Goal: Task Accomplishment & Management: Manage account settings

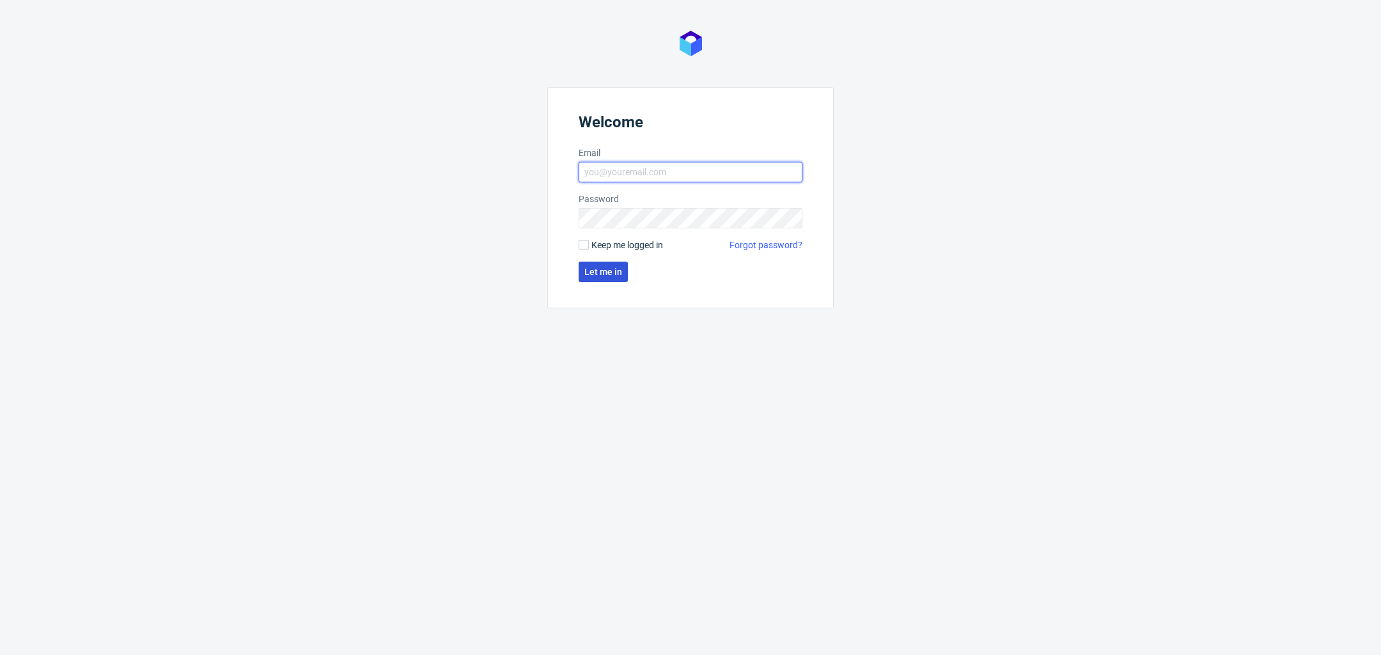
type input "[PERSON_NAME][EMAIL_ADDRESS][DOMAIN_NAME]"
click at [607, 276] on button "Let me in" at bounding box center [603, 271] width 49 height 20
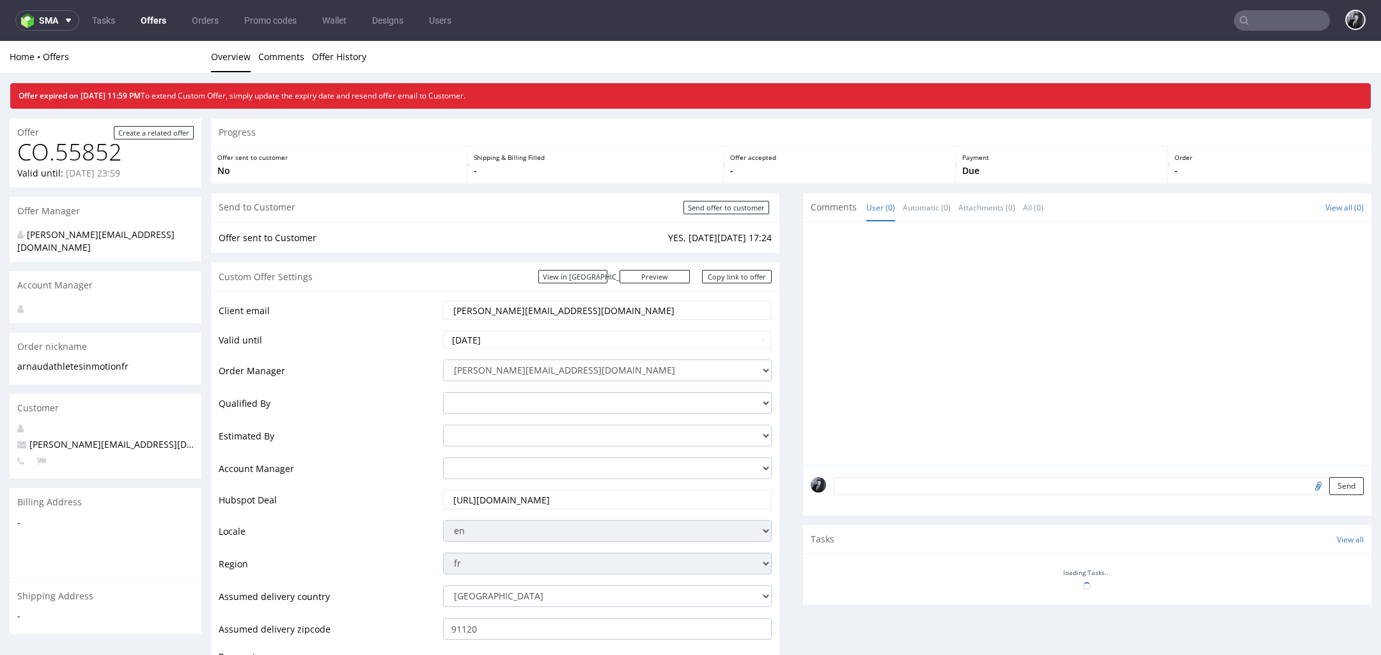
click at [150, 22] on link "Offers" at bounding box center [153, 20] width 41 height 20
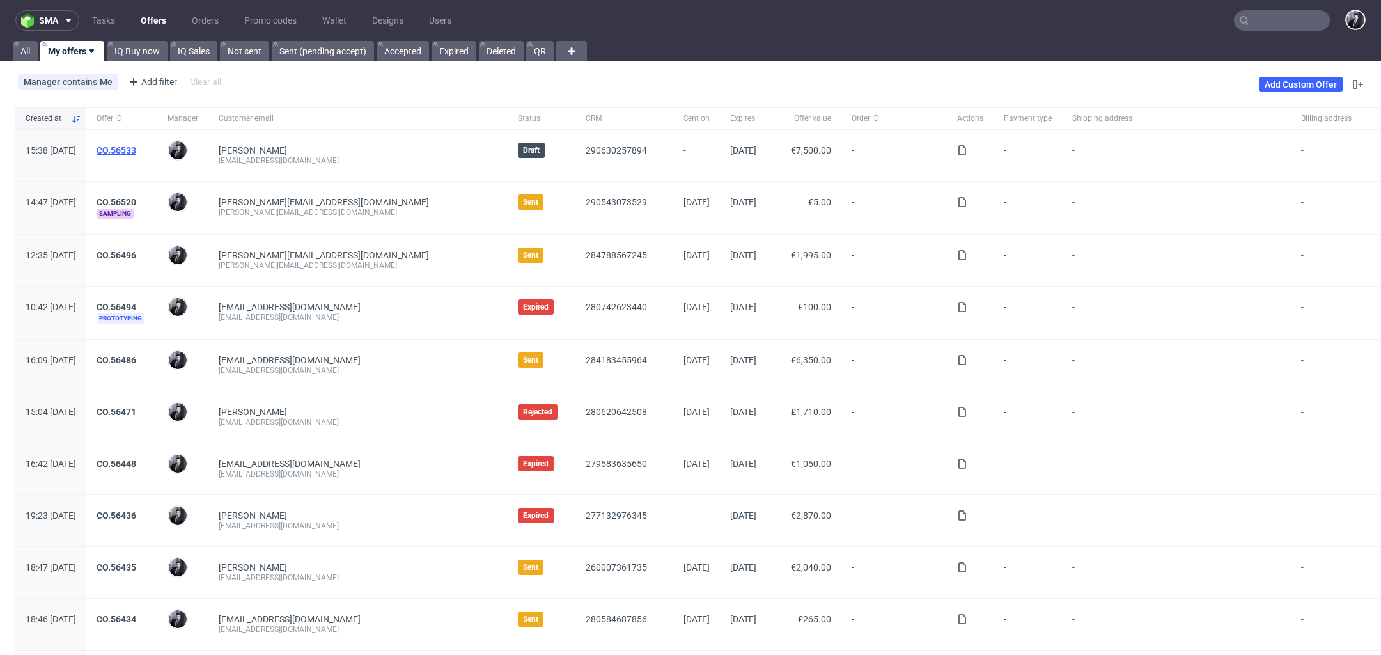
click at [136, 145] on link "CO.56533" at bounding box center [117, 150] width 40 height 10
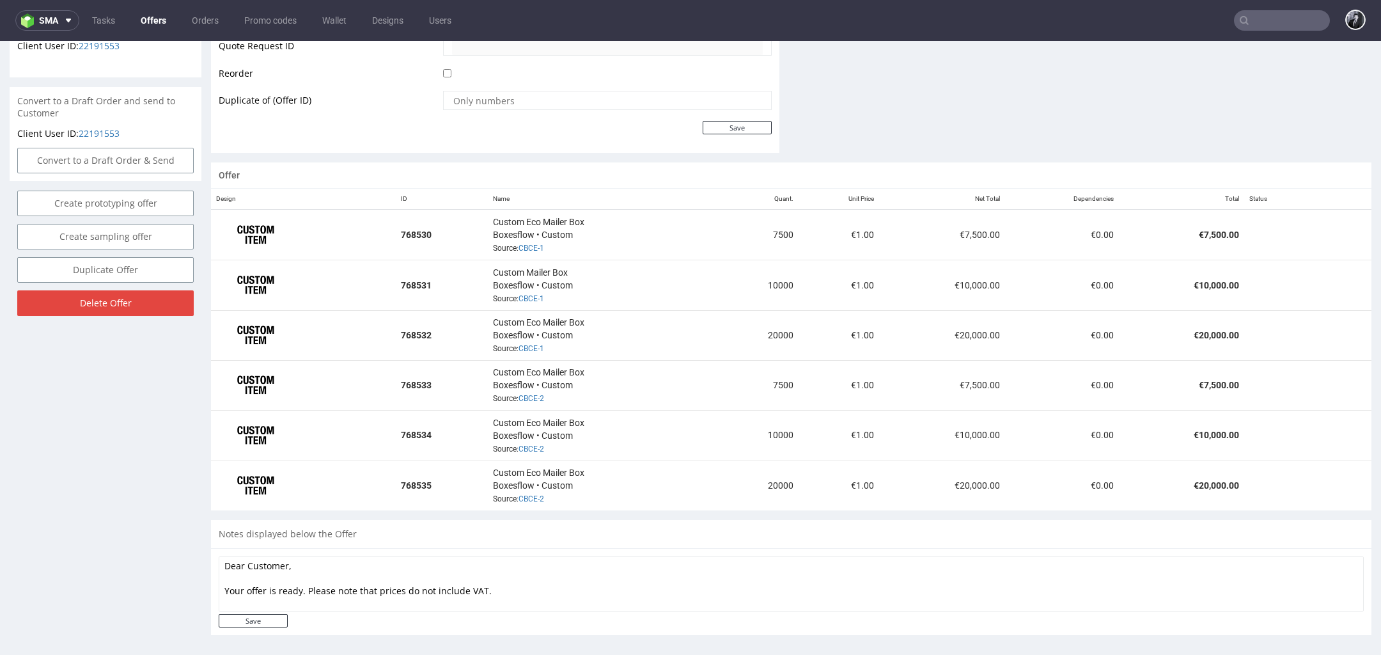
scroll to position [4, 0]
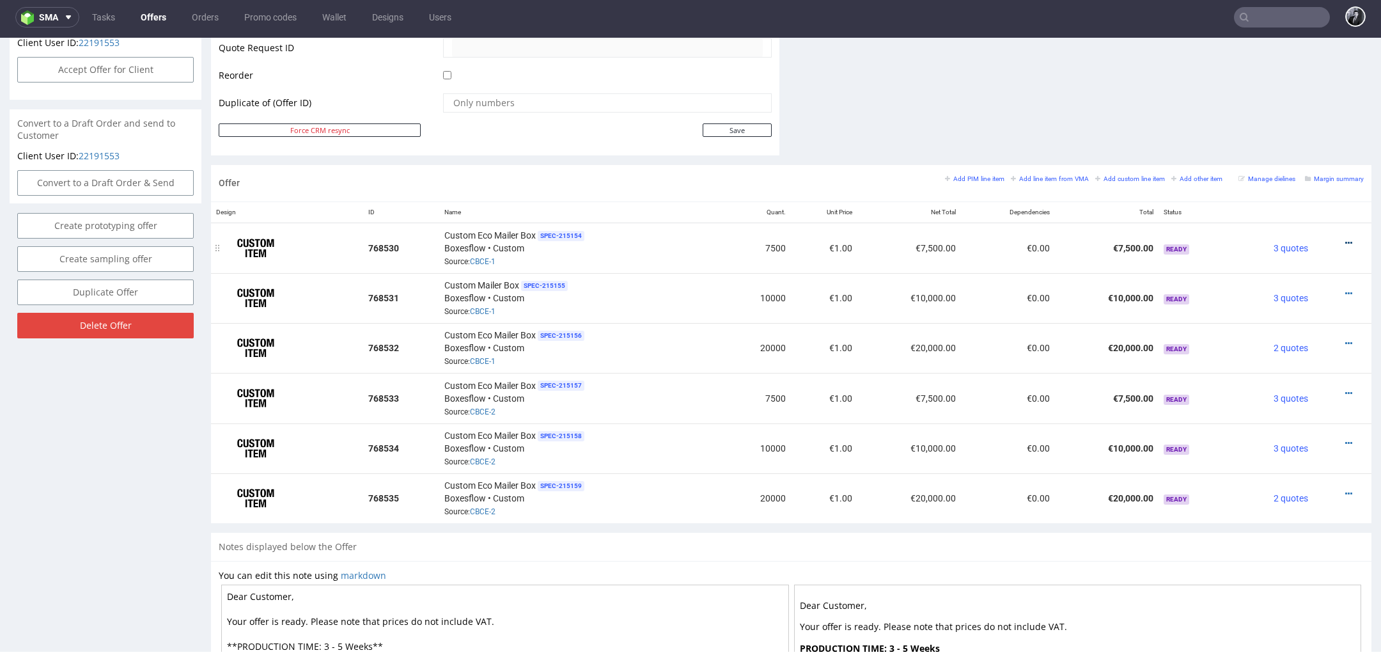
click at [1345, 238] on icon at bounding box center [1348, 242] width 7 height 9
click at [1285, 107] on li "Edit item price" at bounding box center [1285, 99] width 123 height 23
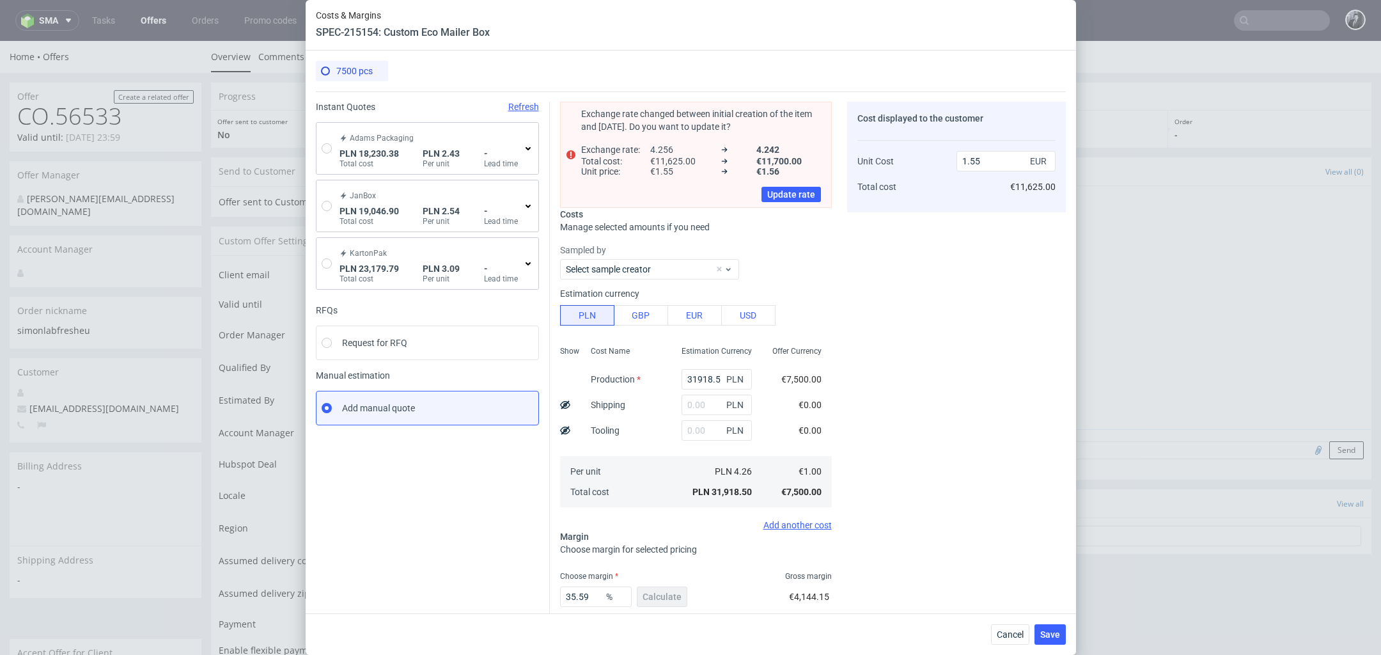
click at [334, 146] on div "Adams Packaging PLN 18,230.38 Total cost PLN 2.43 Per unit - Lead time" at bounding box center [427, 148] width 222 height 51
click at [328, 146] on input "radio" at bounding box center [327, 148] width 10 height 10
radio input "true"
radio input "false"
type input "11315.550000000001"
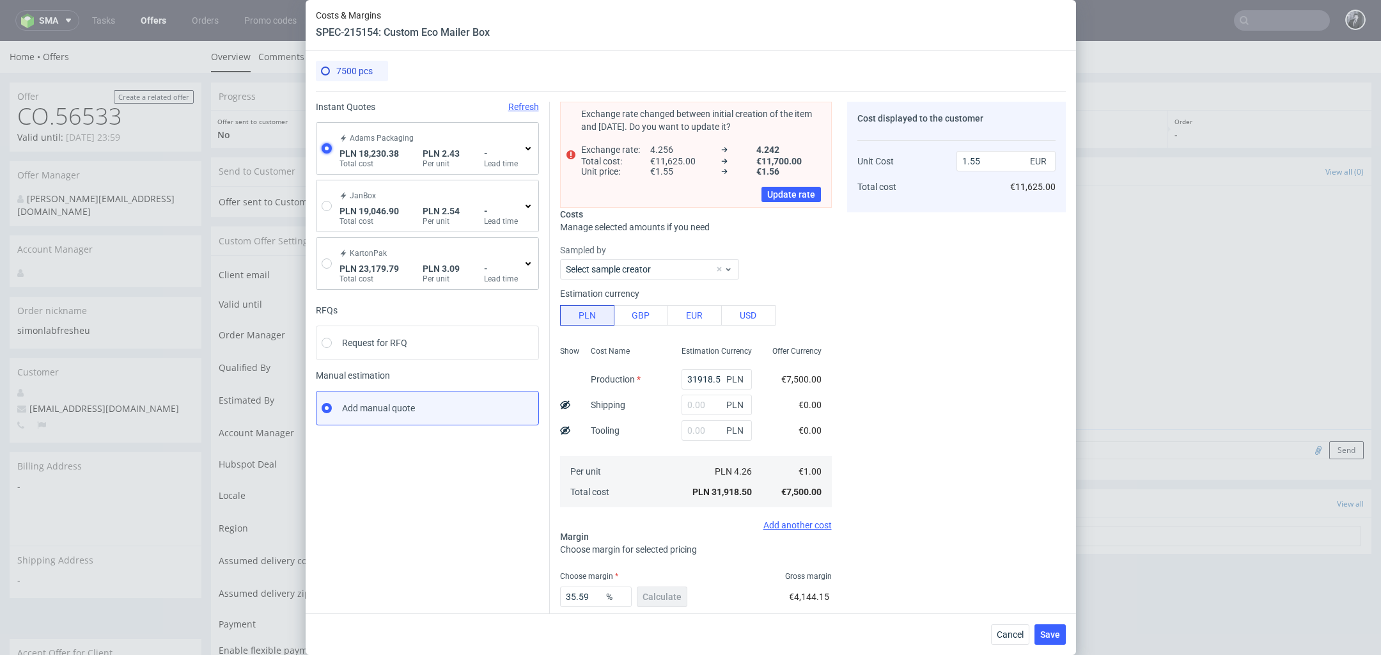
type input "6914.83"
type input "0.58"
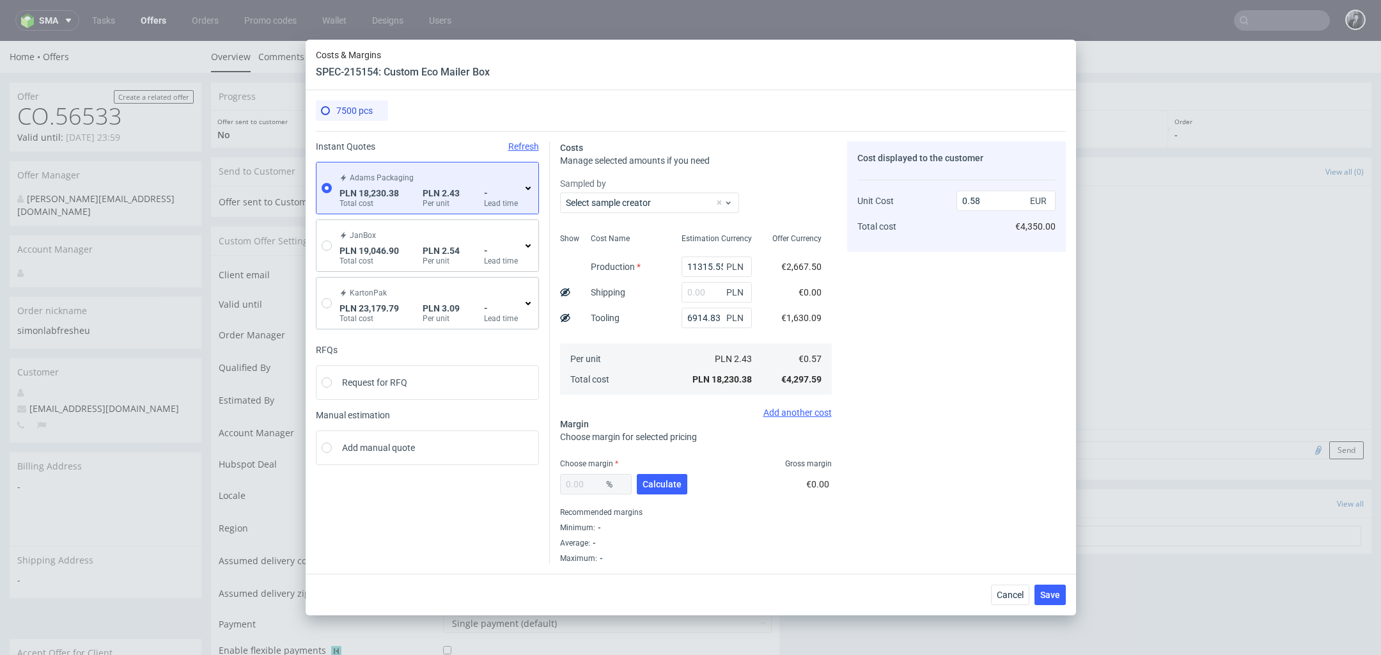
click at [525, 191] on icon at bounding box center [528, 188] width 10 height 10
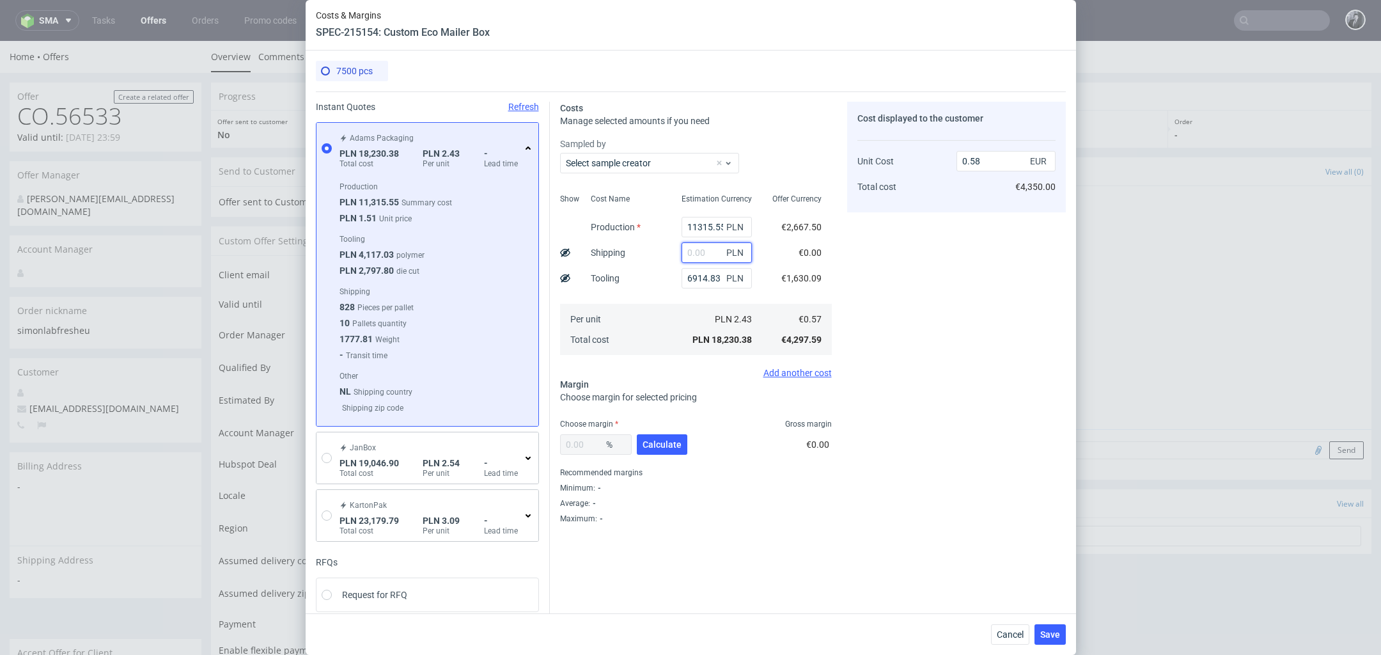
click at [708, 256] on input "text" at bounding box center [716, 252] width 70 height 20
type input "2"
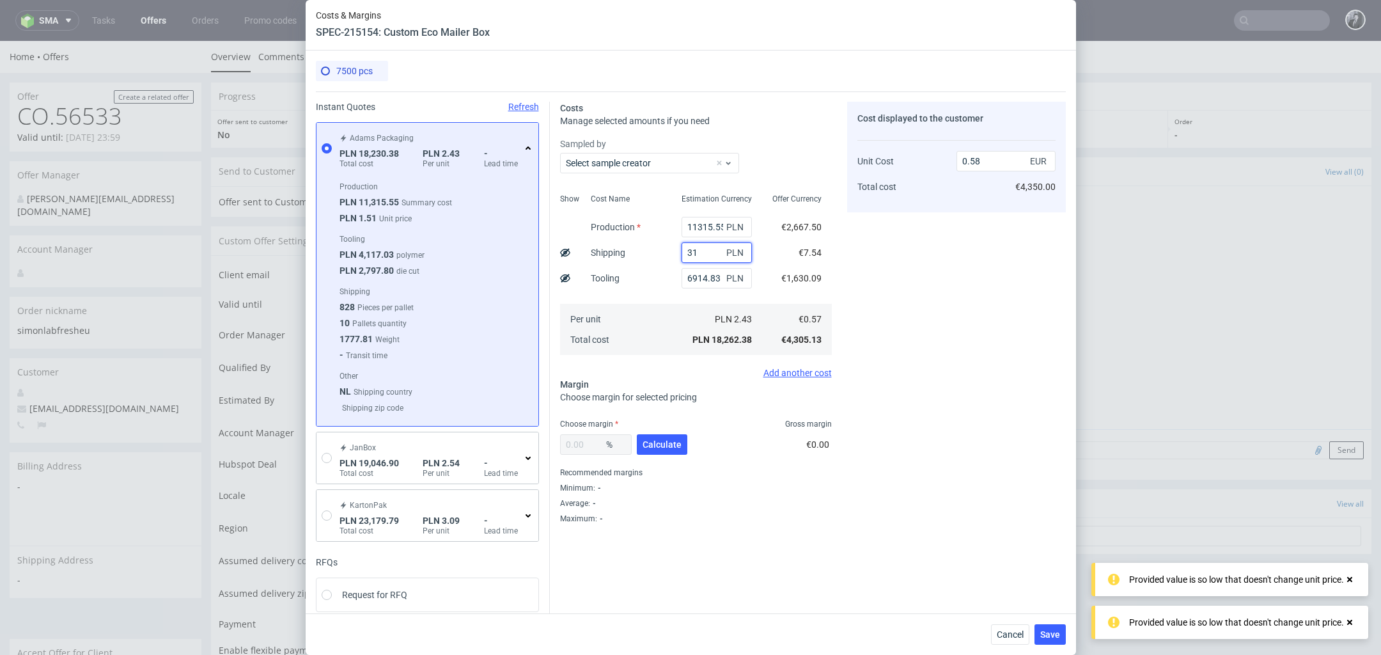
type input "315"
type input "0.59"
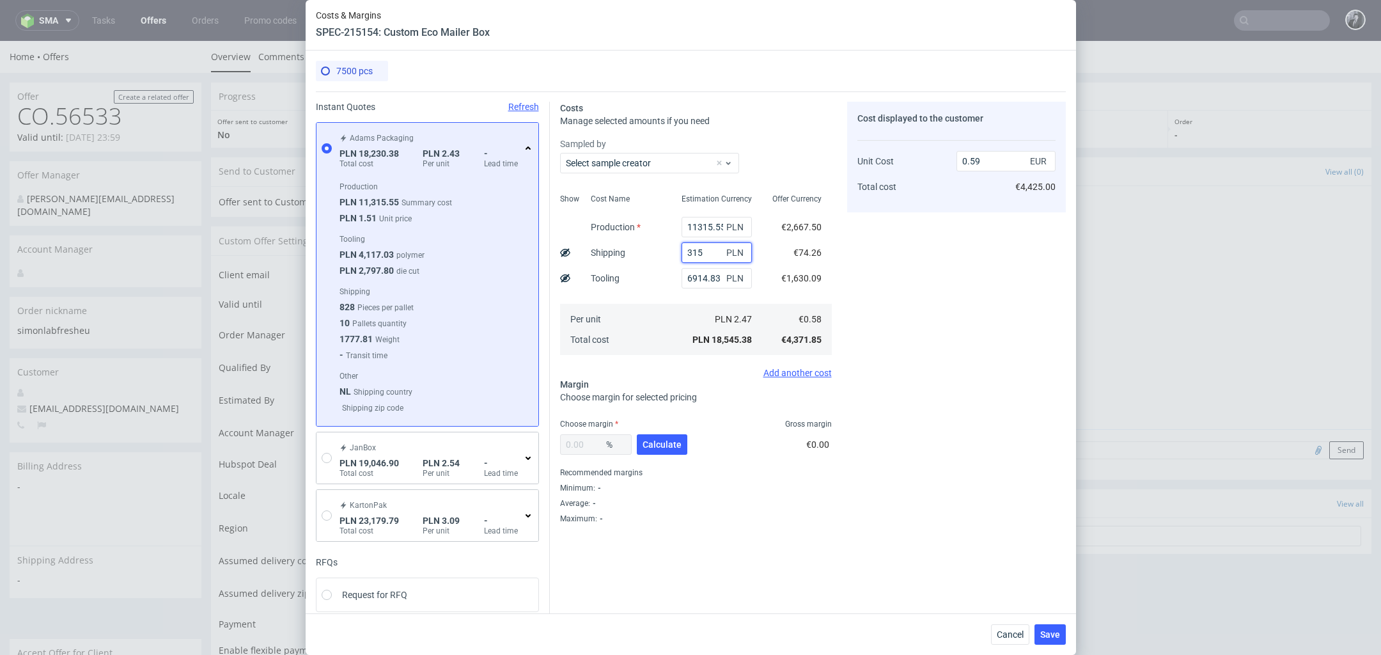
type input "3150"
type input "0.68"
type input "320"
type input "0.59"
type input "3200"
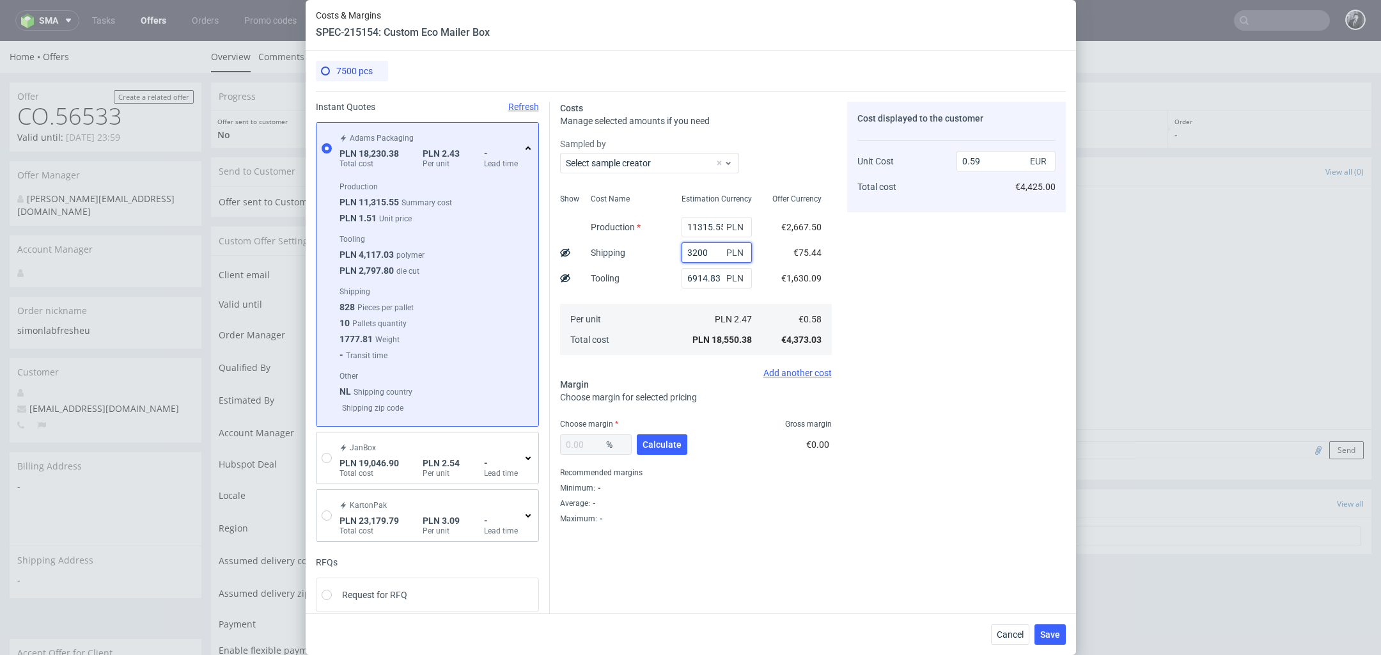
type input "0.68"
type input "32"
type input "0.58"
type input "3170"
type input "0.68"
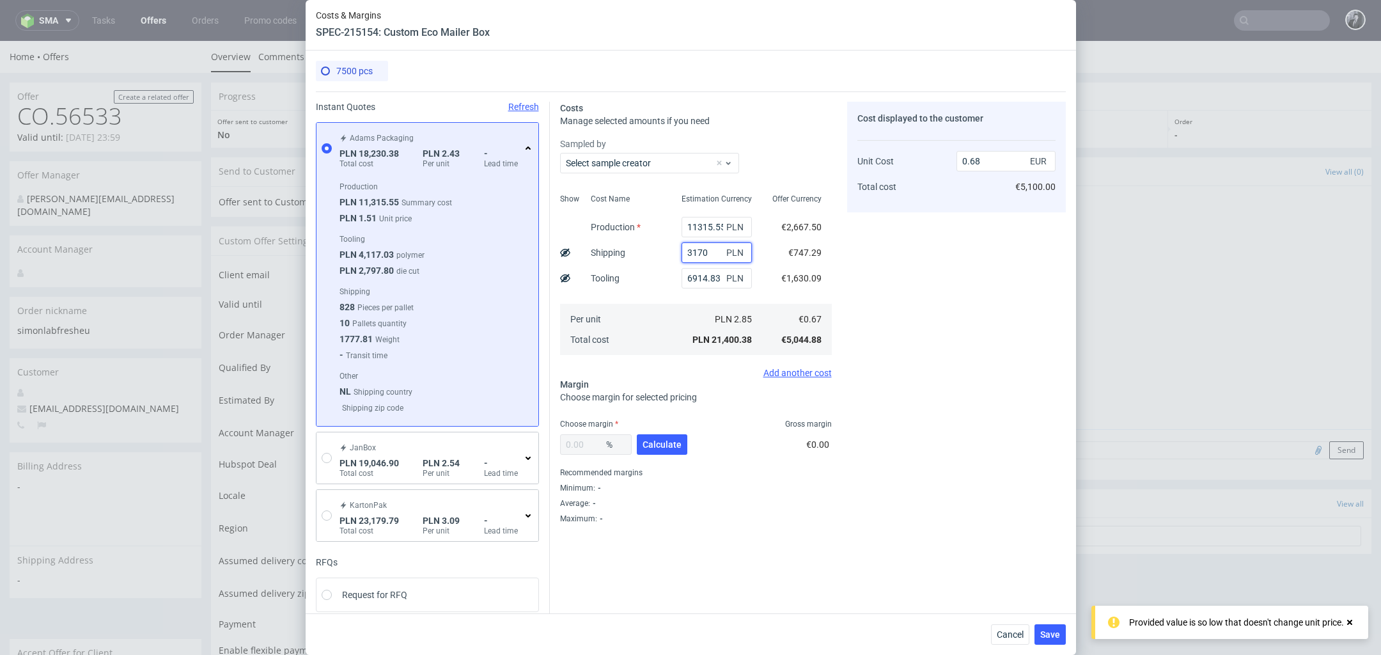
type input "317"
type input "0.59"
type input "31"
type input "0.58"
type input "3180"
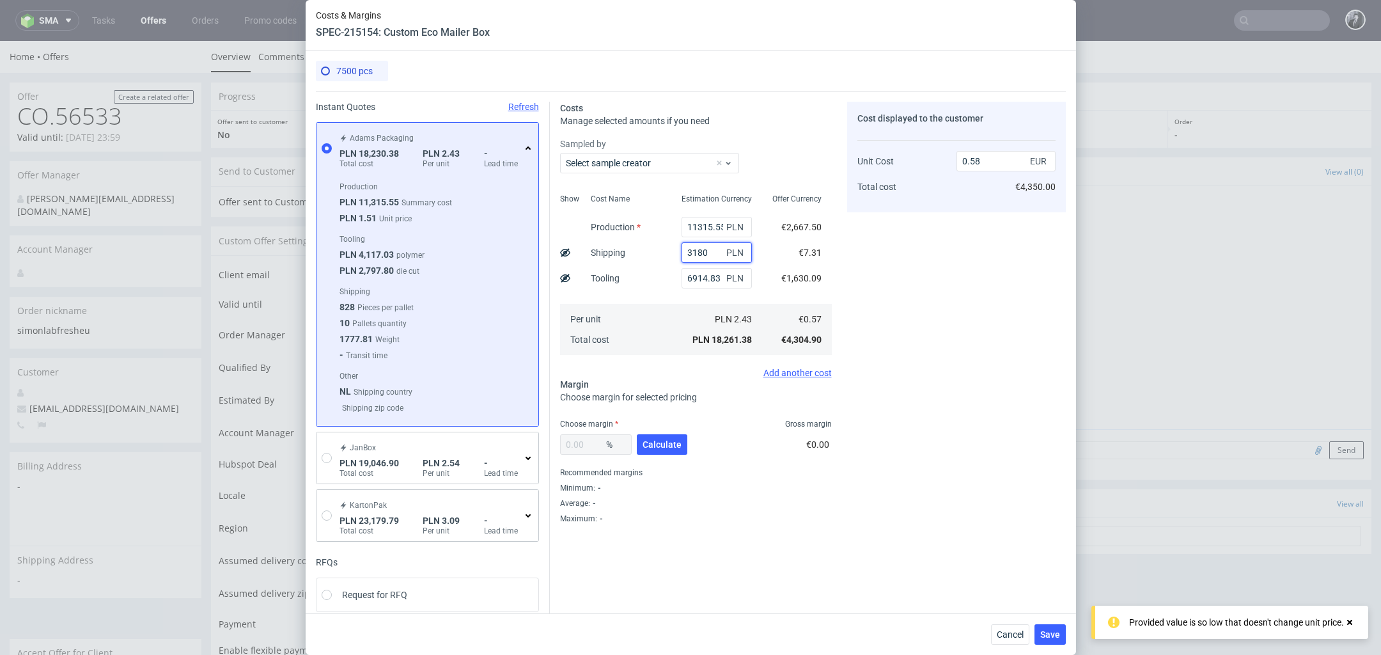
type input "0.68"
type input "3180"
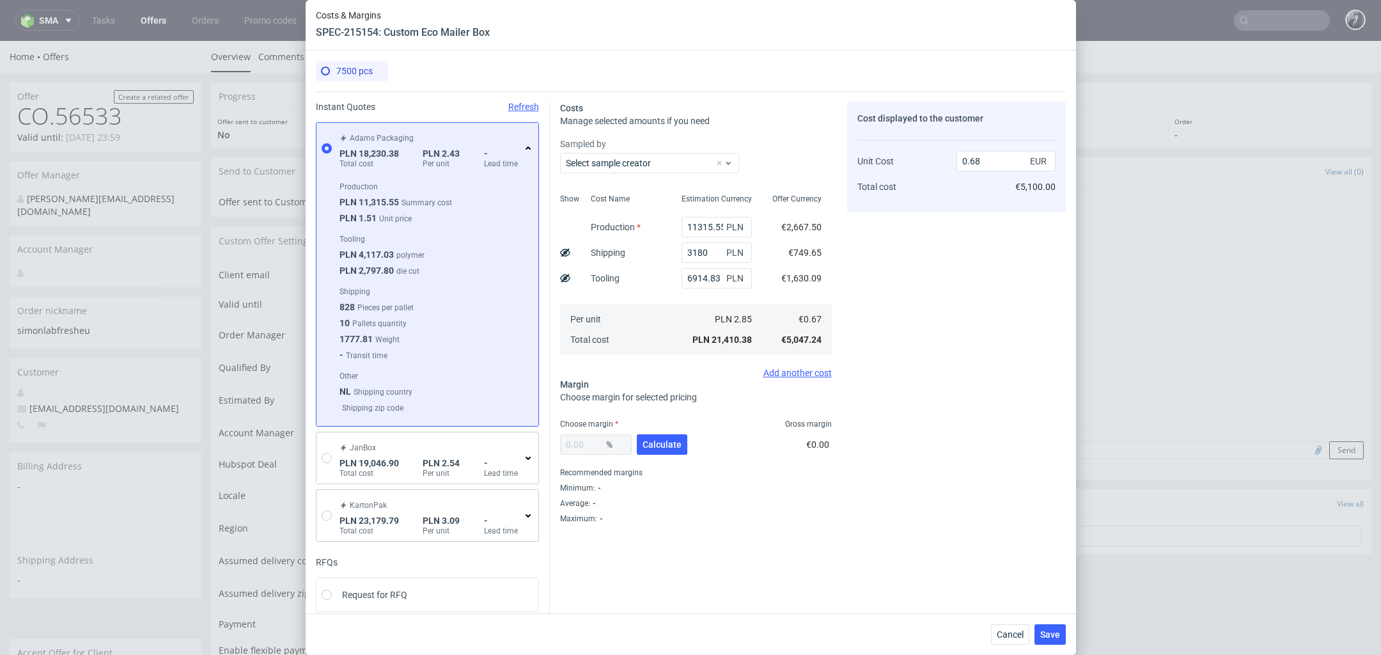
click at [740, 504] on div "Average : -" at bounding box center [696, 502] width 272 height 15
click at [659, 440] on span "Calculate" at bounding box center [661, 444] width 39 height 9
type input "28.61"
type input "0.95"
click at [1050, 630] on span "Save" at bounding box center [1050, 634] width 20 height 9
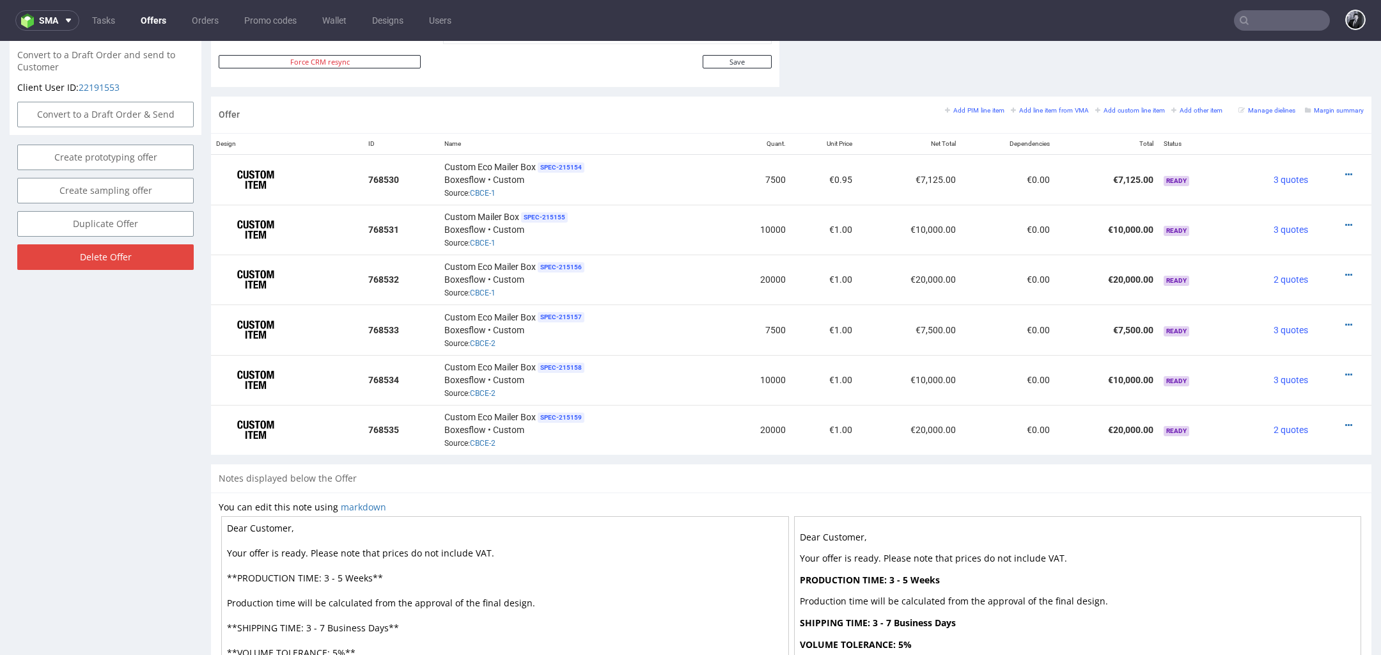
scroll to position [736, 0]
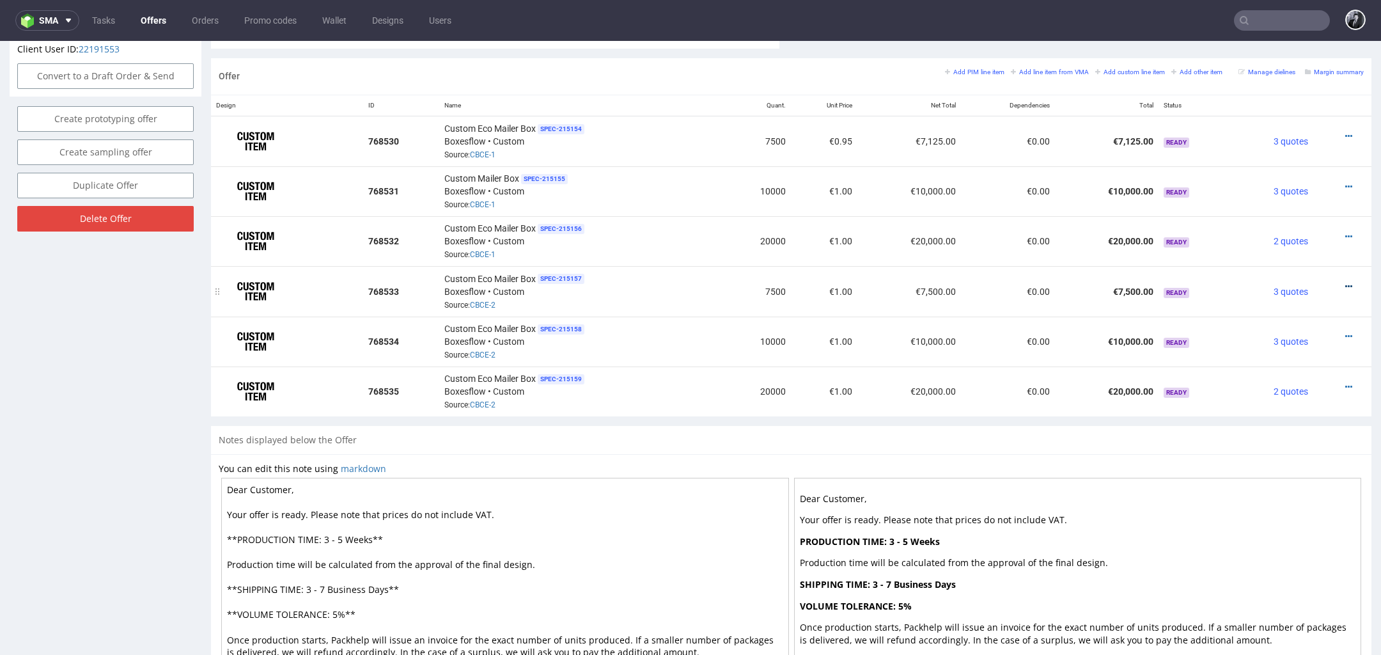
click at [1345, 282] on icon at bounding box center [1348, 286] width 7 height 9
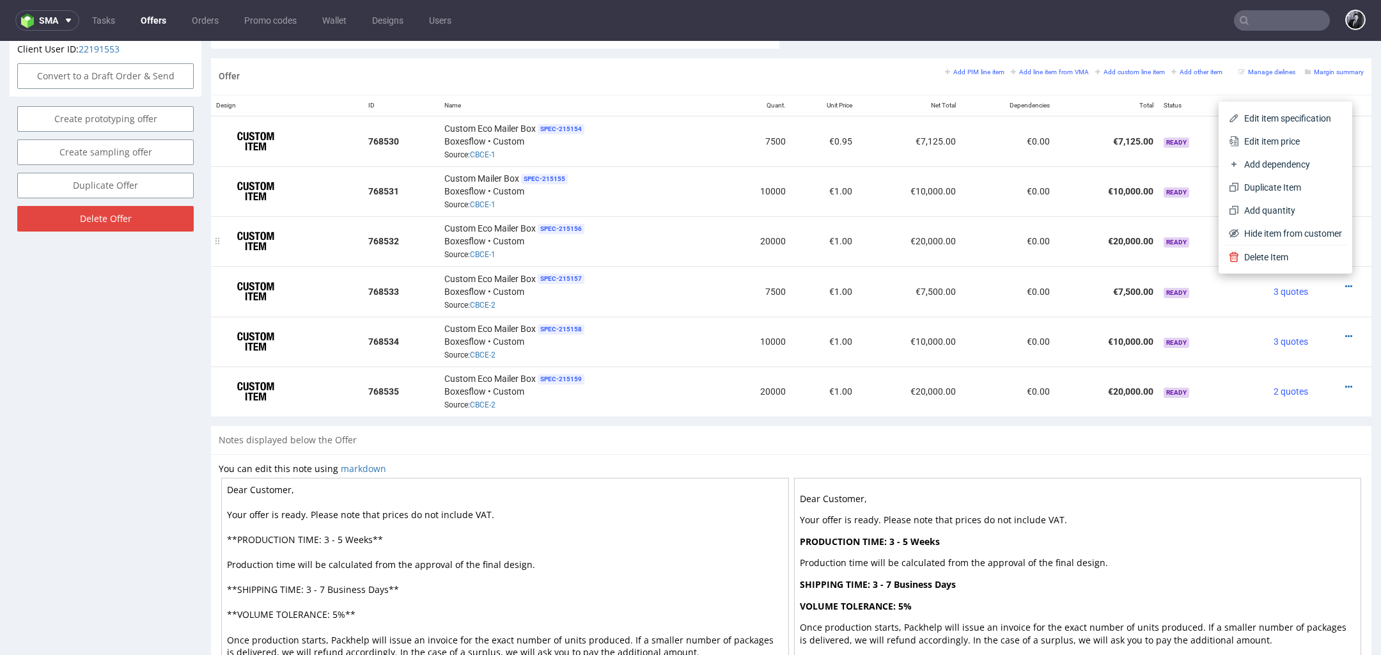
click at [702, 242] on div "Custom Eco Mailer Box SPEC- 215156 Boxesflow • Custom Source: CBCE-1" at bounding box center [581, 241] width 274 height 40
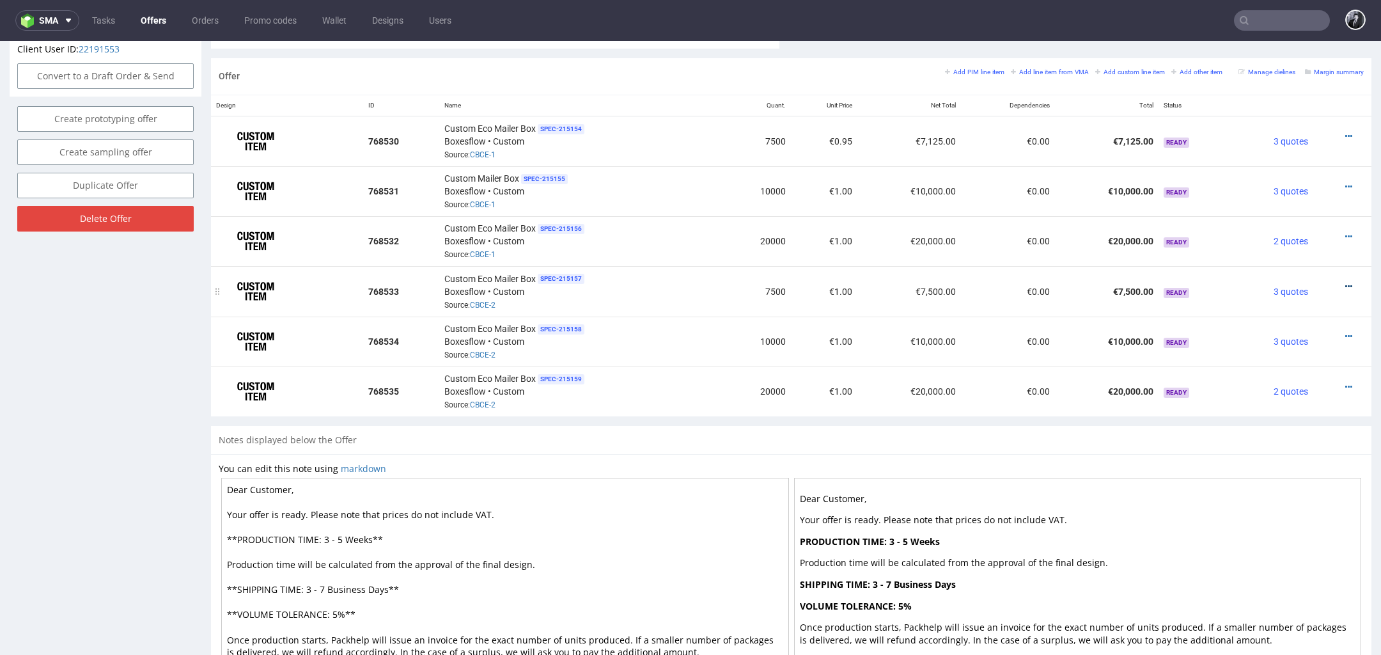
click at [1345, 282] on icon at bounding box center [1348, 286] width 7 height 9
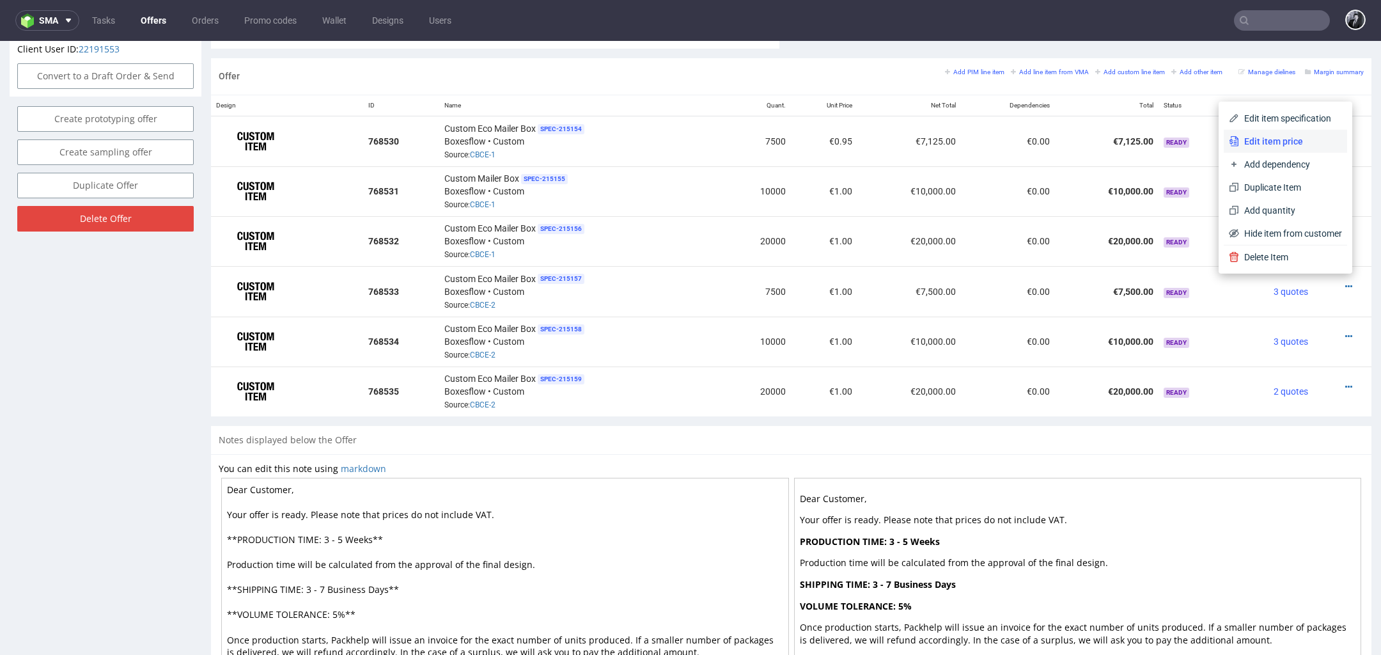
click at [1286, 143] on span "Edit item price" at bounding box center [1290, 141] width 103 height 13
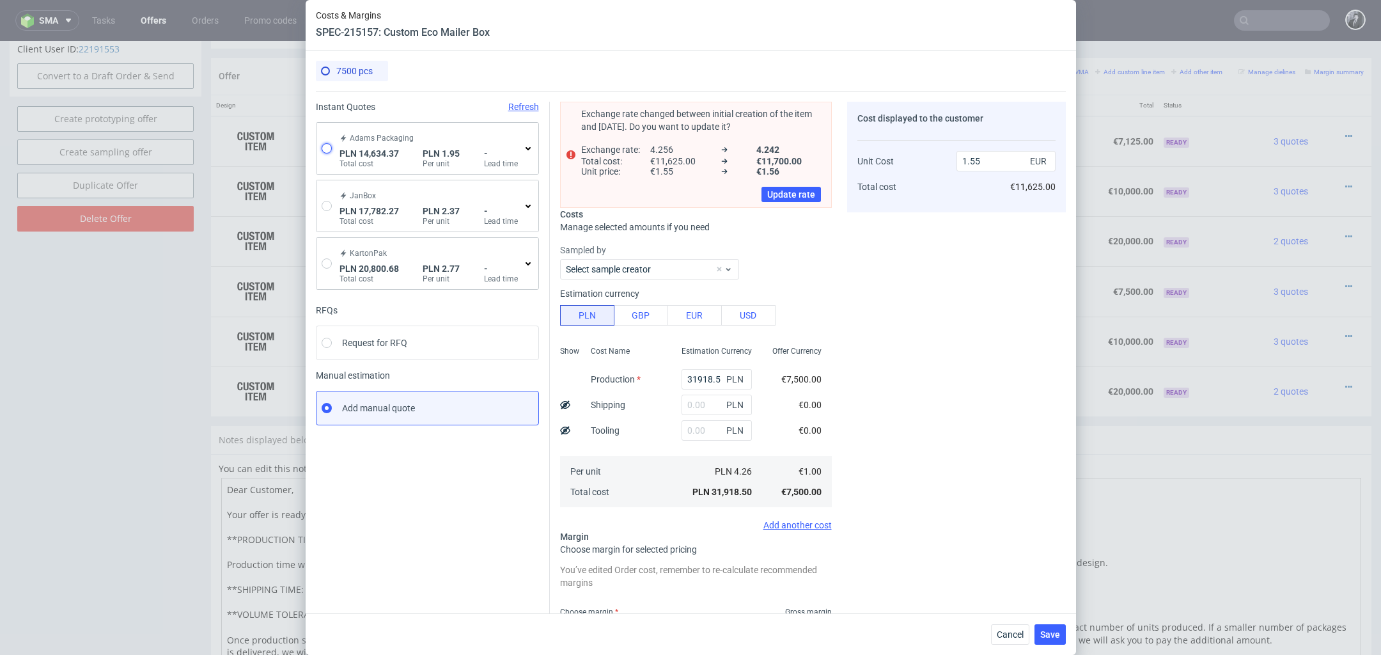
click at [327, 148] on input "radio" at bounding box center [327, 148] width 10 height 10
radio input "true"
radio input "false"
type input "9778.050000000001"
type input "4856.32"
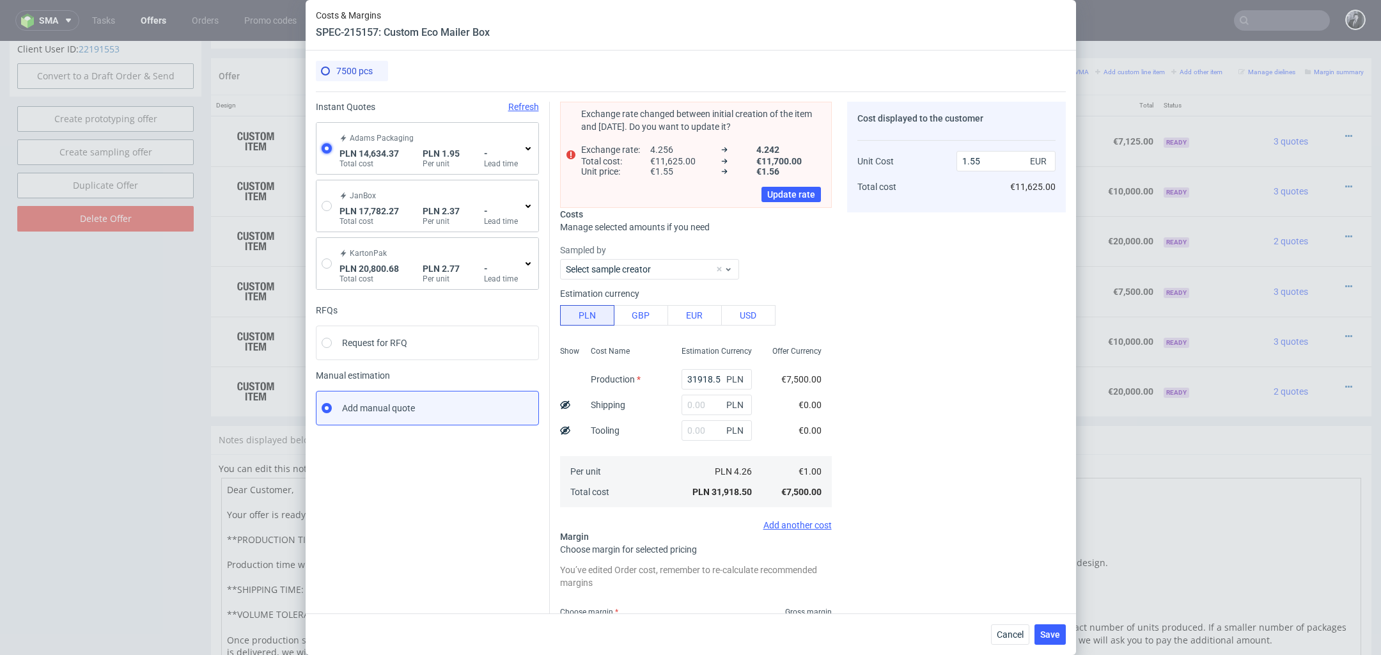
type input "0.46"
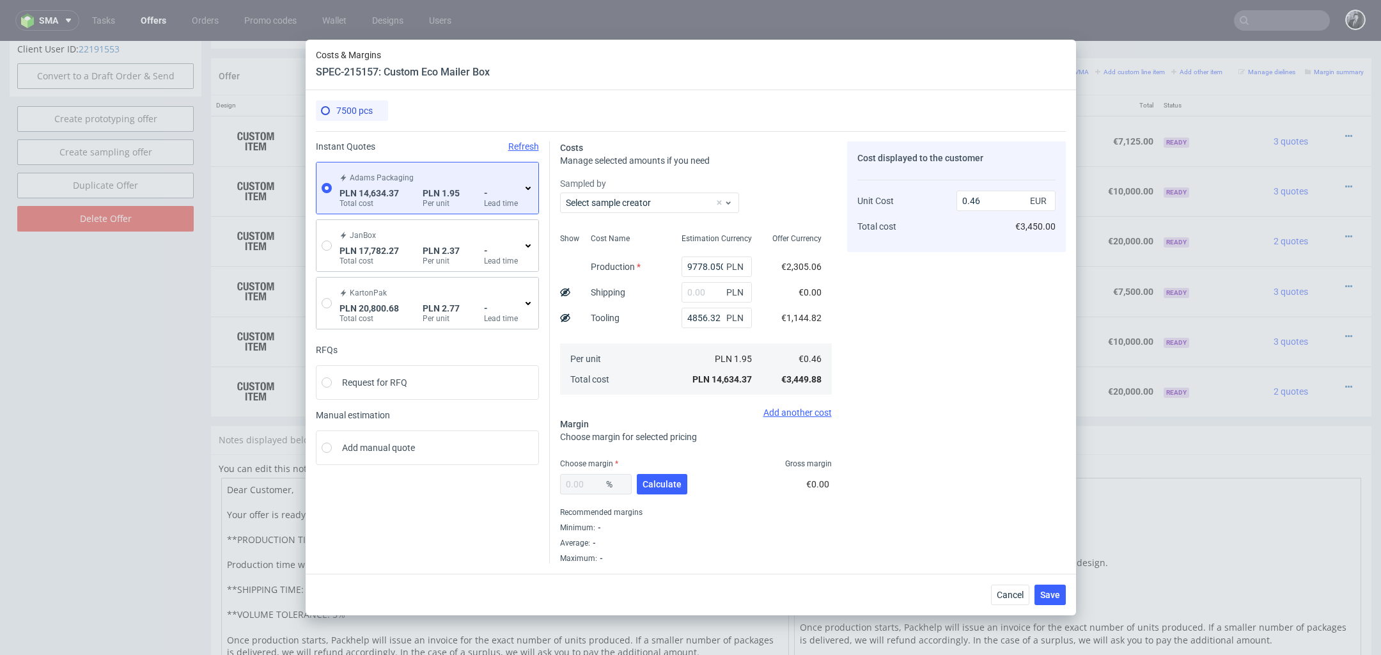
click at [527, 191] on icon at bounding box center [528, 188] width 10 height 10
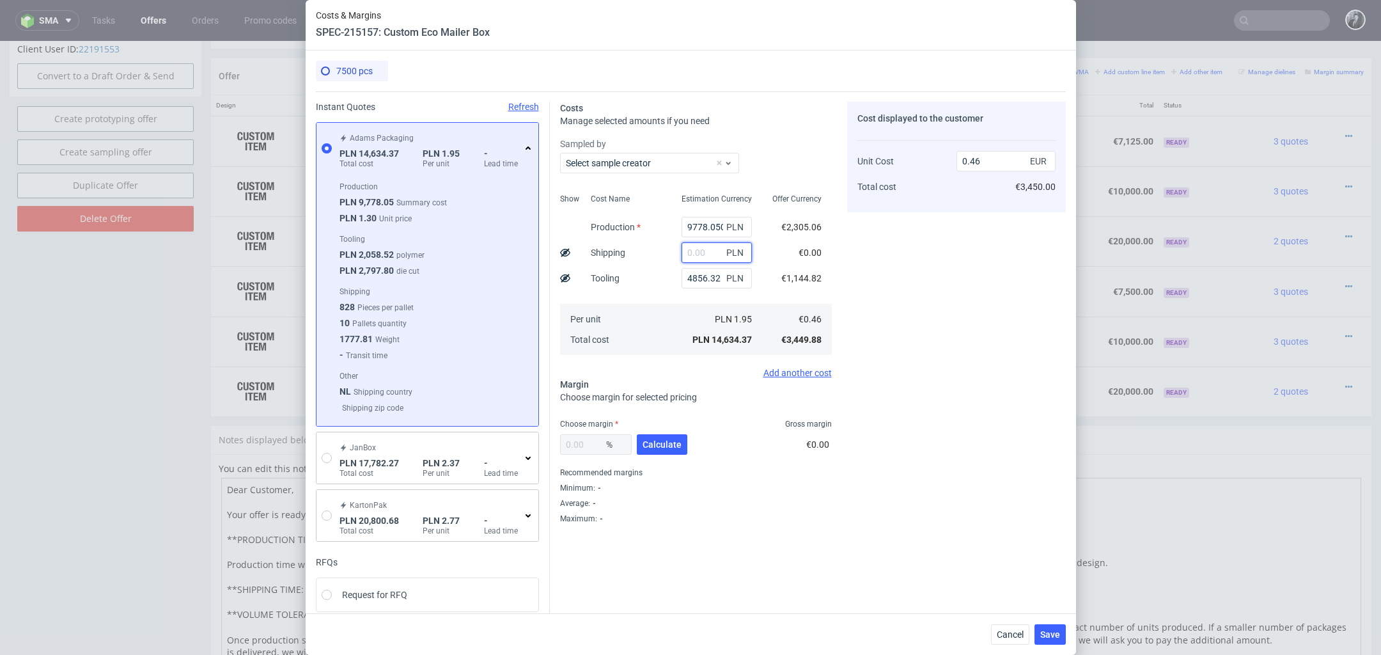
click at [699, 256] on input "text" at bounding box center [716, 252] width 70 height 20
type input "3250"
type input "0.56"
type input "31"
type input "0.46"
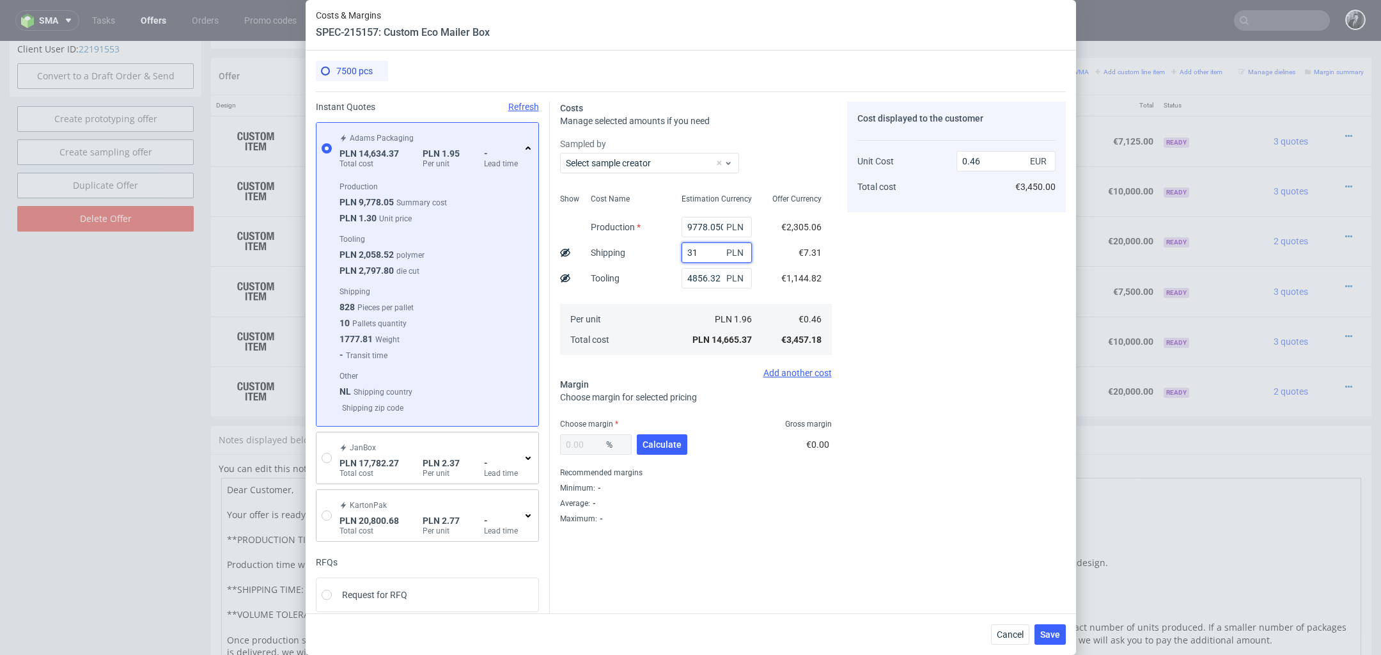
type input "3180"
type input "0.56"
click at [674, 440] on span "Calculate" at bounding box center [661, 444] width 39 height 9
type input "29.83"
type input "0.8"
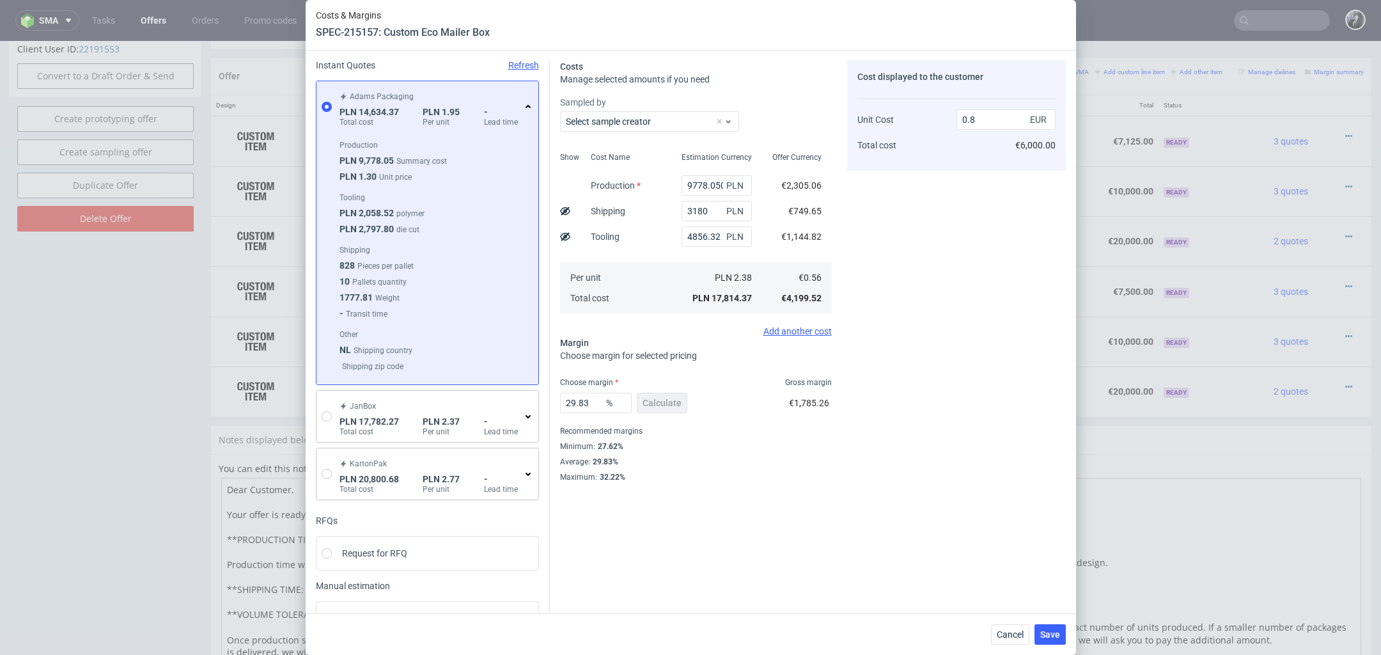
scroll to position [0, 0]
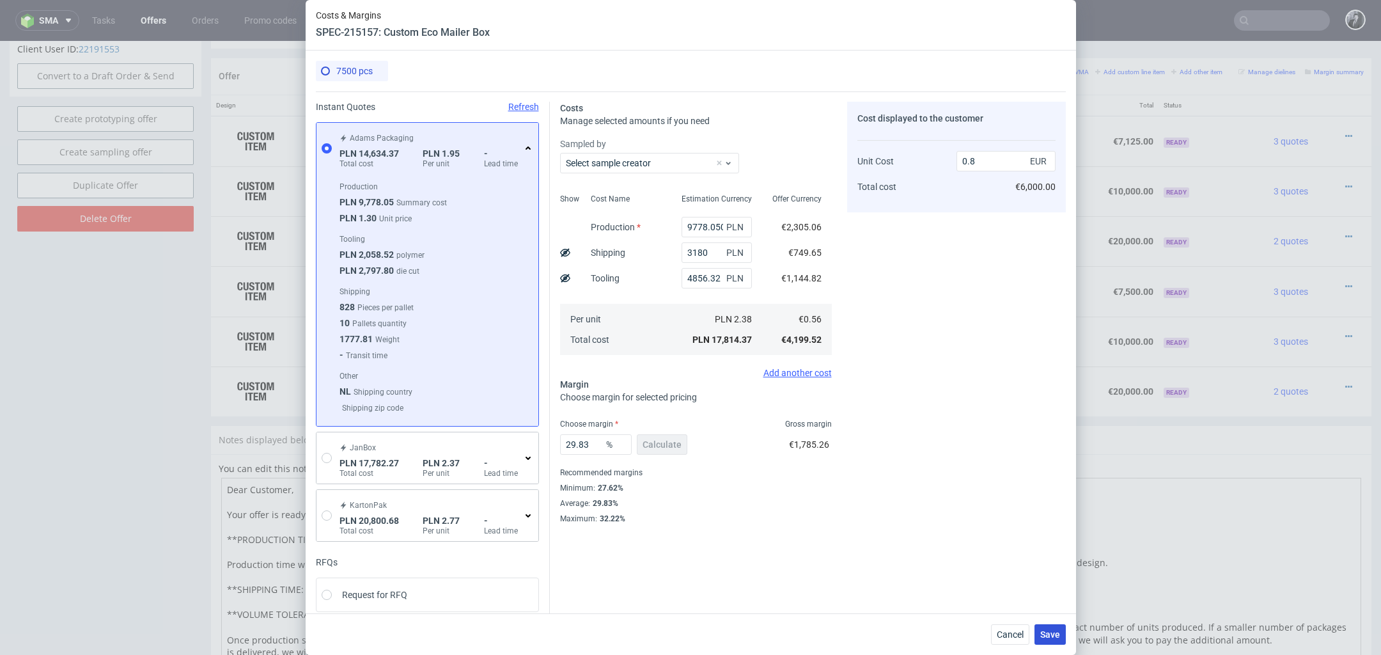
click at [1053, 632] on span "Save" at bounding box center [1050, 634] width 20 height 9
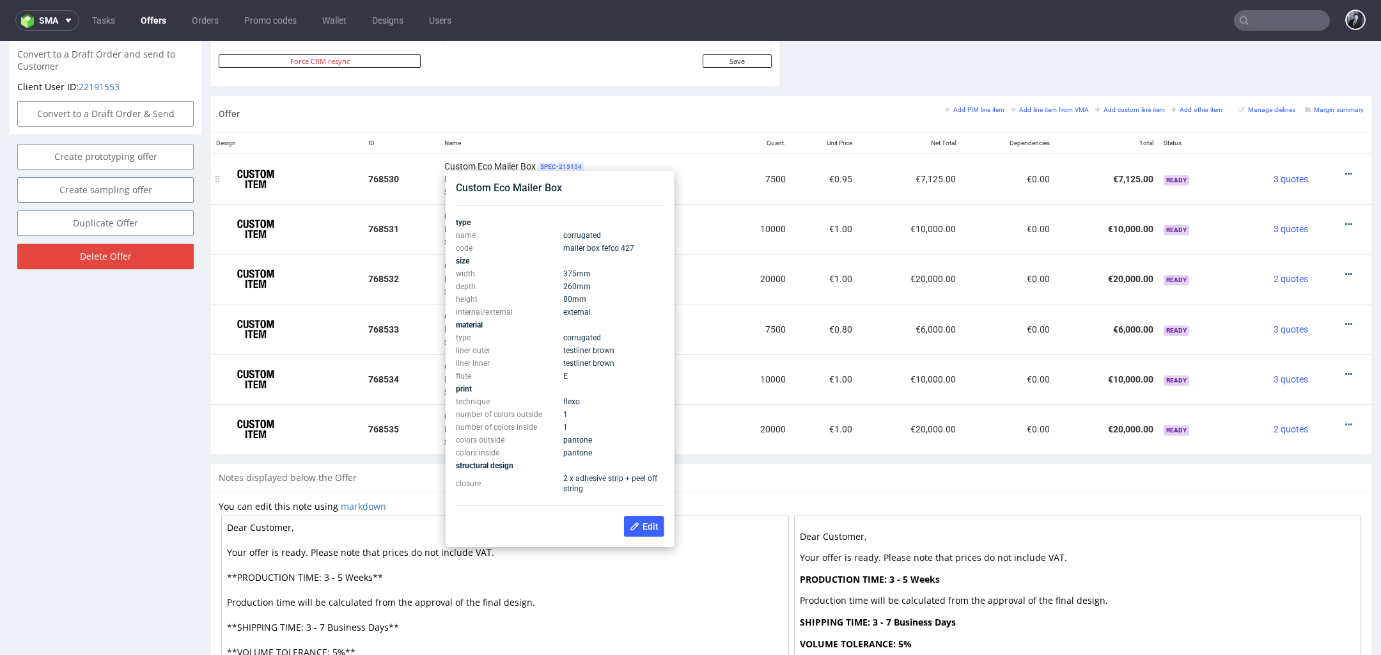
scroll to position [653, 0]
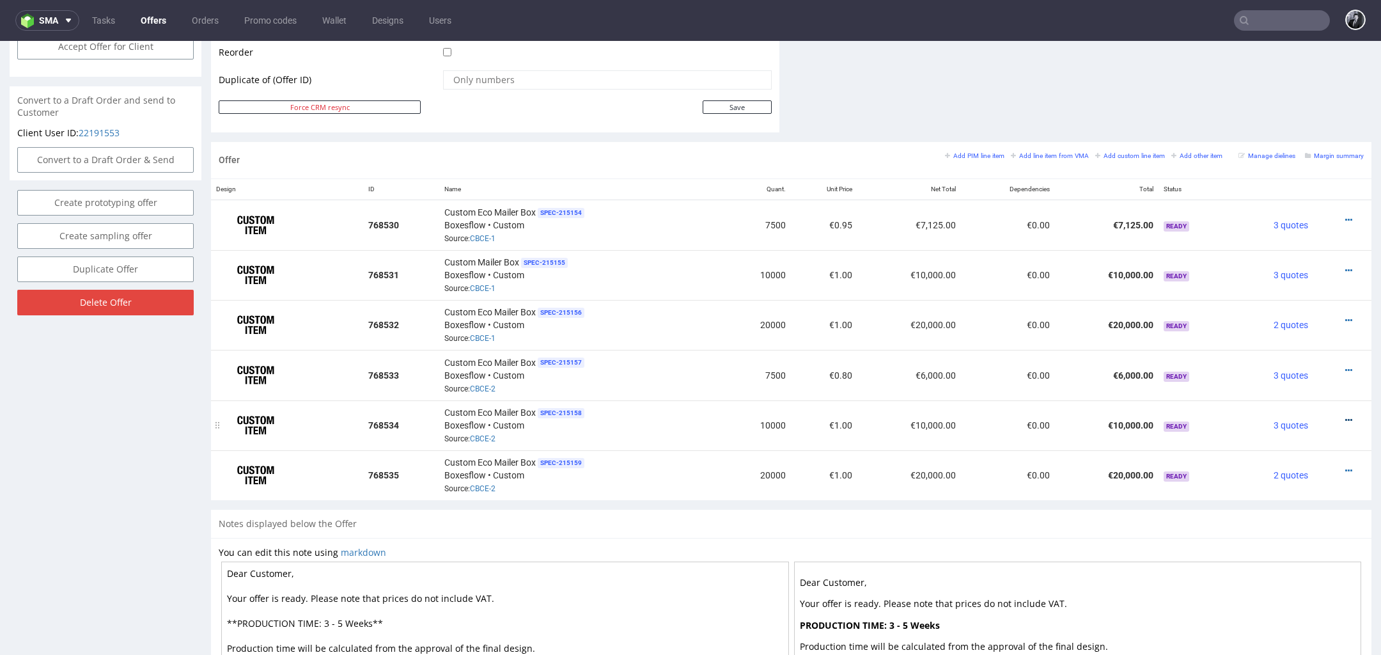
click at [1345, 416] on icon at bounding box center [1348, 420] width 7 height 9
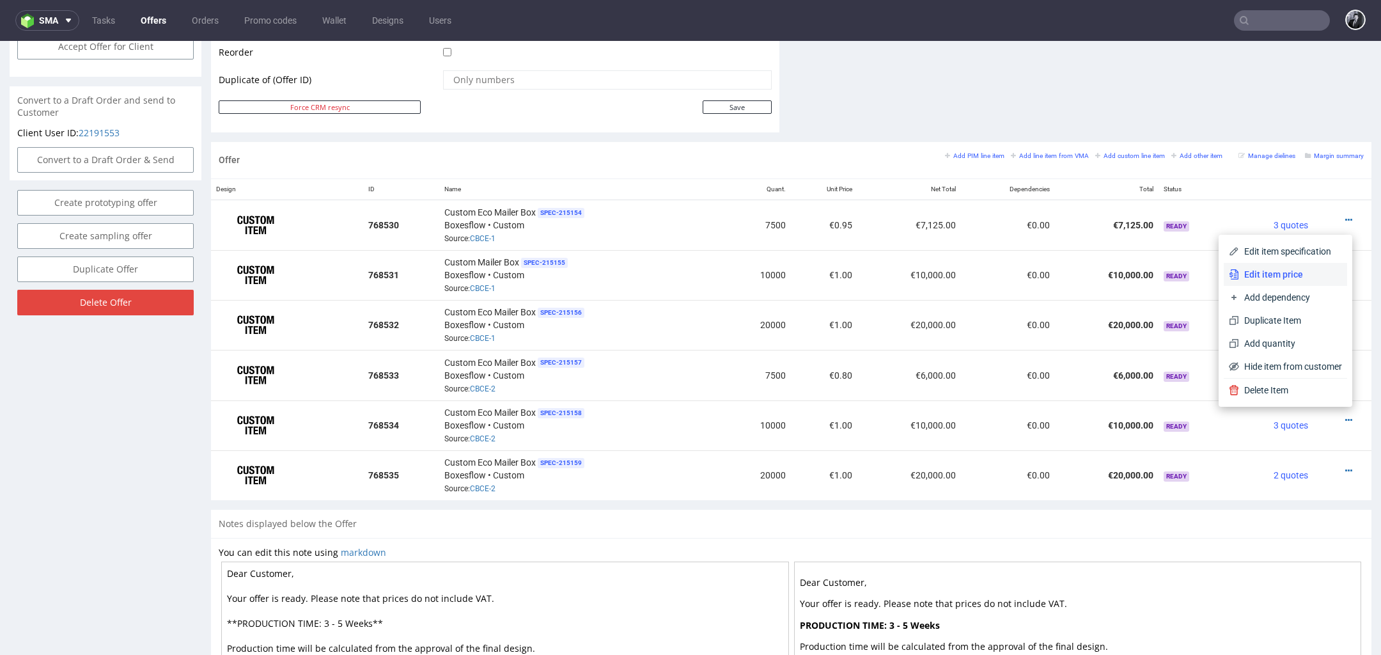
click at [1280, 282] on li "Edit item price" at bounding box center [1285, 274] width 123 height 23
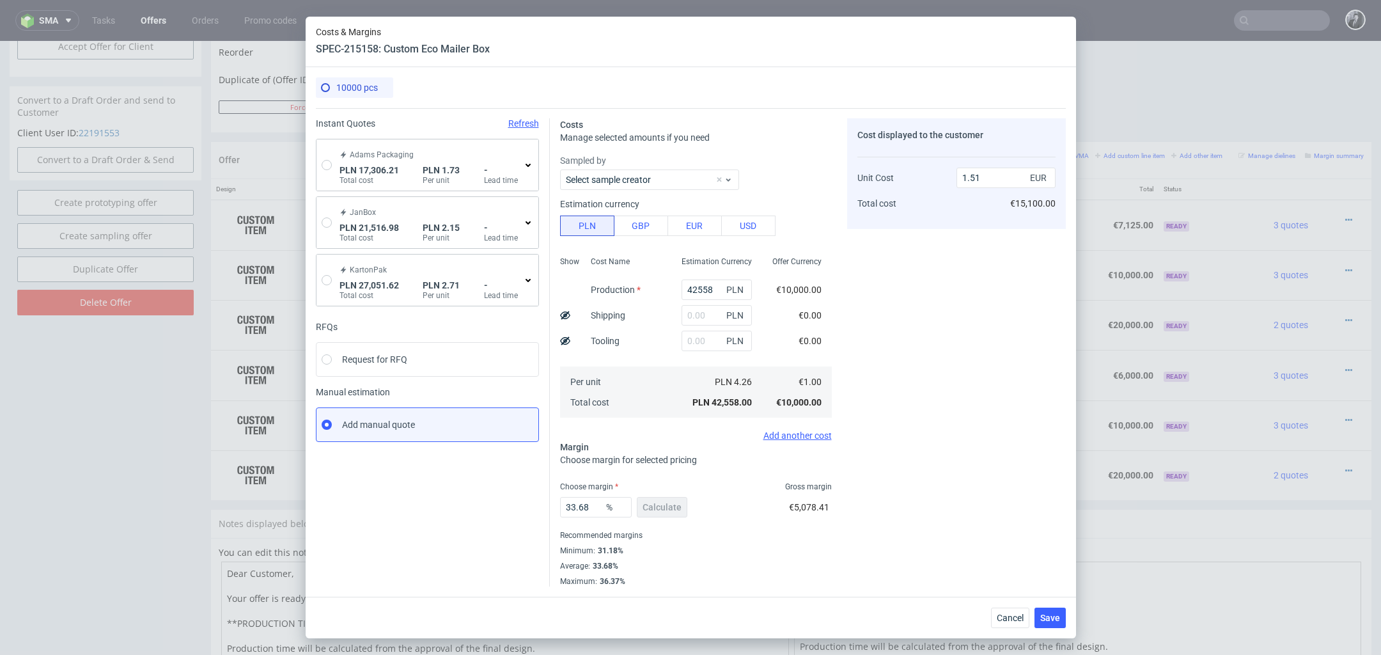
click at [340, 160] on div "Adams Packaging PLN 17,306.21 Total cost PLN 1.73 Per unit - Lead time" at bounding box center [430, 164] width 186 height 41
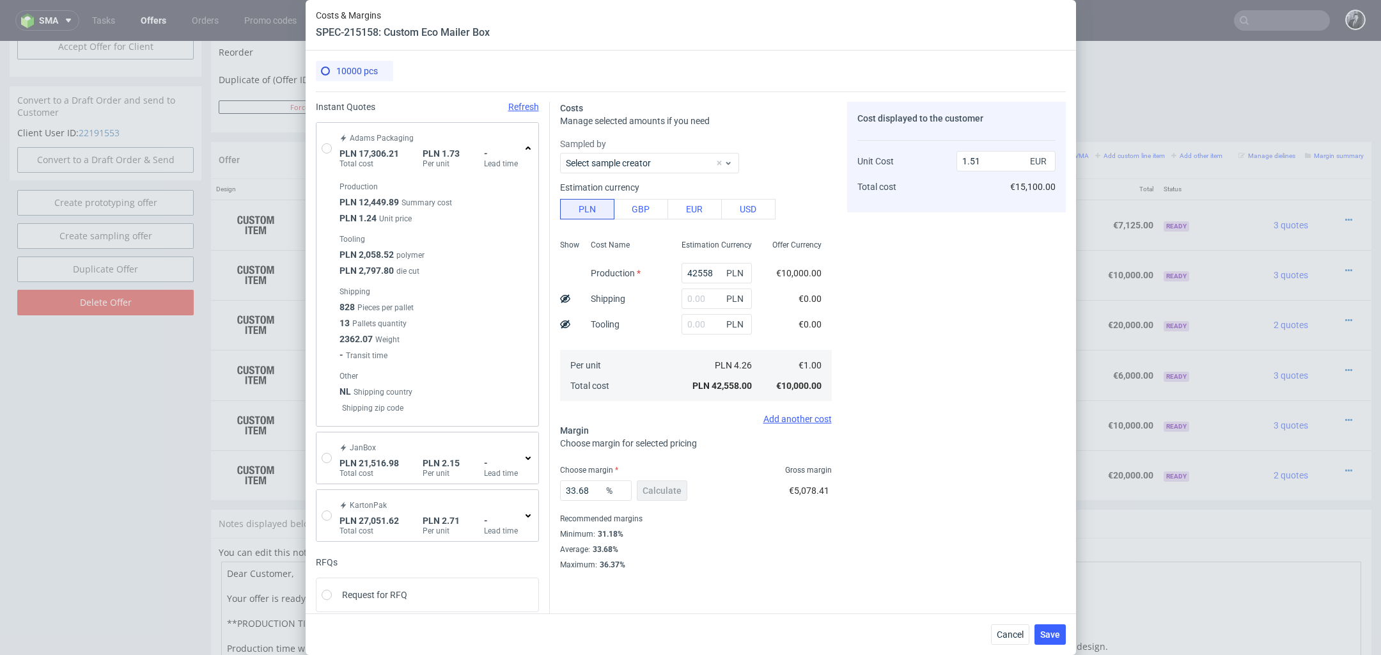
click at [334, 149] on div "Adams Packaging PLN 17,306.21 Total cost PLN 1.73 Per unit - Lead time" at bounding box center [427, 148] width 222 height 51
click at [322, 149] on input "radio" at bounding box center [327, 148] width 10 height 10
radio input "true"
radio input "false"
type input "12449.89"
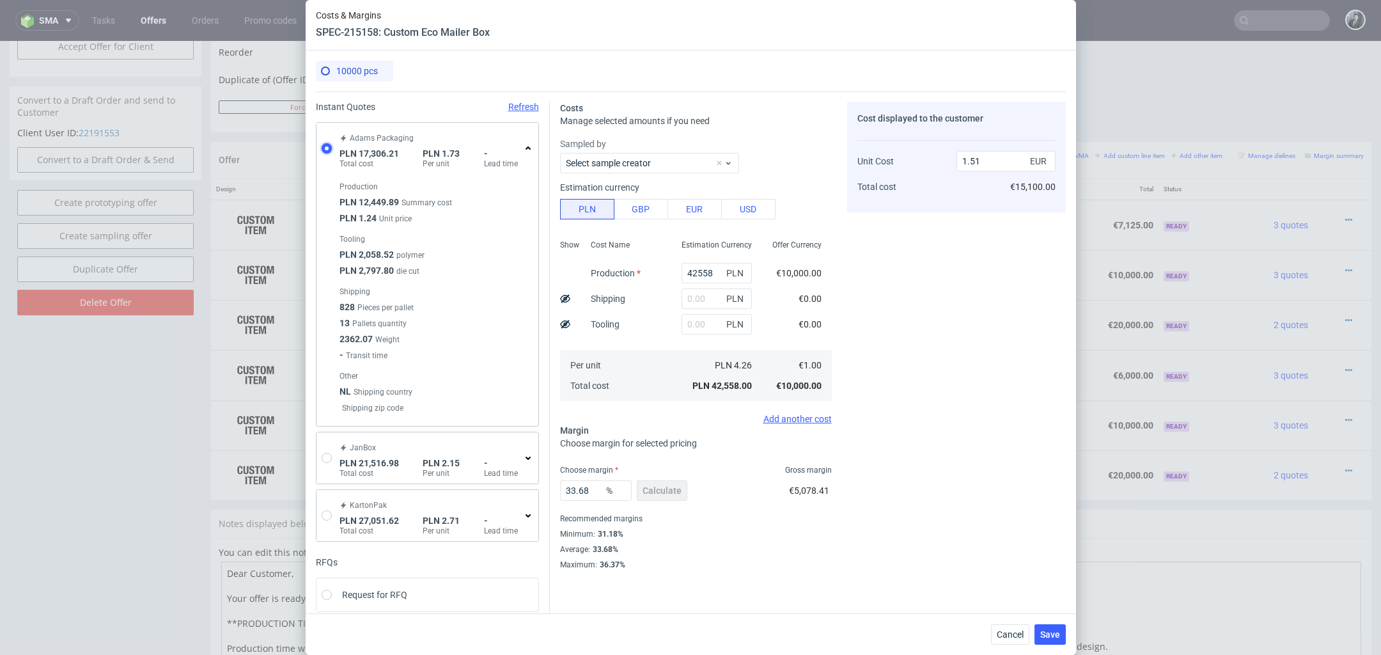
type input "4856.32"
type input "0.4"
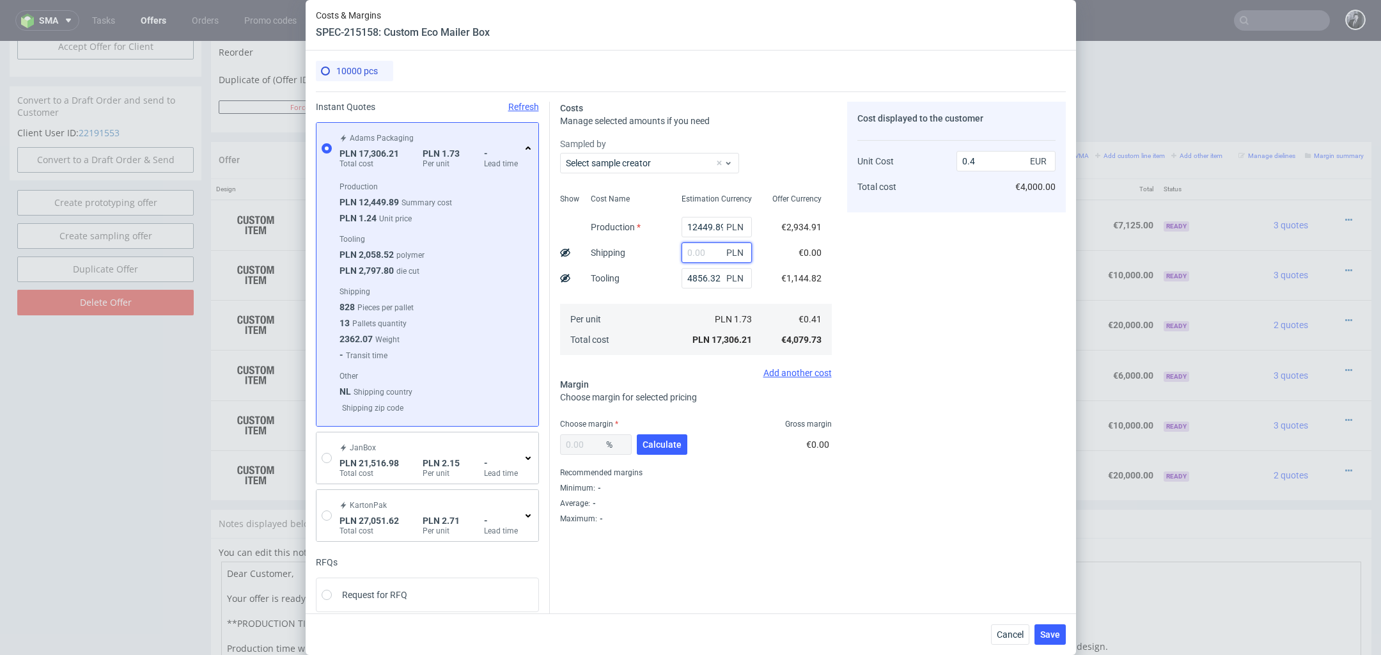
click at [710, 260] on input "text" at bounding box center [716, 252] width 70 height 20
type input "3700"
type input "0.49"
type input "370"
type input "0.41"
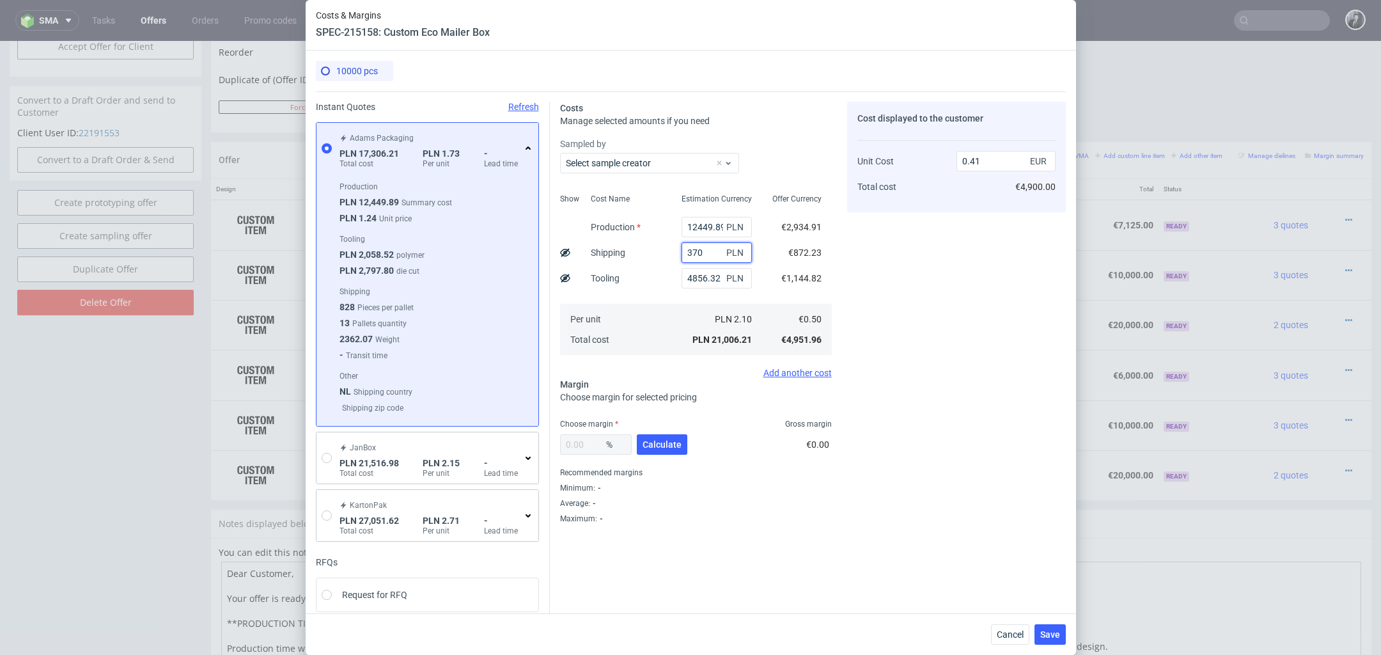
type input "37"
type input "0.4"
type input "3750"
type input "0.49"
type input "37"
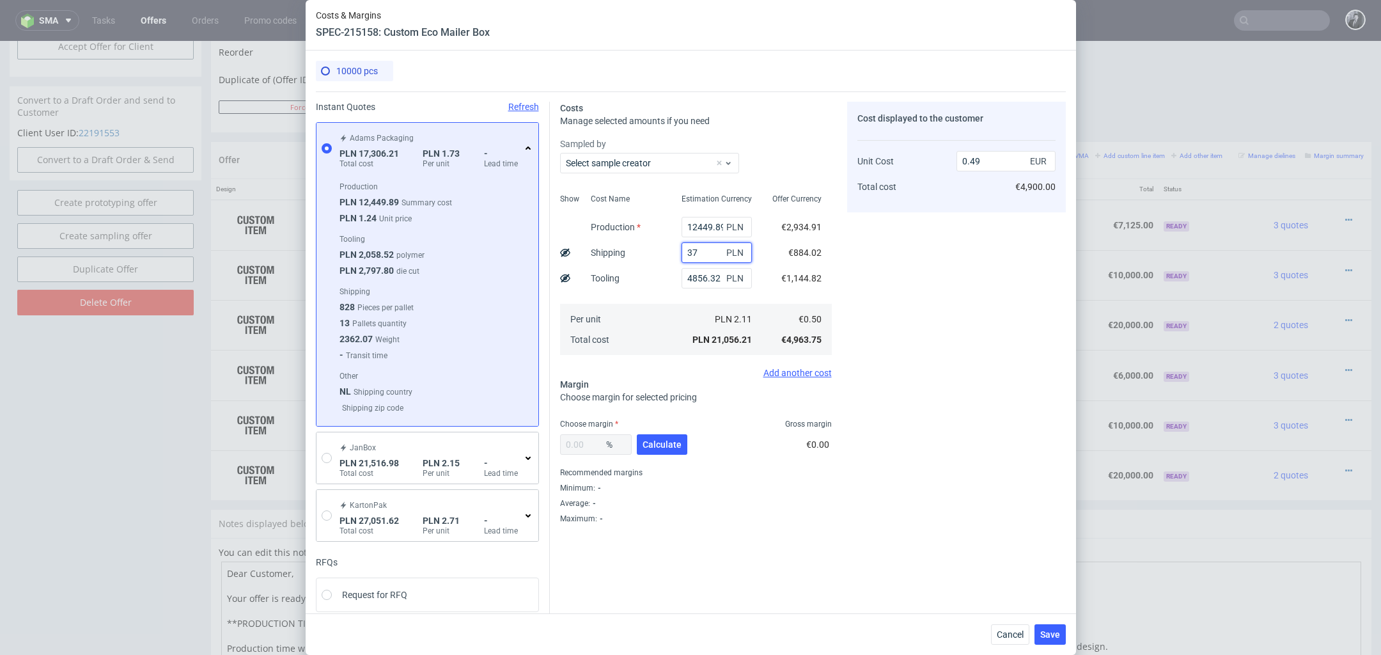
type input "0.4"
type input "3780"
type input "0.49"
type input "37"
type input "0.4"
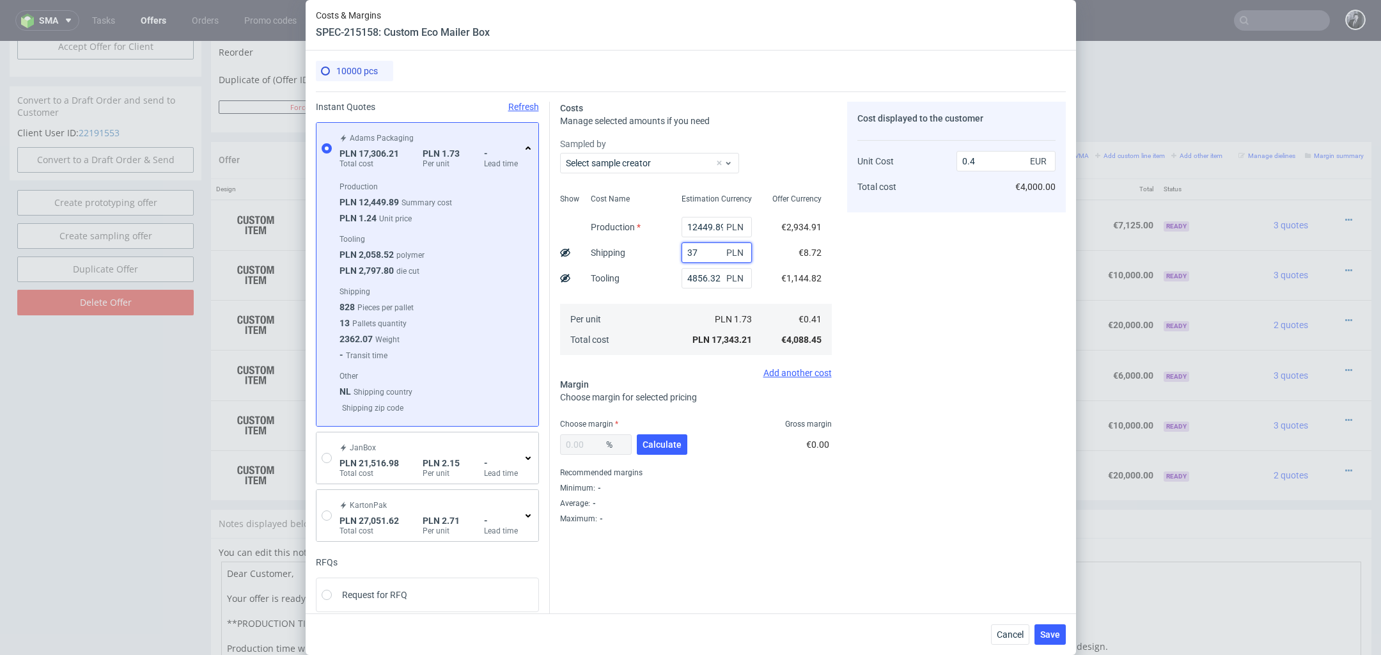
type input "377"
type input "0.41"
type input "37"
type input "0.4"
type input "375"
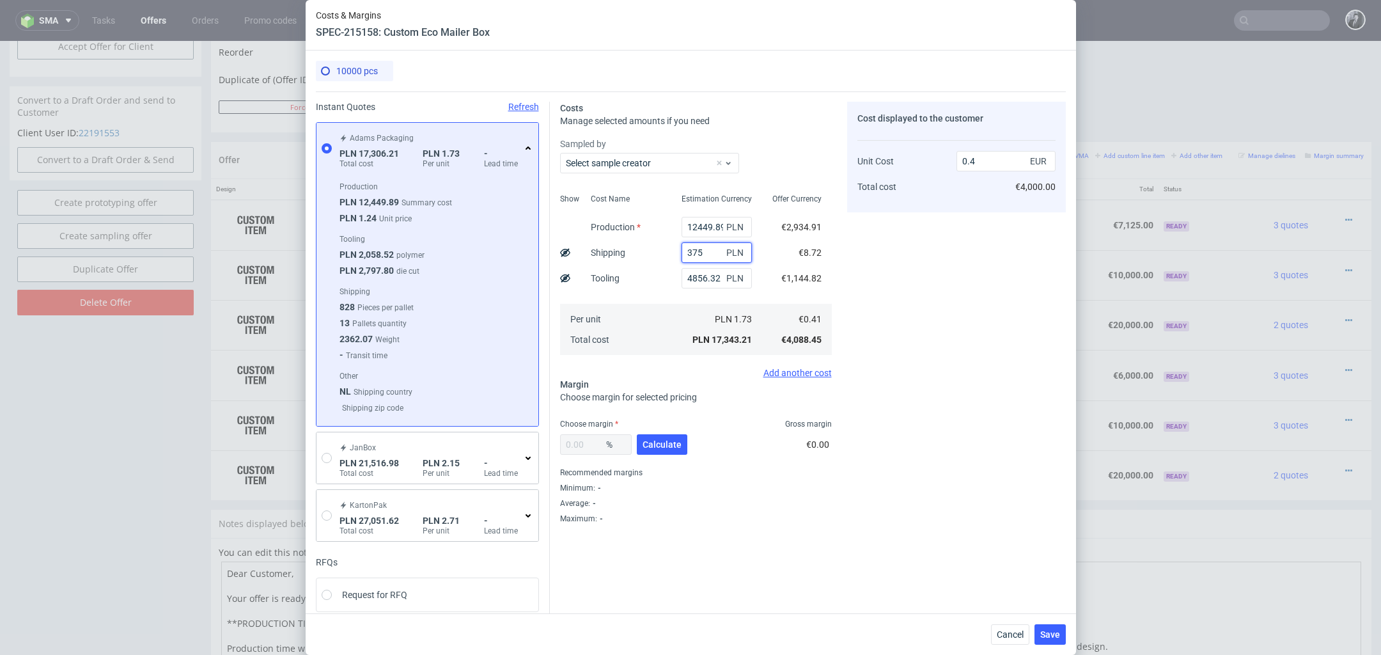
type input "0.41"
type input "3750"
type input "0.49"
type input "375"
type input "0.41"
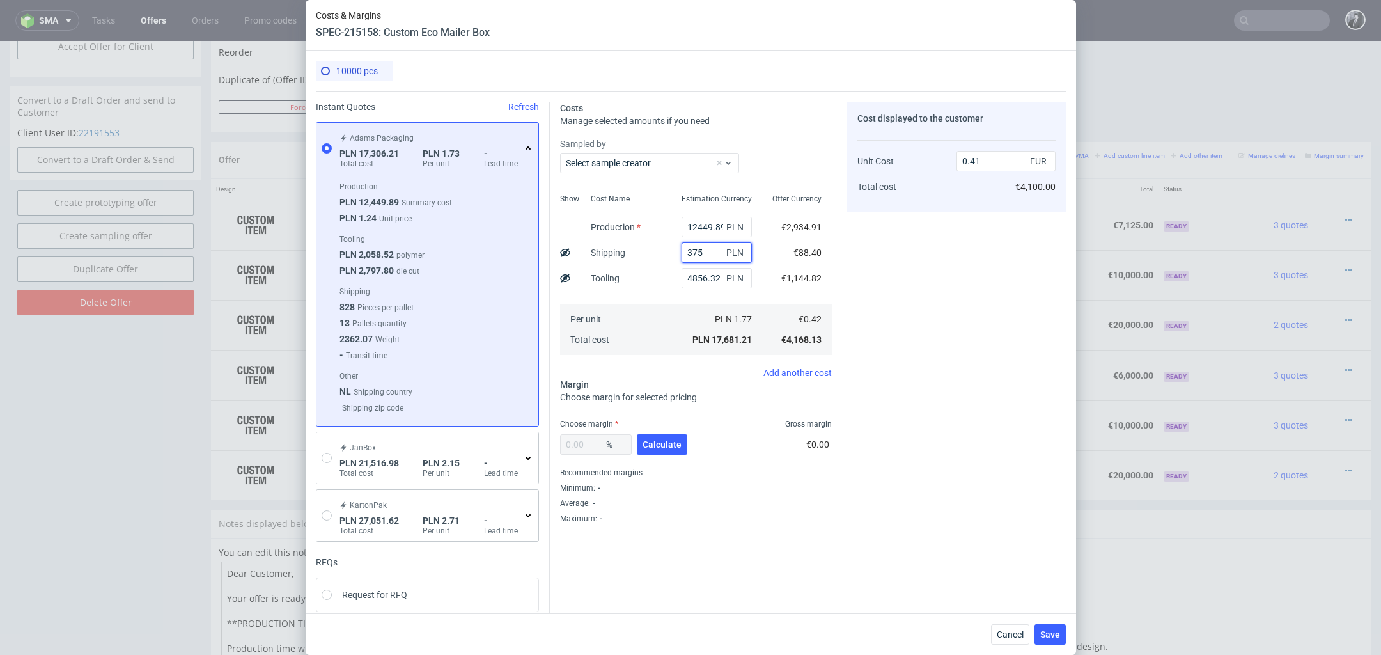
type input "37"
type input "0.4"
type input "3720"
type input "0.49"
type input "3740"
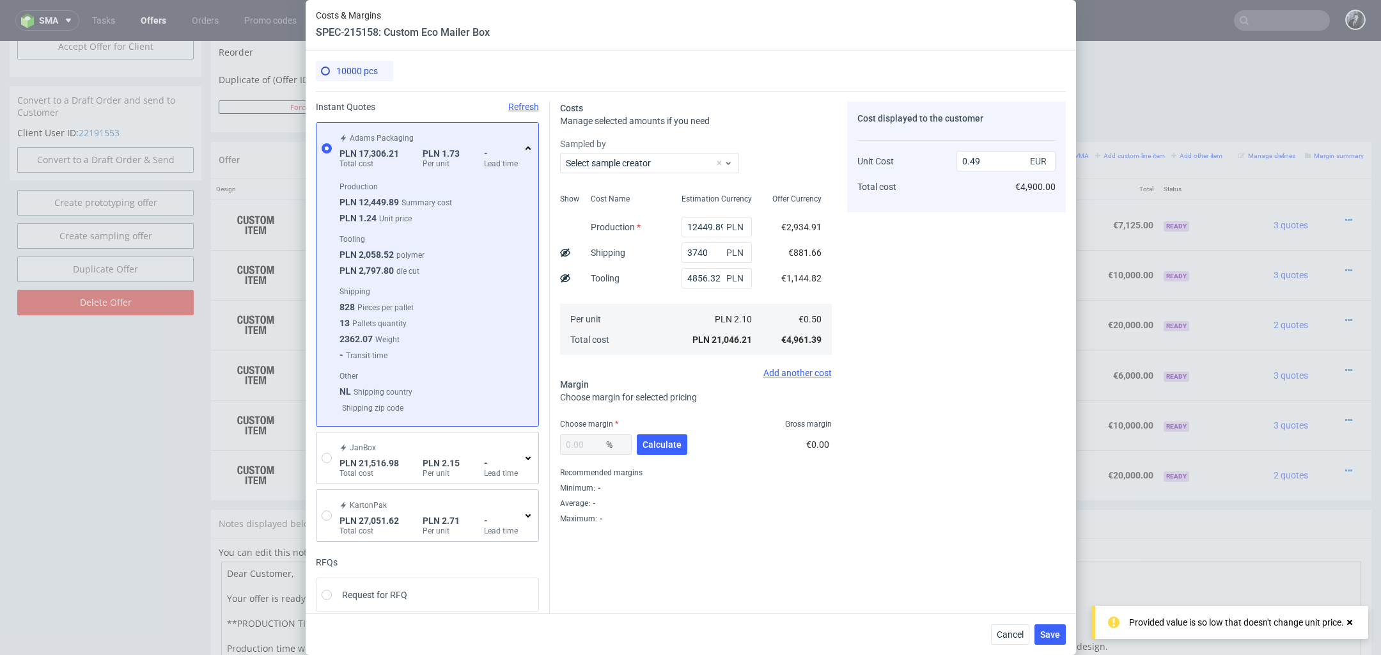
click at [742, 495] on div "Average : -" at bounding box center [696, 502] width 272 height 15
click at [655, 443] on span "Calculate" at bounding box center [661, 444] width 39 height 9
type input "28.72"
type input "0.69"
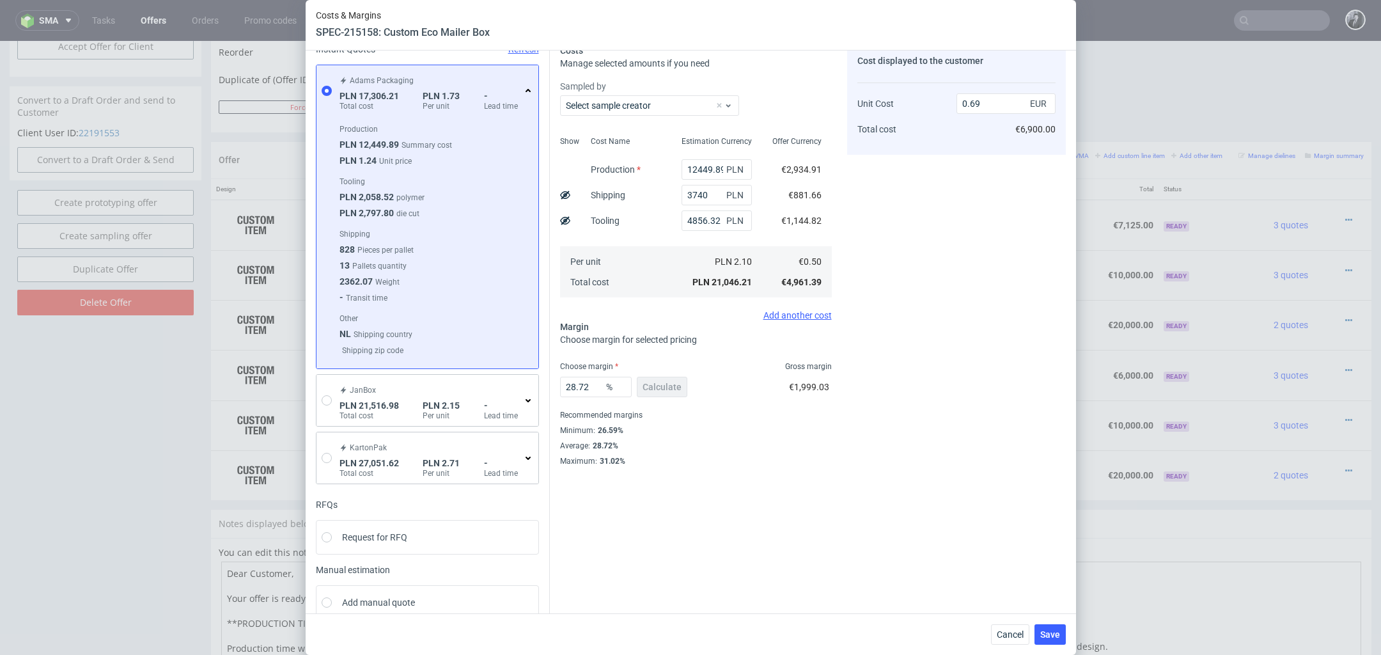
scroll to position [0, 0]
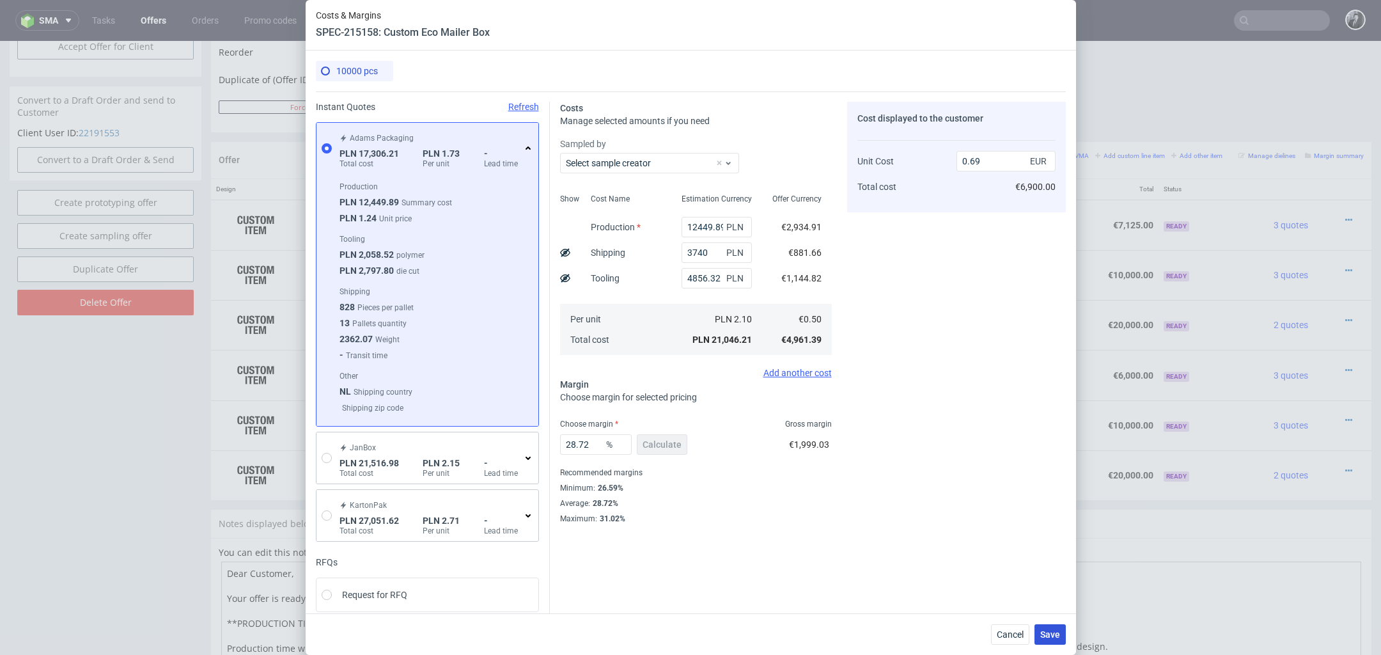
click at [1050, 636] on span "Save" at bounding box center [1050, 634] width 20 height 9
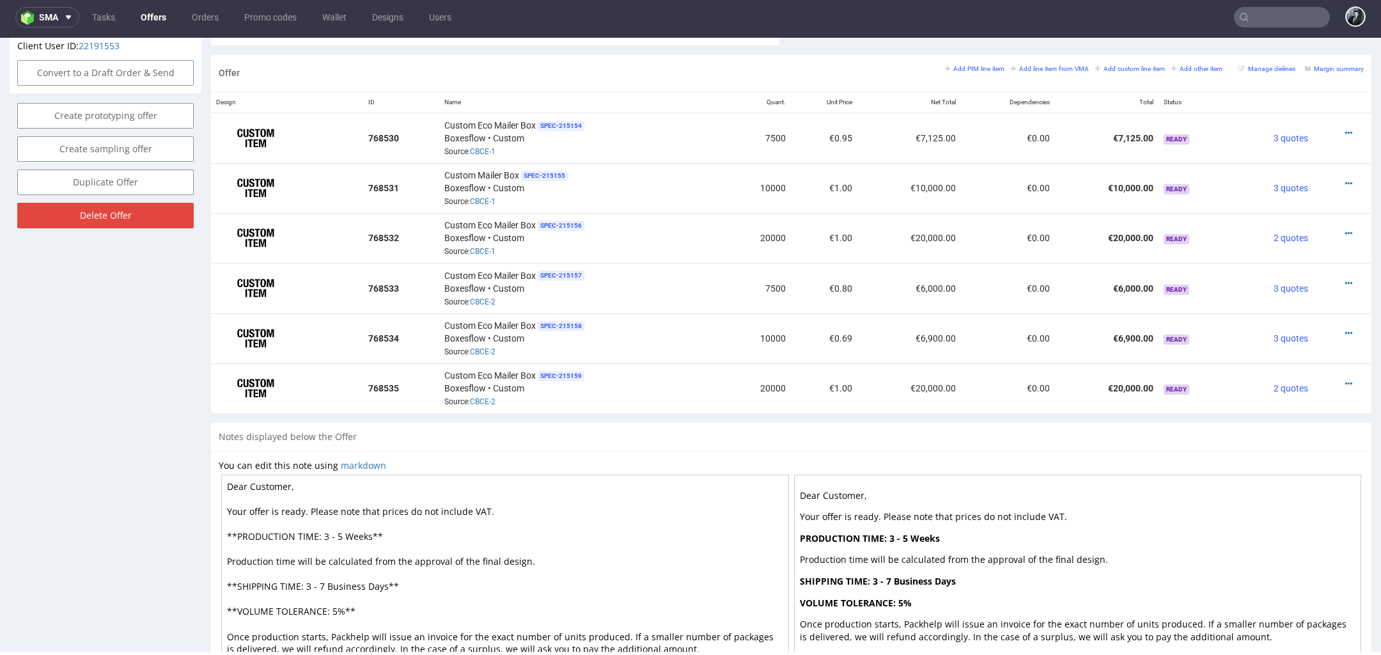
scroll to position [712, 0]
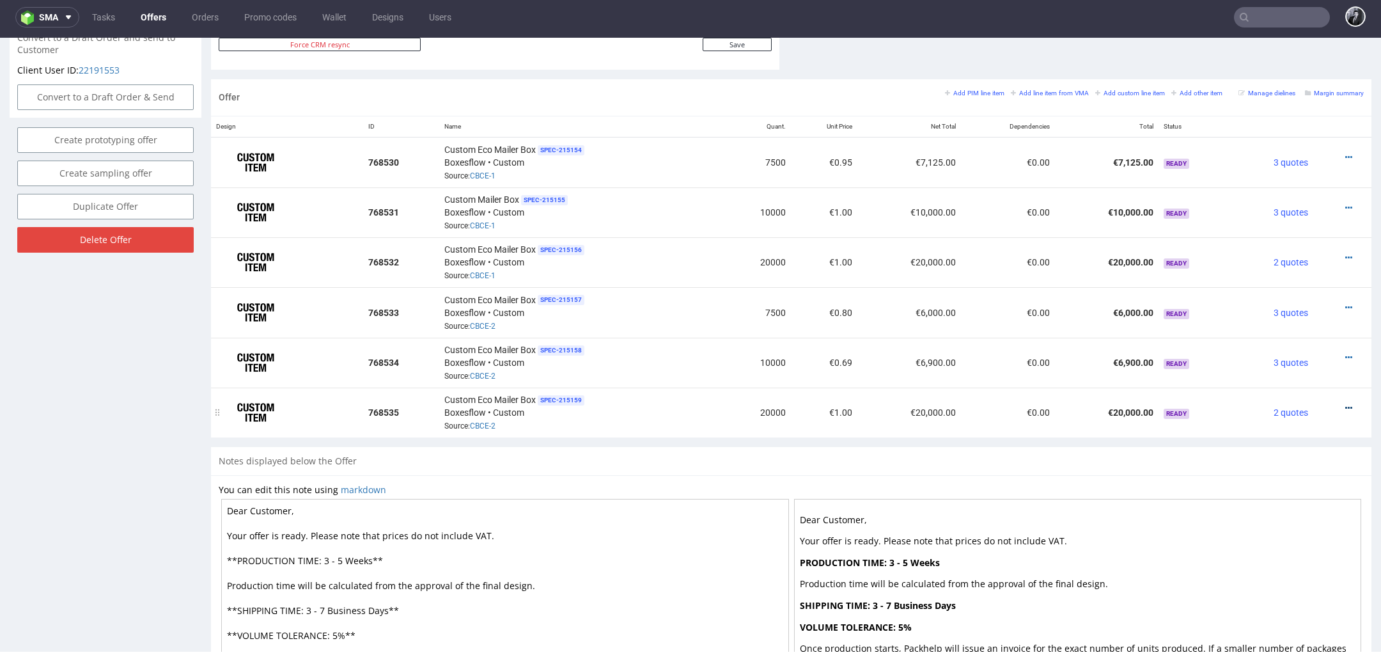
click at [1345, 403] on icon at bounding box center [1348, 407] width 7 height 9
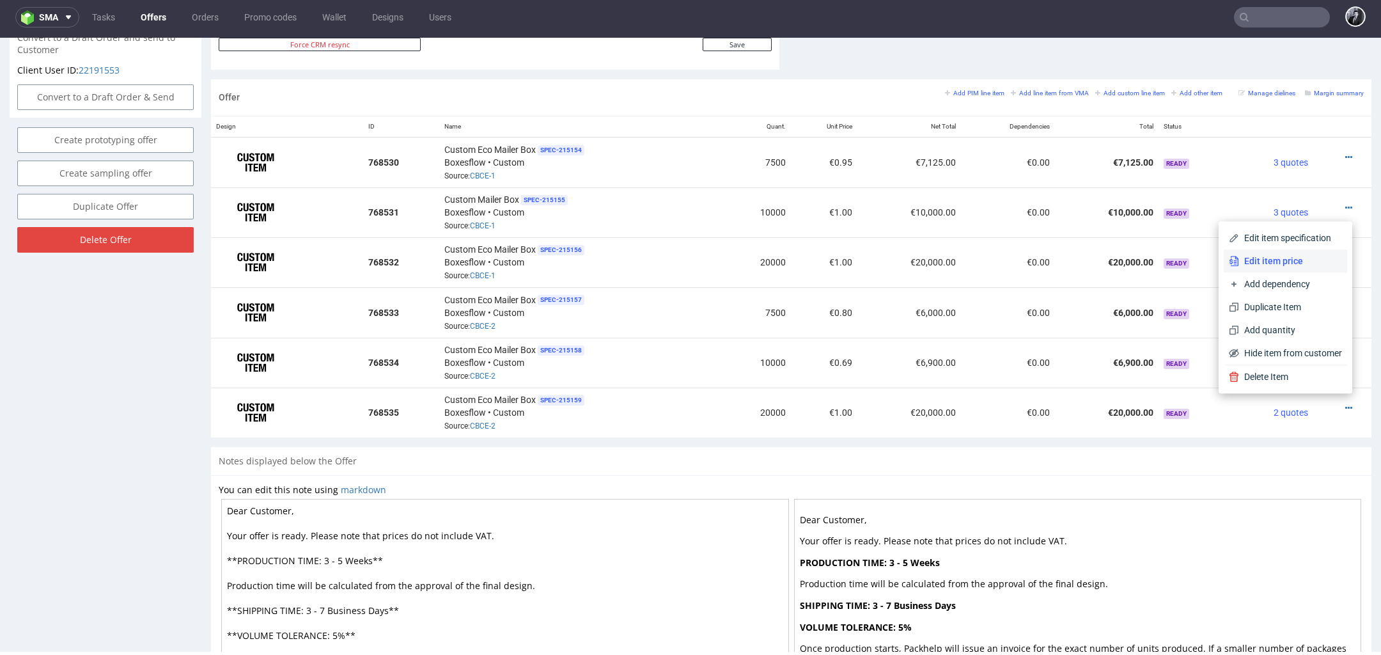
click at [1286, 259] on span "Edit item price" at bounding box center [1290, 260] width 103 height 13
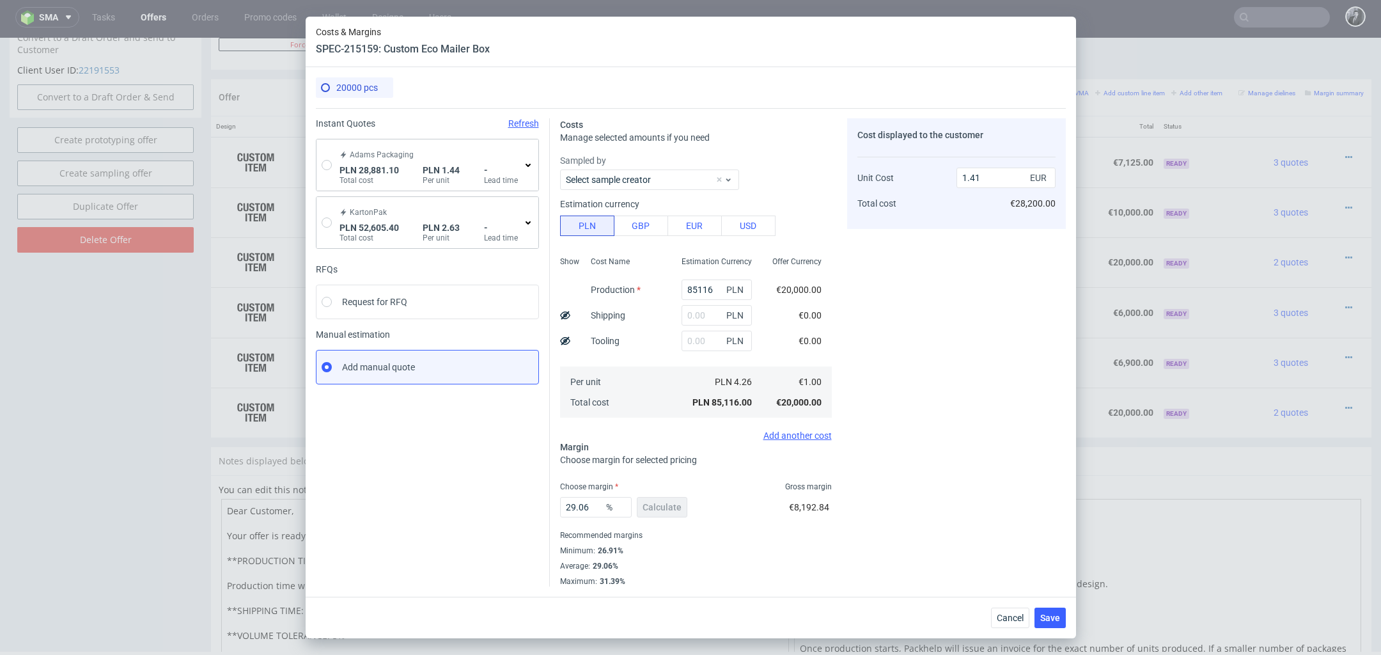
click at [528, 163] on icon at bounding box center [528, 165] width 10 height 10
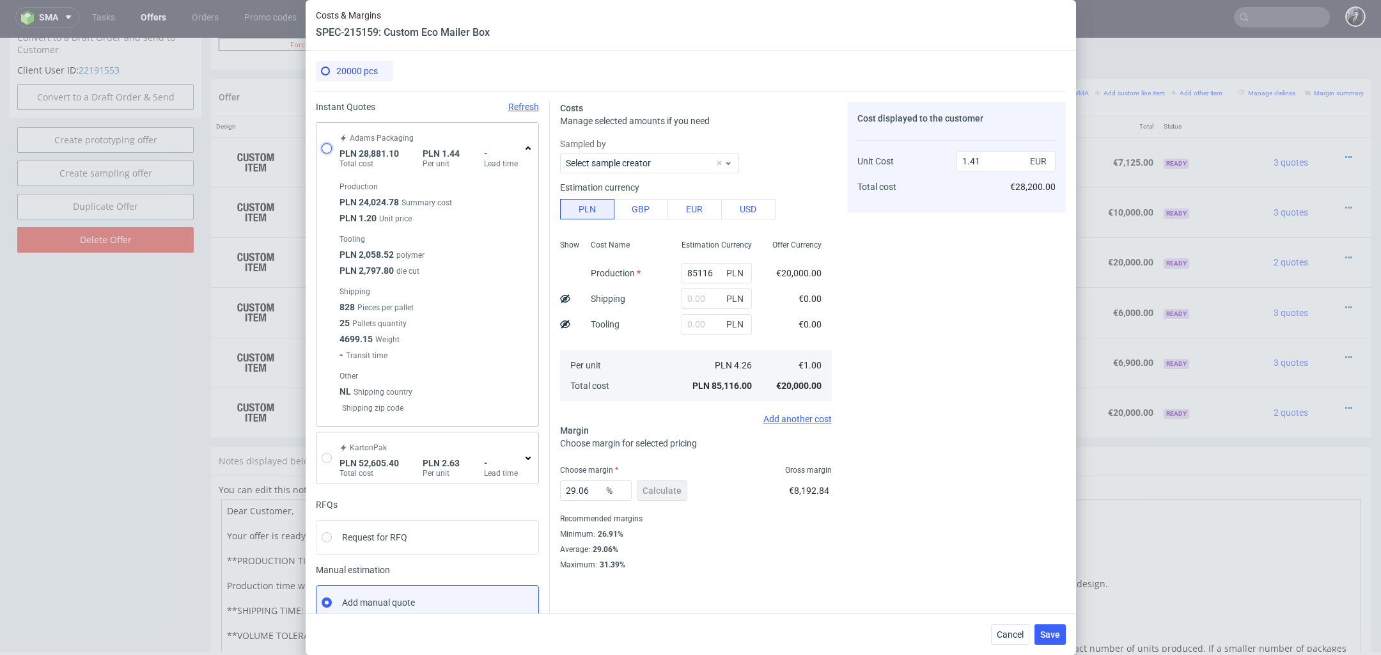
click at [328, 146] on input "radio" at bounding box center [327, 148] width 10 height 10
radio input "true"
radio input "false"
type input "24024.78"
type input "4856.32"
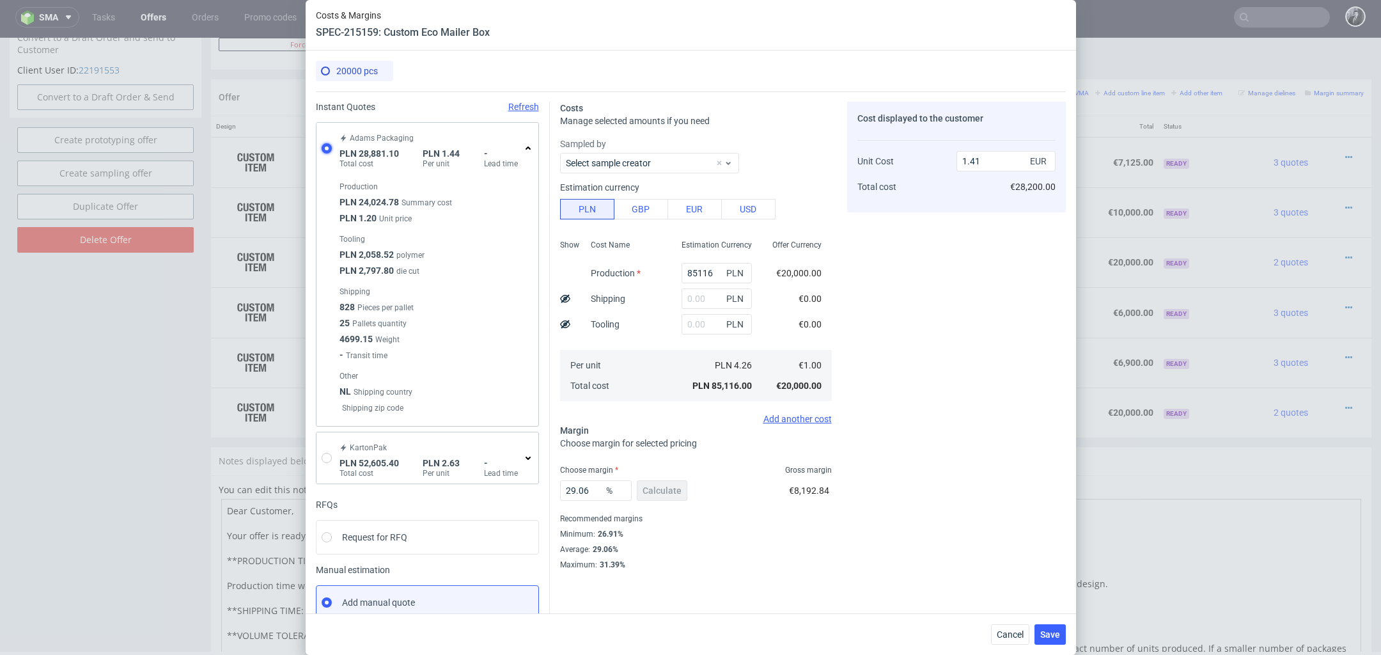
type input "0.34"
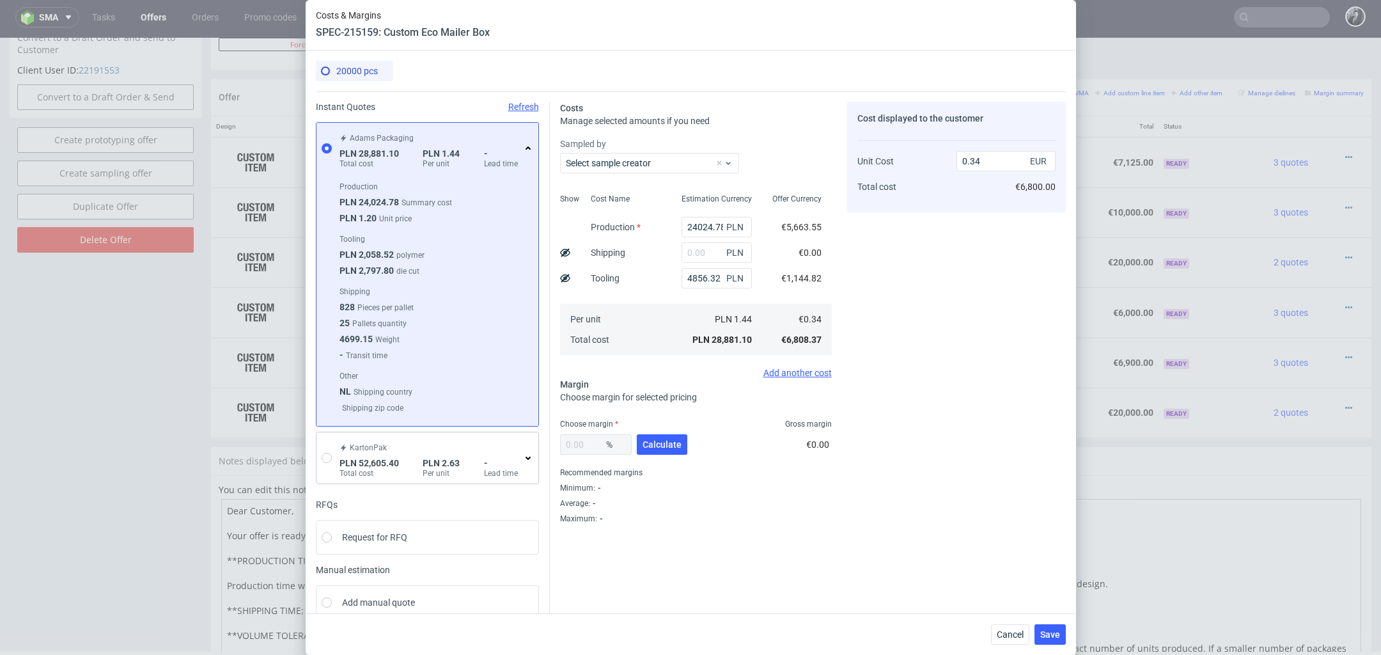
click at [592, 441] on div "%" at bounding box center [596, 444] width 72 height 20
click at [584, 442] on div "%" at bounding box center [596, 444] width 72 height 20
click at [707, 256] on input "text" at bounding box center [716, 252] width 70 height 20
type input "5010"
type input "0.4"
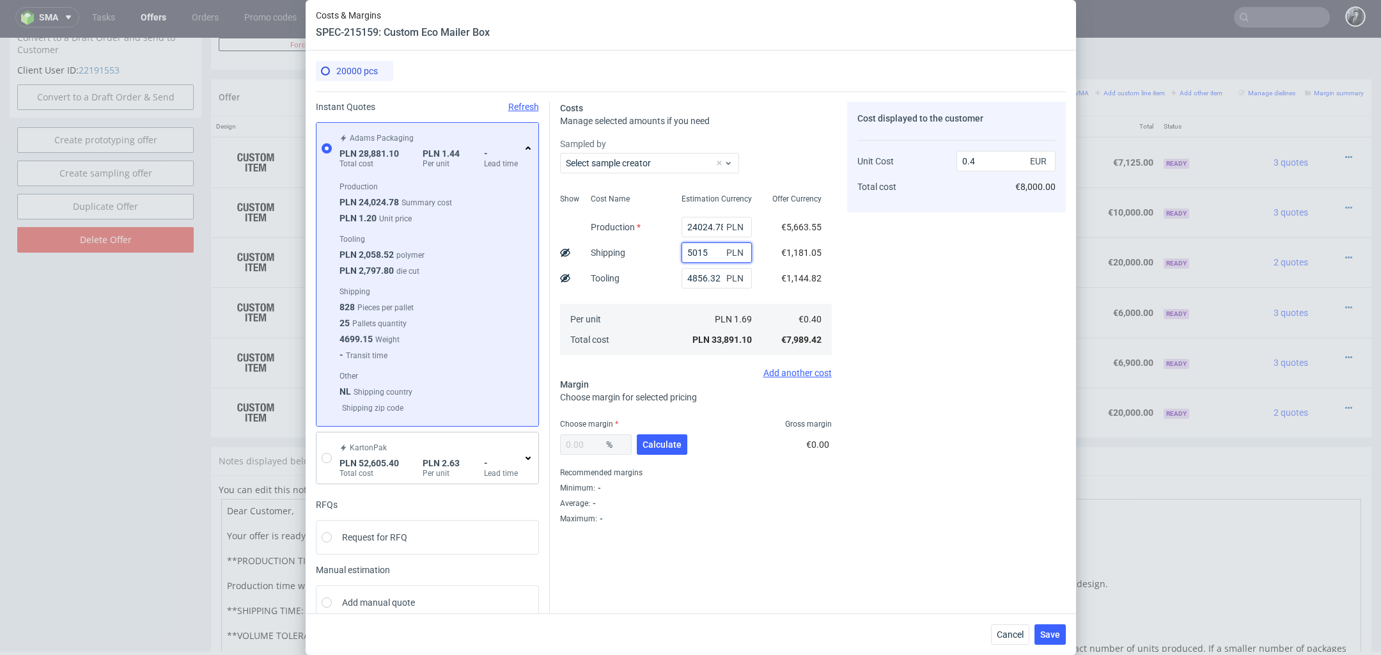
type input "50150"
type input "0.93"
type input "5050"
type input "0.4"
type input "501"
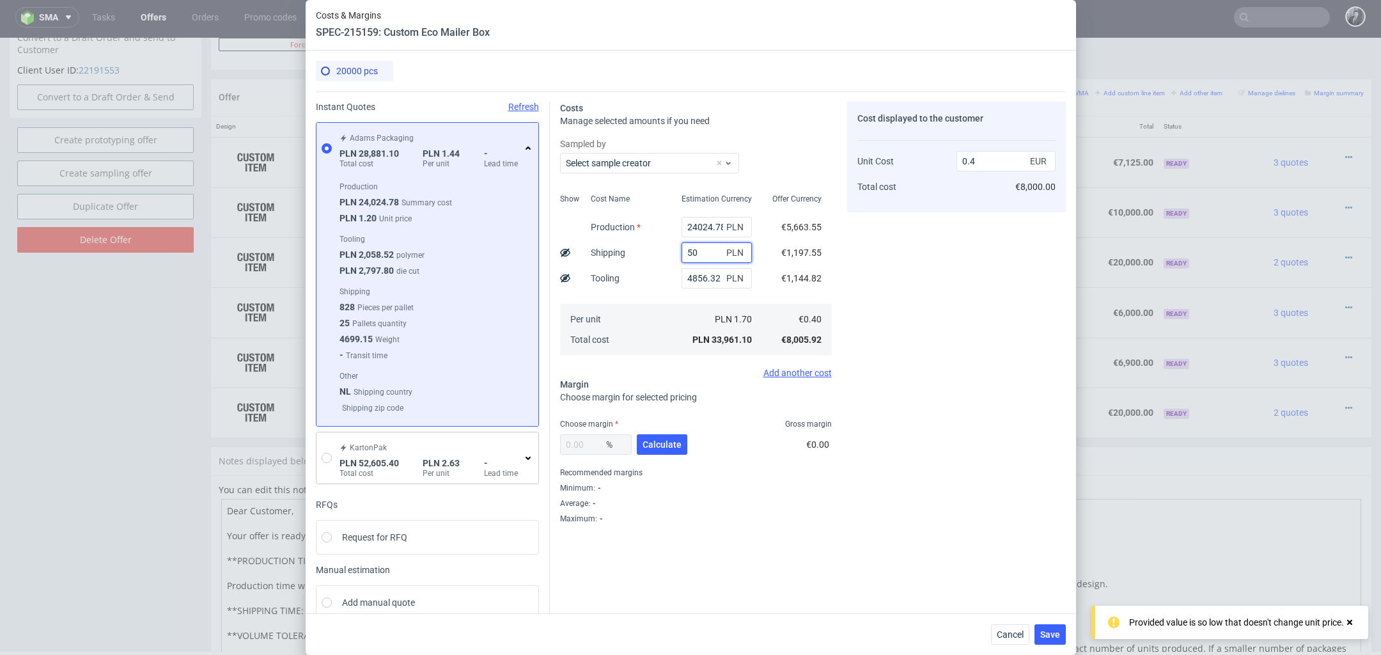
type input "0.34"
type input "50"
type input "0.35"
type input "5100"
type input "0.4"
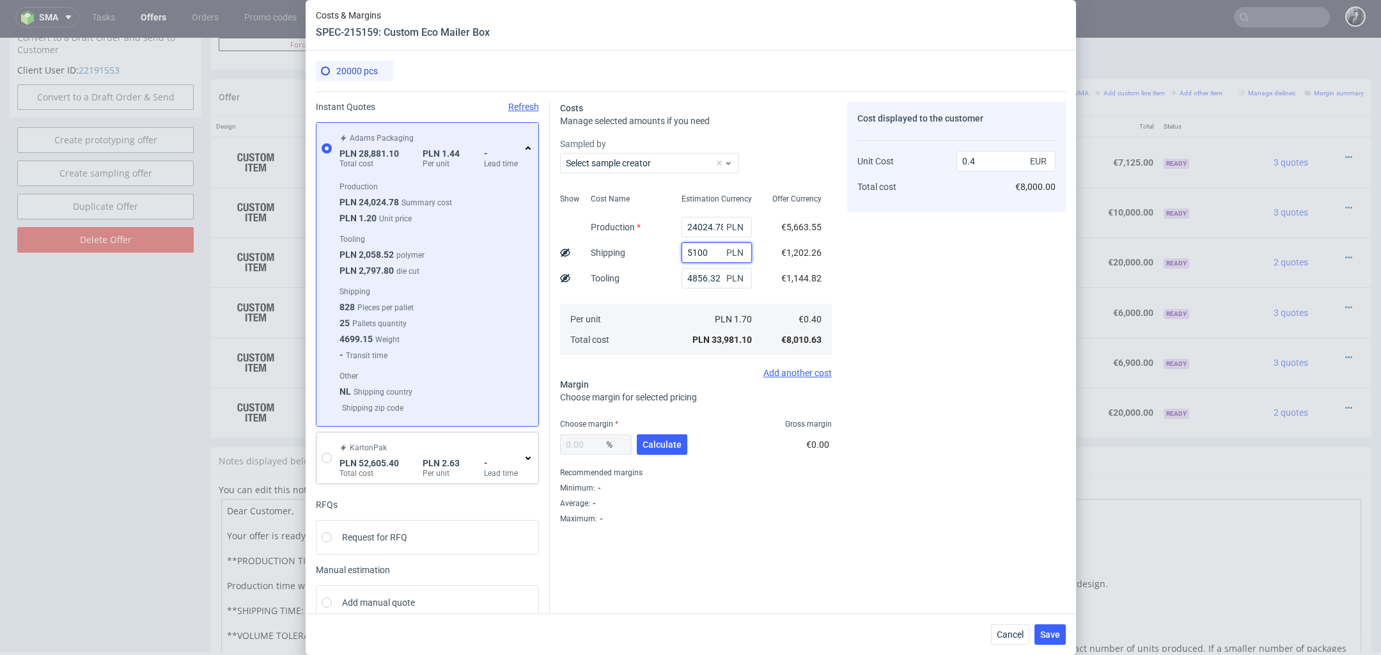
type input "5100"
click at [719, 478] on div "Recommended margins" at bounding box center [696, 472] width 272 height 15
click at [664, 450] on button "Calculate" at bounding box center [662, 444] width 51 height 20
type input "25.53"
type input "0.54"
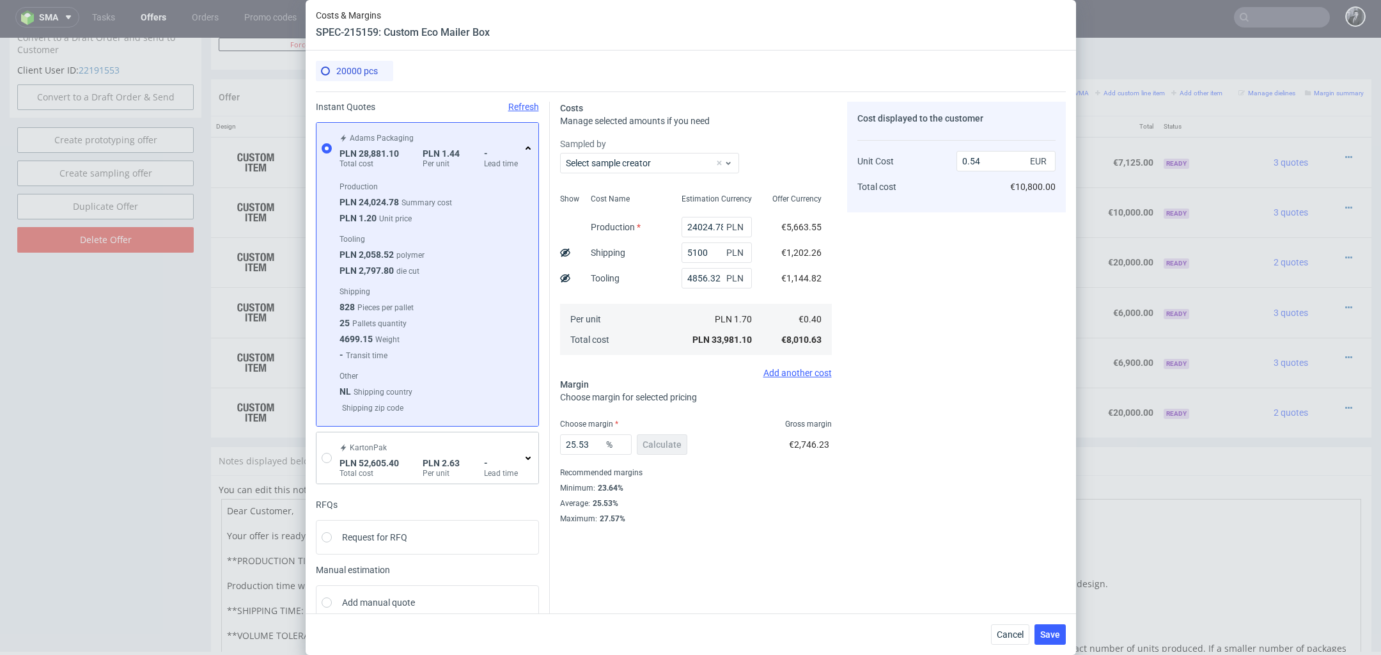
scroll to position [18, 0]
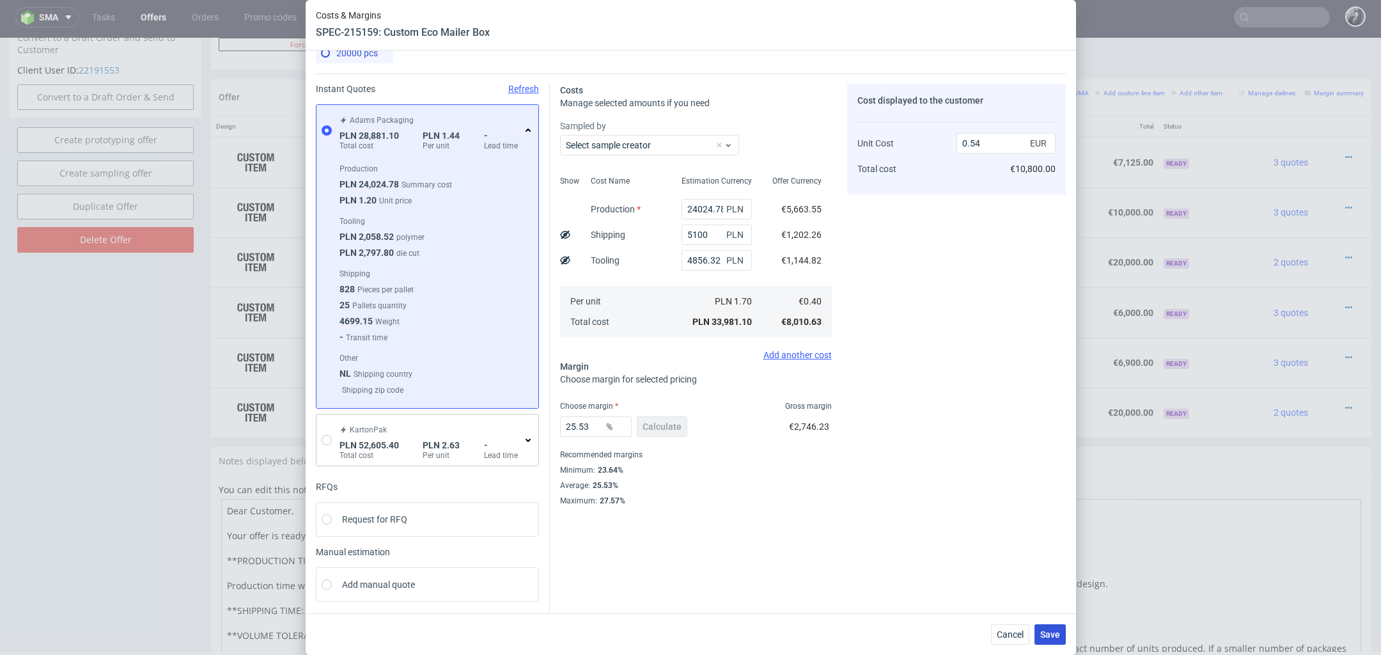
click at [1058, 639] on button "Save" at bounding box center [1049, 634] width 31 height 20
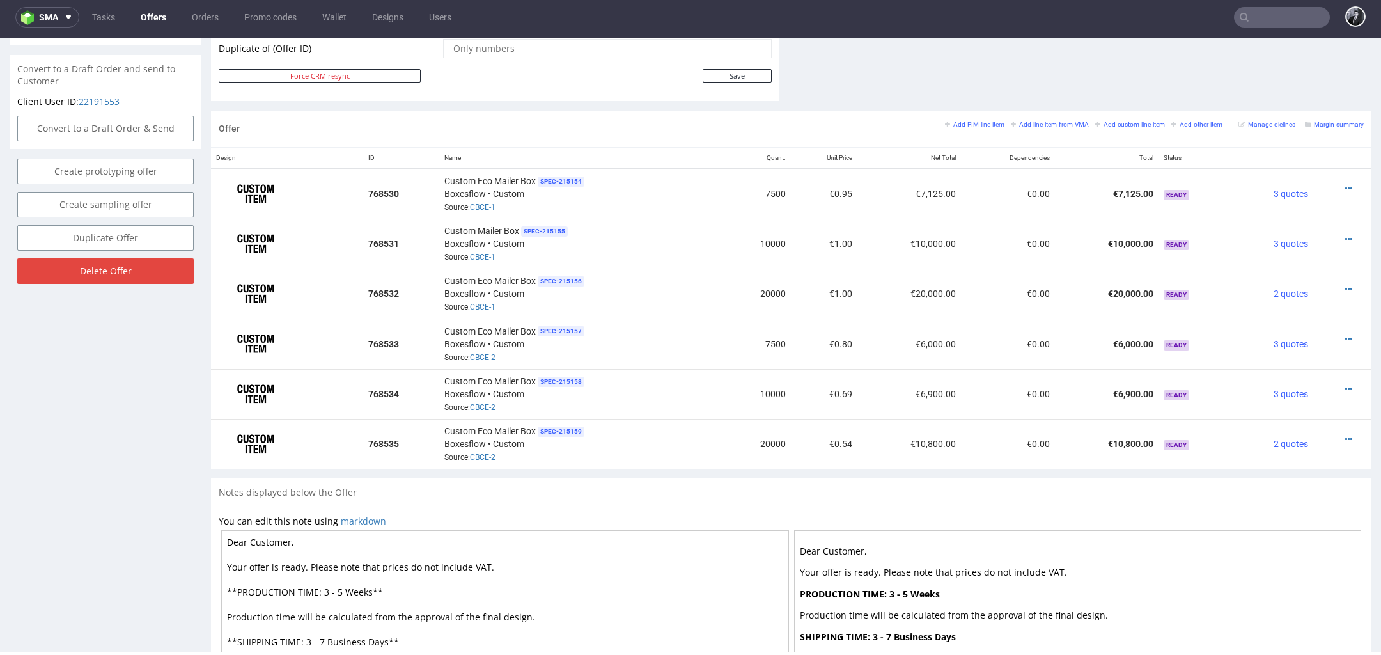
scroll to position [667, 0]
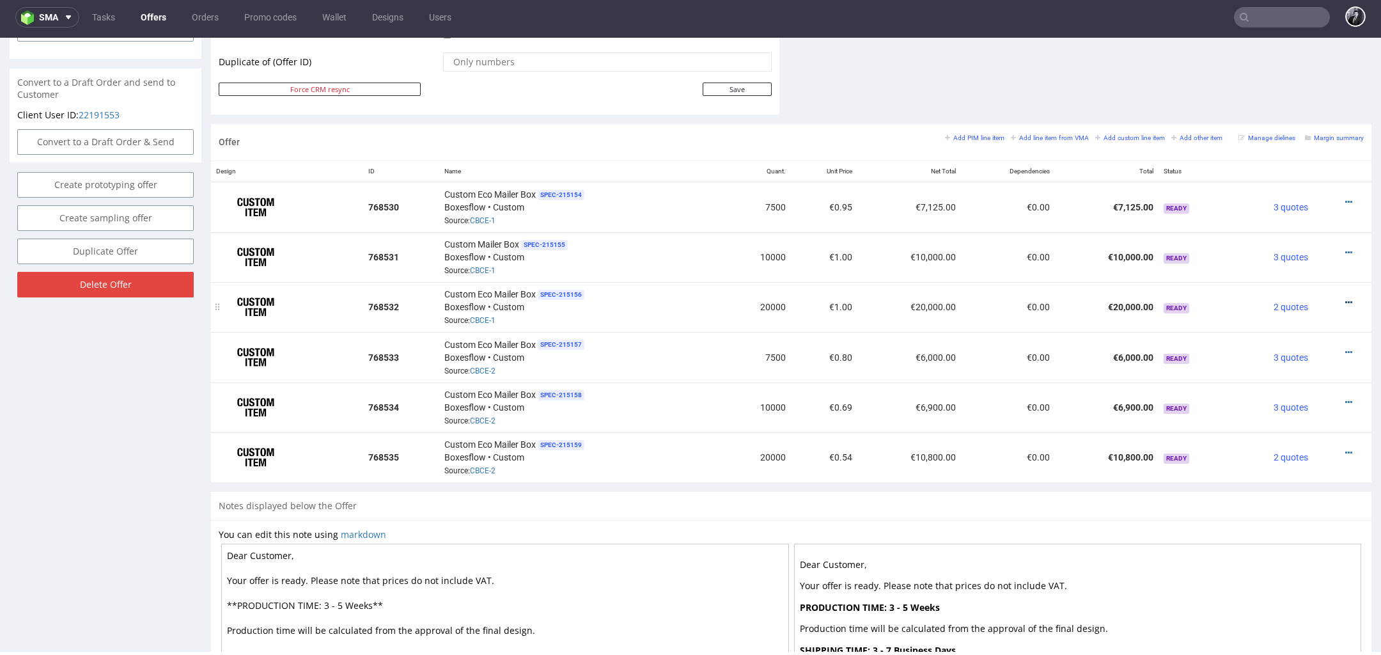
click at [1345, 298] on icon at bounding box center [1348, 302] width 7 height 9
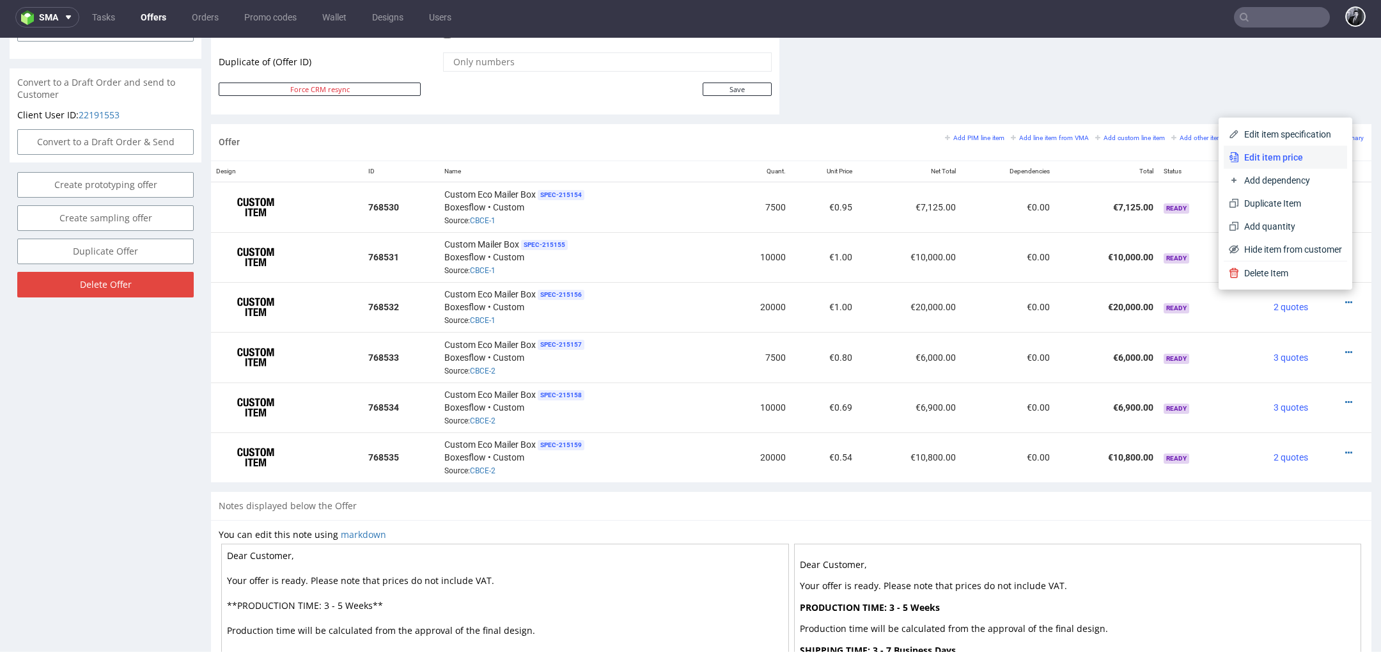
click at [1276, 167] on li "Edit item price" at bounding box center [1285, 157] width 123 height 23
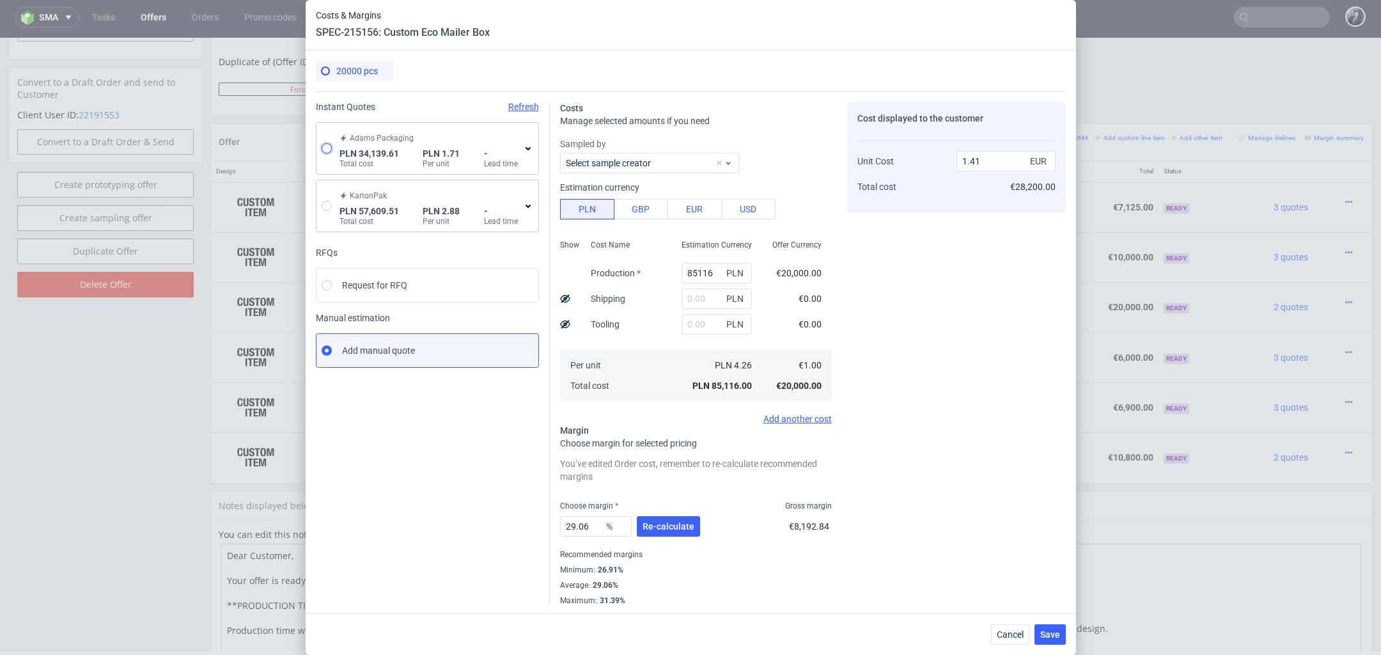
click at [323, 150] on input "radio" at bounding box center [327, 148] width 10 height 10
radio input "true"
radio input "false"
type input "27224.78"
type input "6914.83"
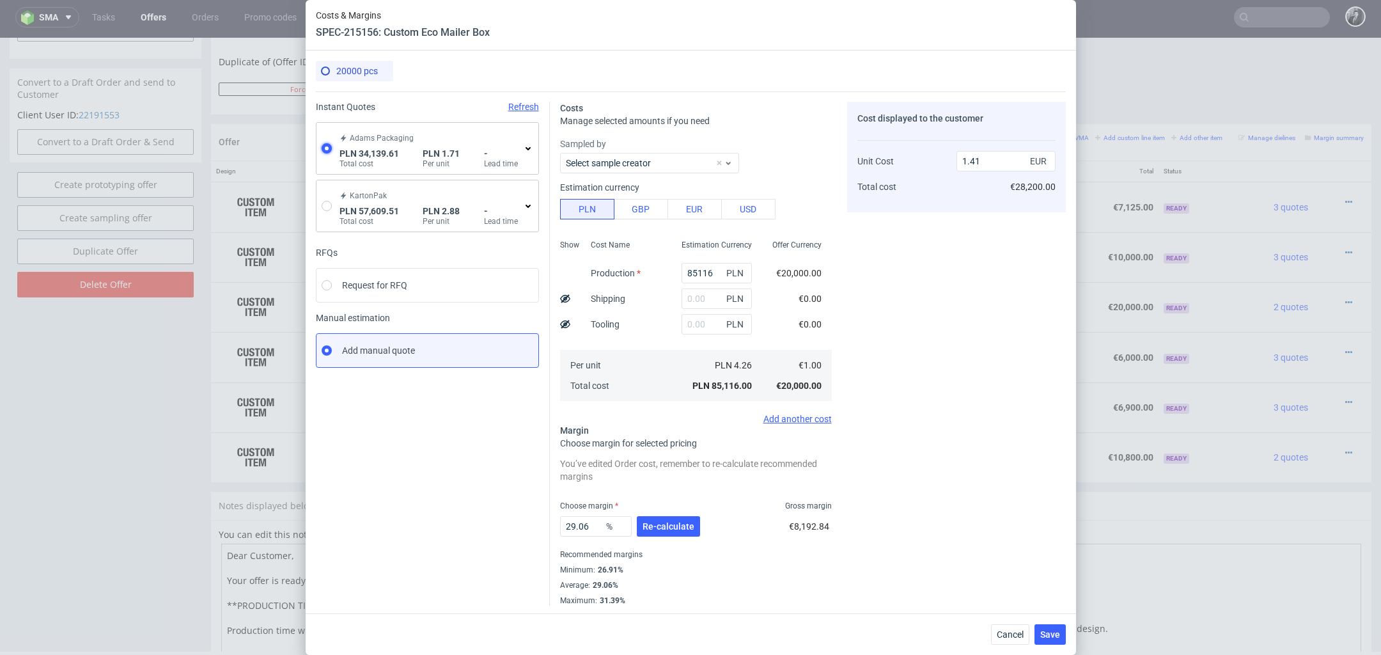
type input "0.4"
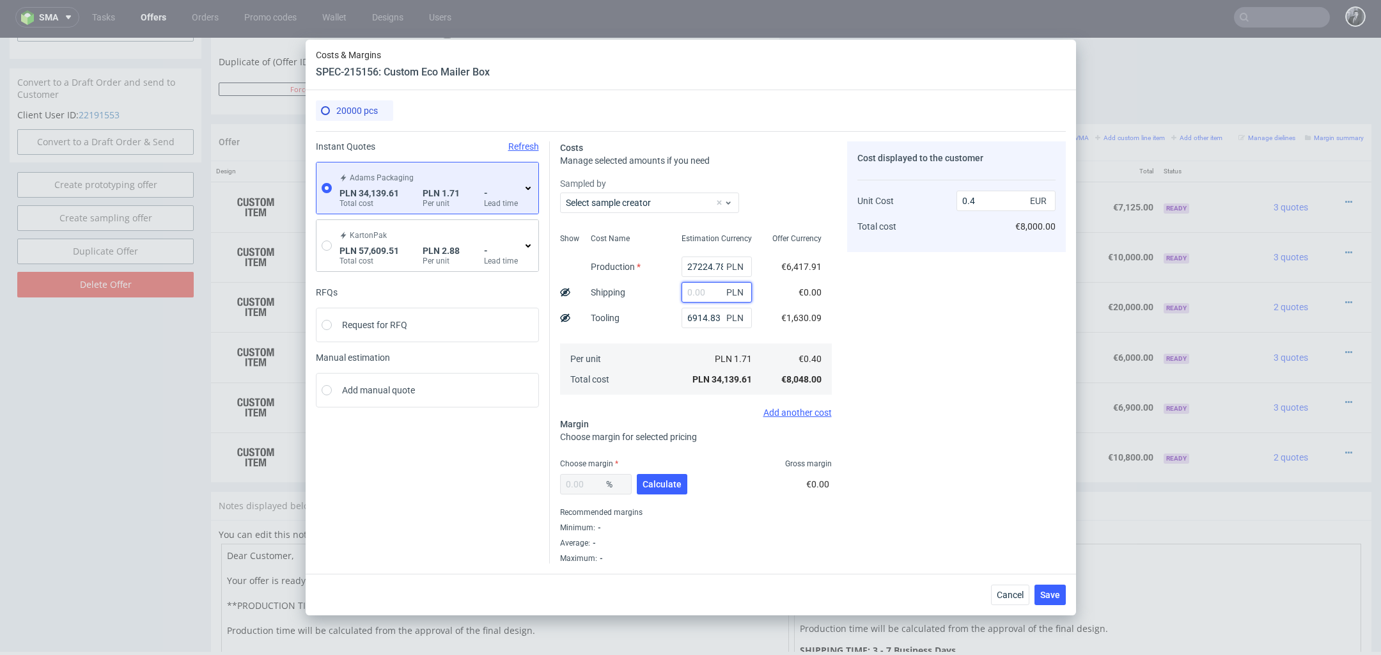
click at [711, 292] on input "text" at bounding box center [716, 292] width 70 height 20
type input "5100"
type input "0.46"
type input "5100"
click at [883, 367] on div "Cost displayed to the customer Unit Cost Total cost 0.46 EUR €9,200.00" at bounding box center [956, 352] width 219 height 422
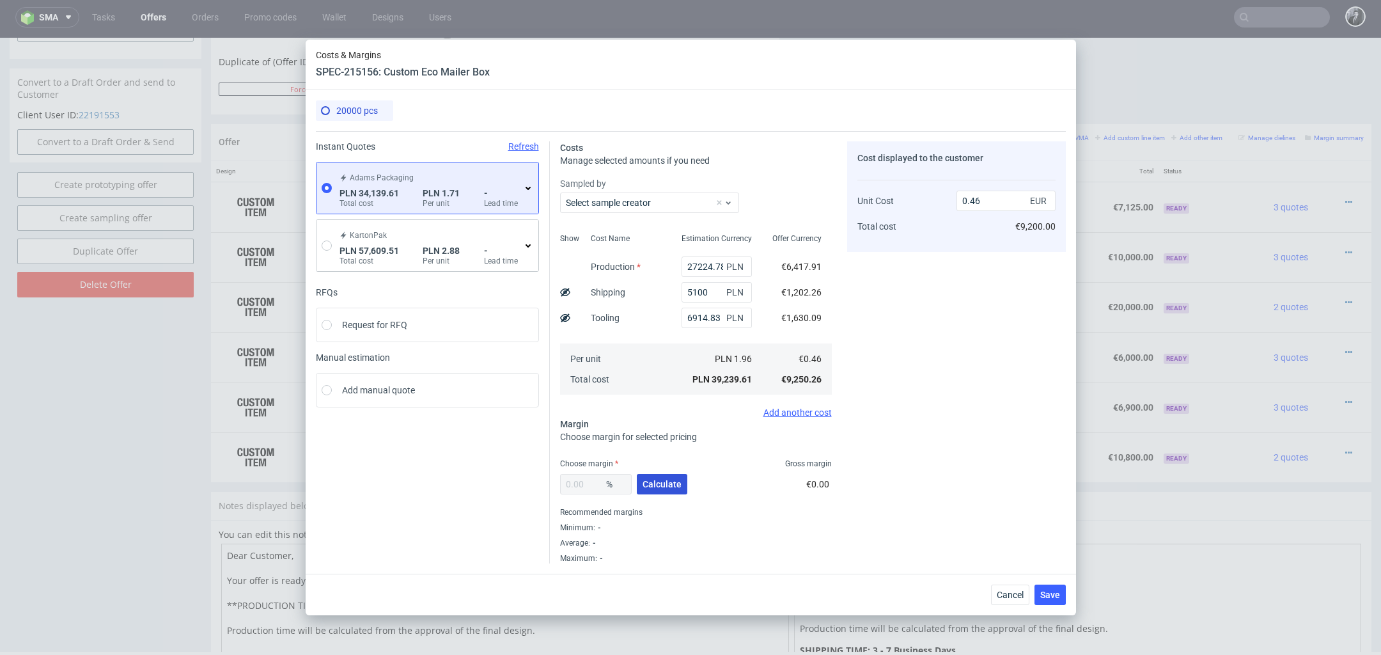
click at [667, 489] on button "Calculate" at bounding box center [662, 484] width 51 height 20
type input "24.57"
type input "0.61"
click at [1056, 596] on span "Save" at bounding box center [1050, 594] width 20 height 9
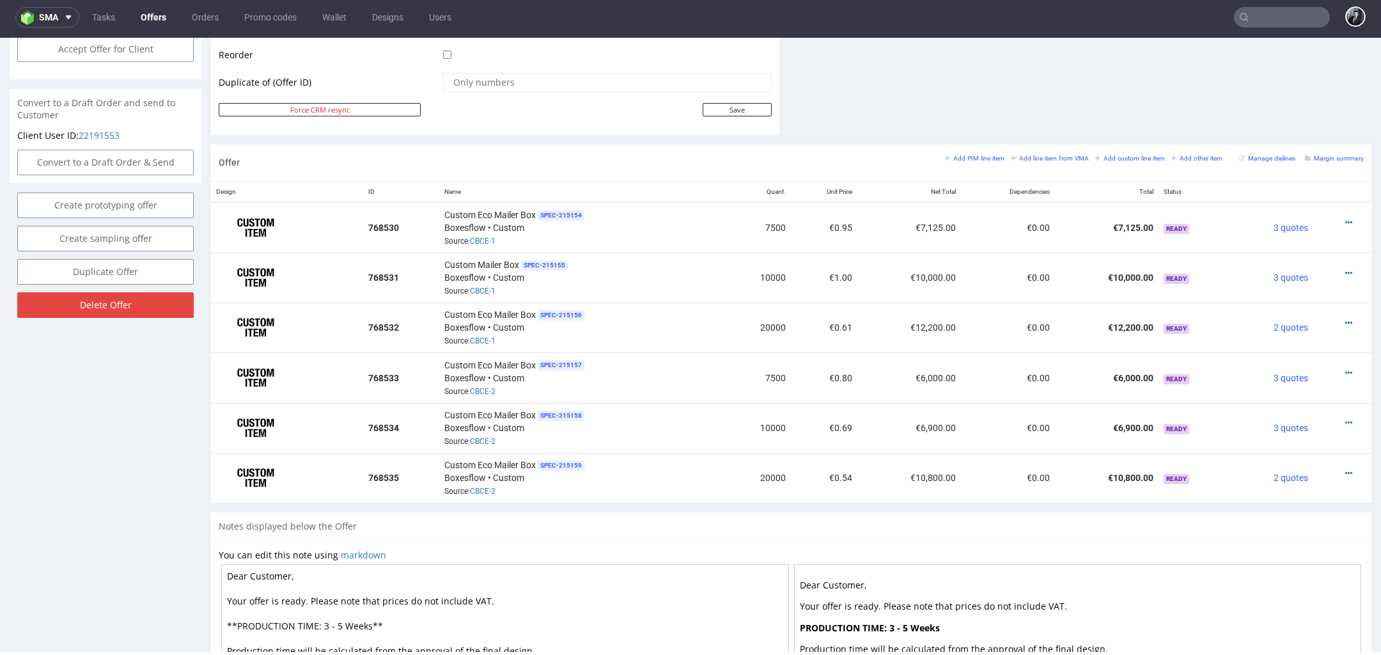
scroll to position [658, 0]
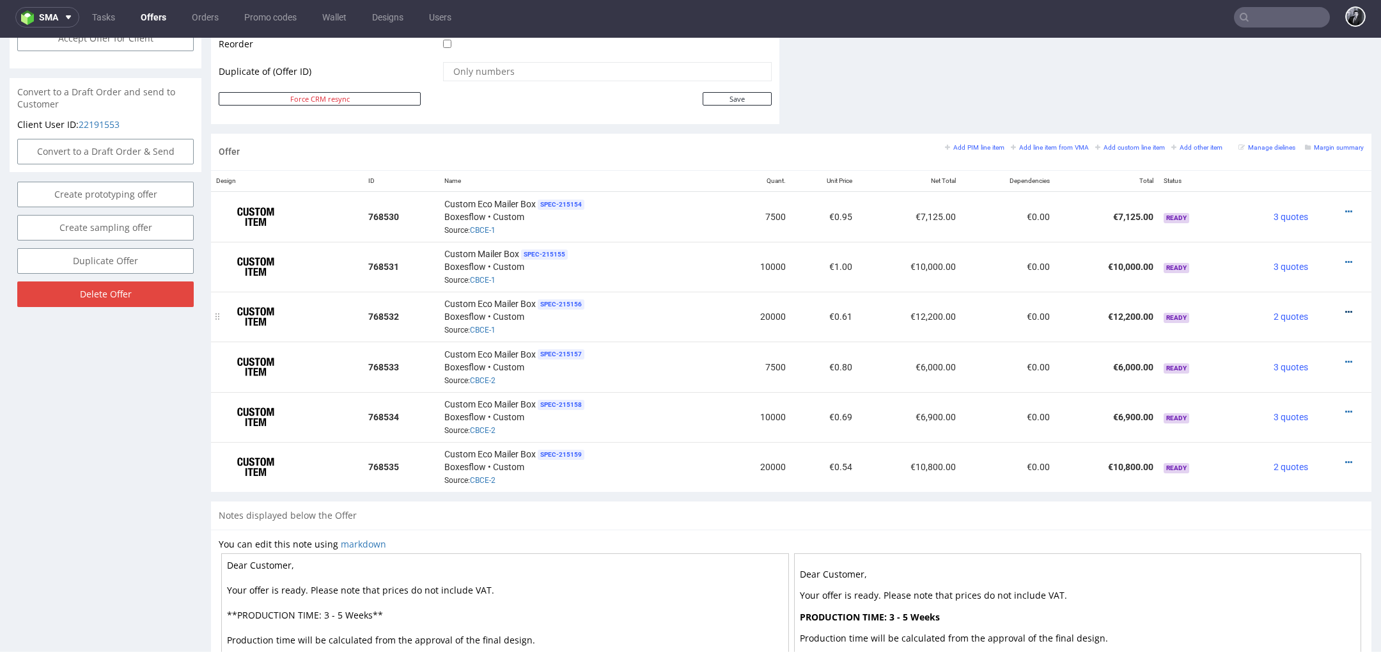
click at [1345, 309] on icon at bounding box center [1348, 311] width 7 height 9
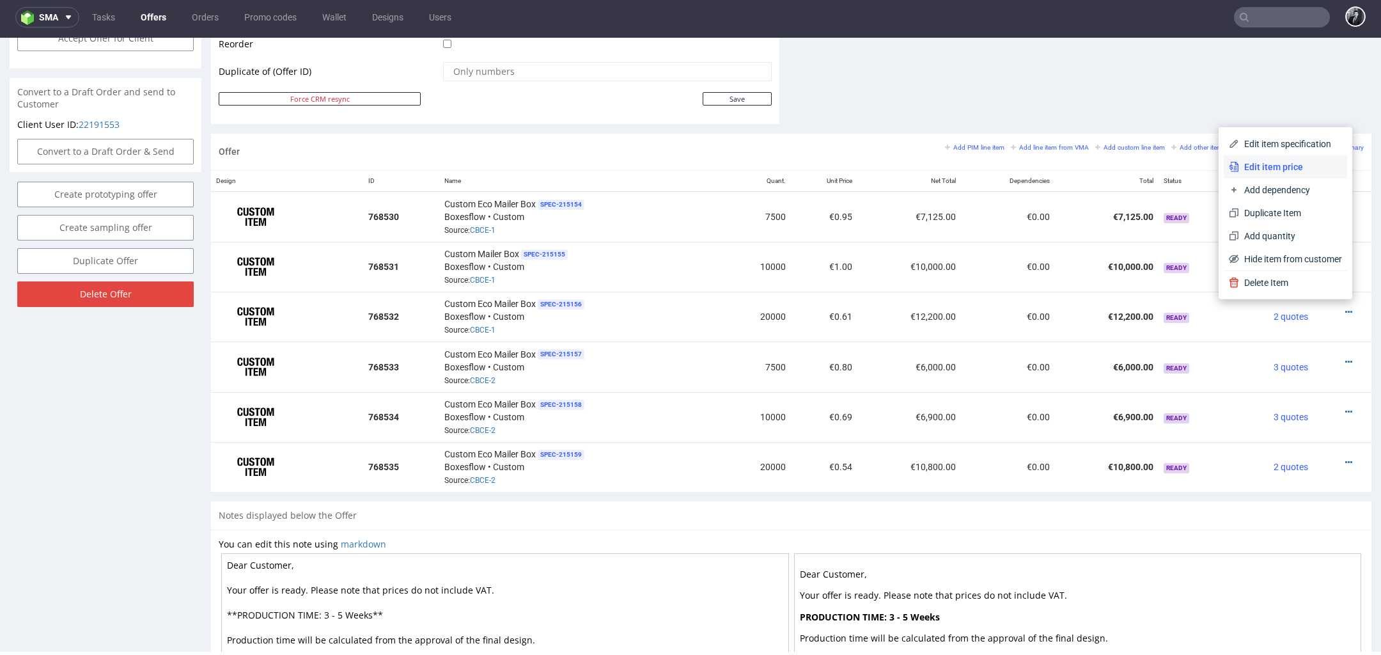
click at [1276, 173] on span "Edit item price" at bounding box center [1290, 166] width 103 height 13
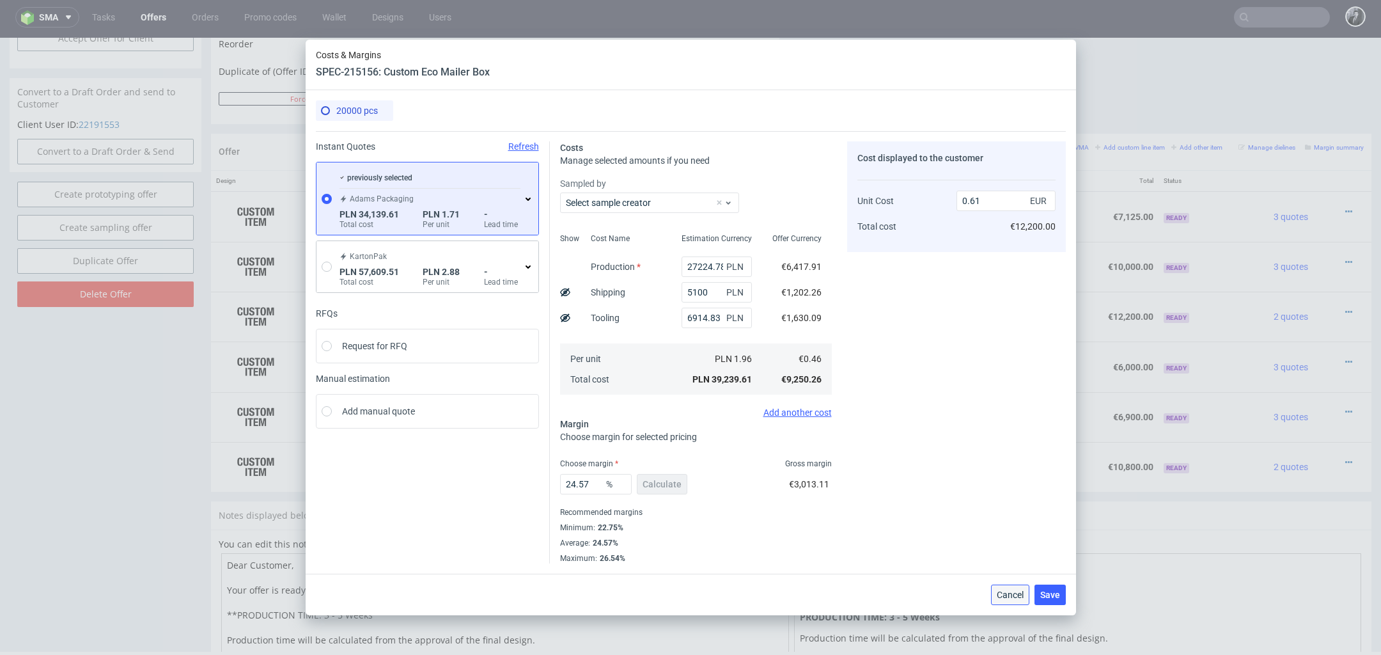
click at [998, 593] on span "Cancel" at bounding box center [1010, 594] width 27 height 9
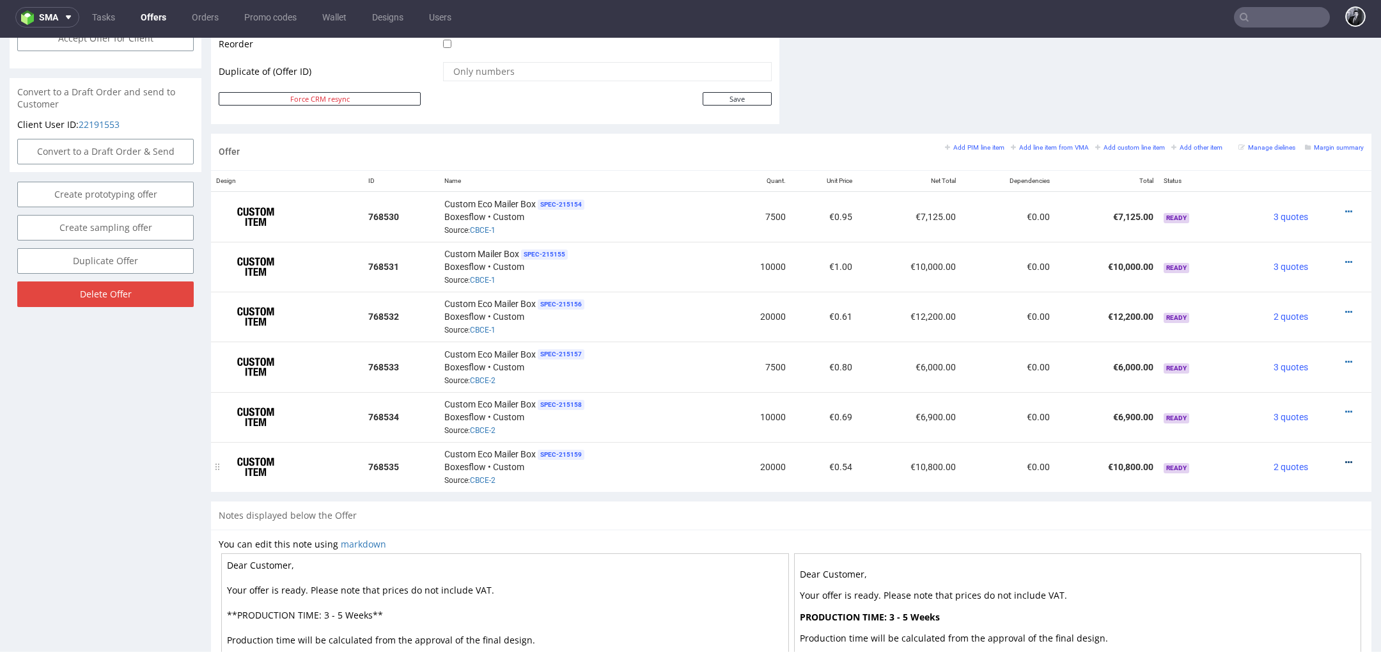
click at [1345, 458] on icon at bounding box center [1348, 462] width 7 height 9
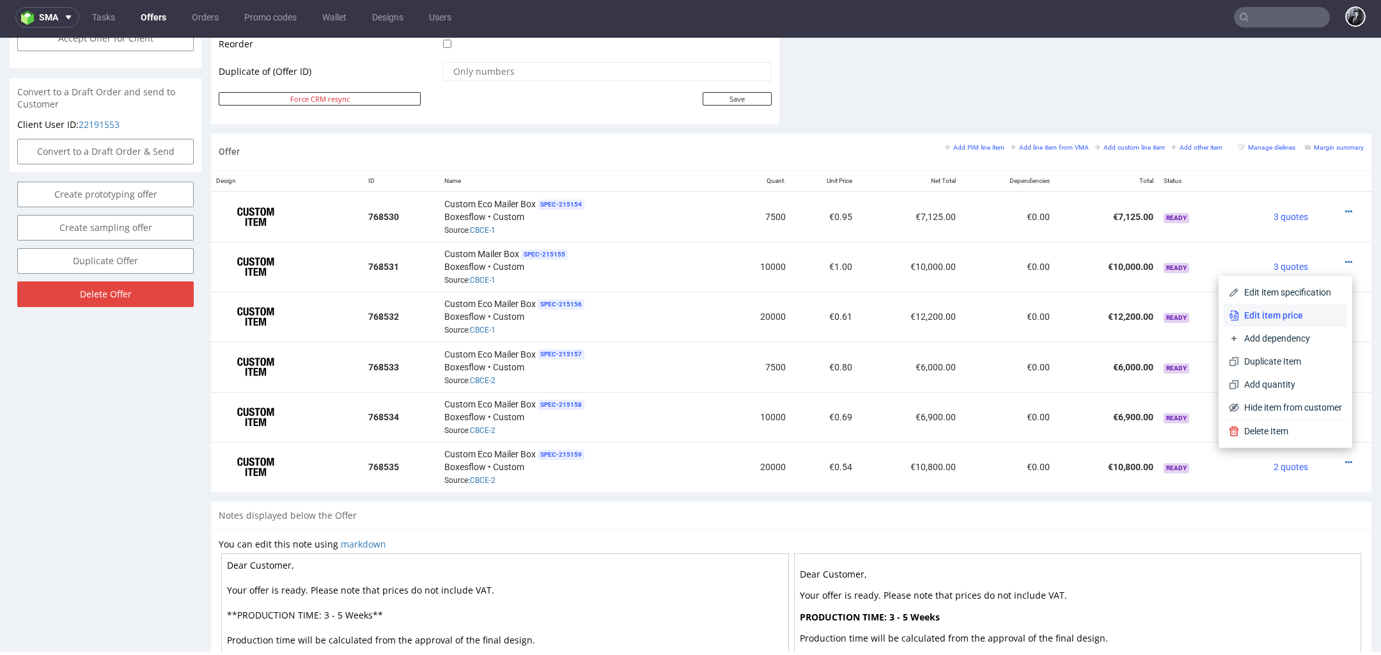
click at [1270, 320] on span "Edit item price" at bounding box center [1290, 315] width 103 height 13
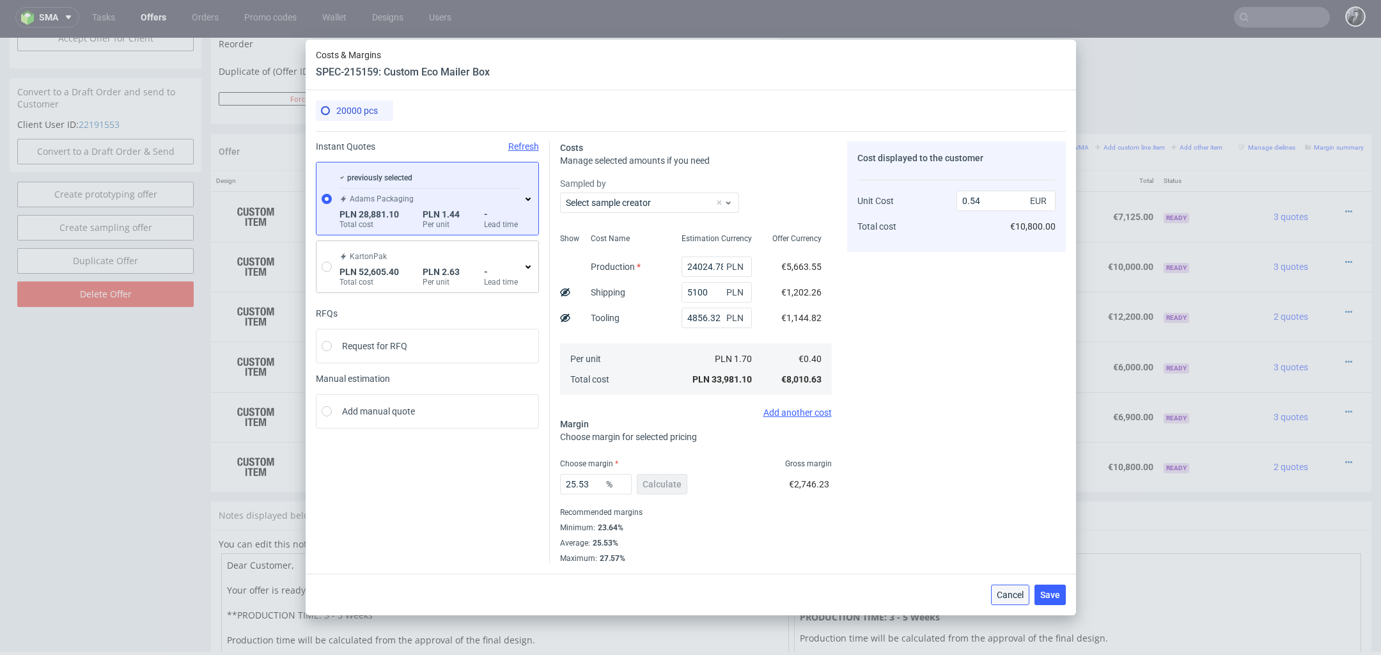
click at [1014, 591] on span "Cancel" at bounding box center [1010, 594] width 27 height 9
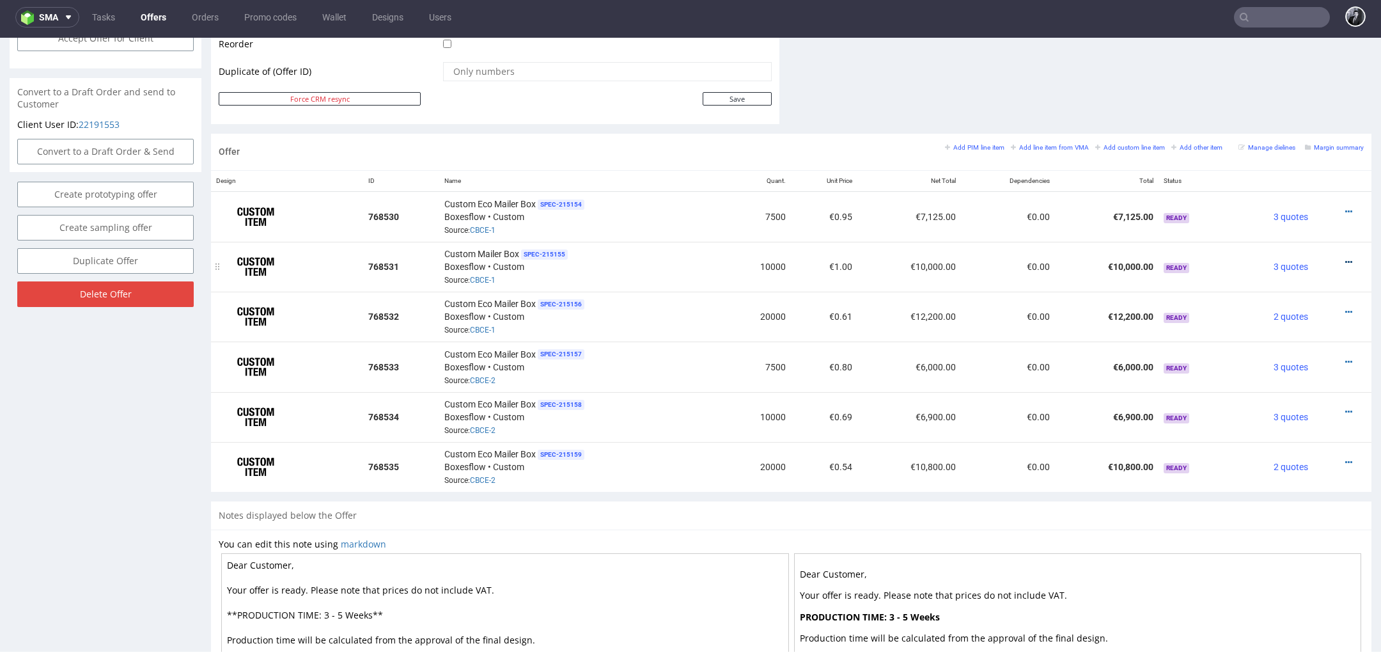
click at [1345, 258] on icon at bounding box center [1348, 262] width 7 height 9
click at [1290, 125] on li "Edit item price" at bounding box center [1285, 117] width 123 height 23
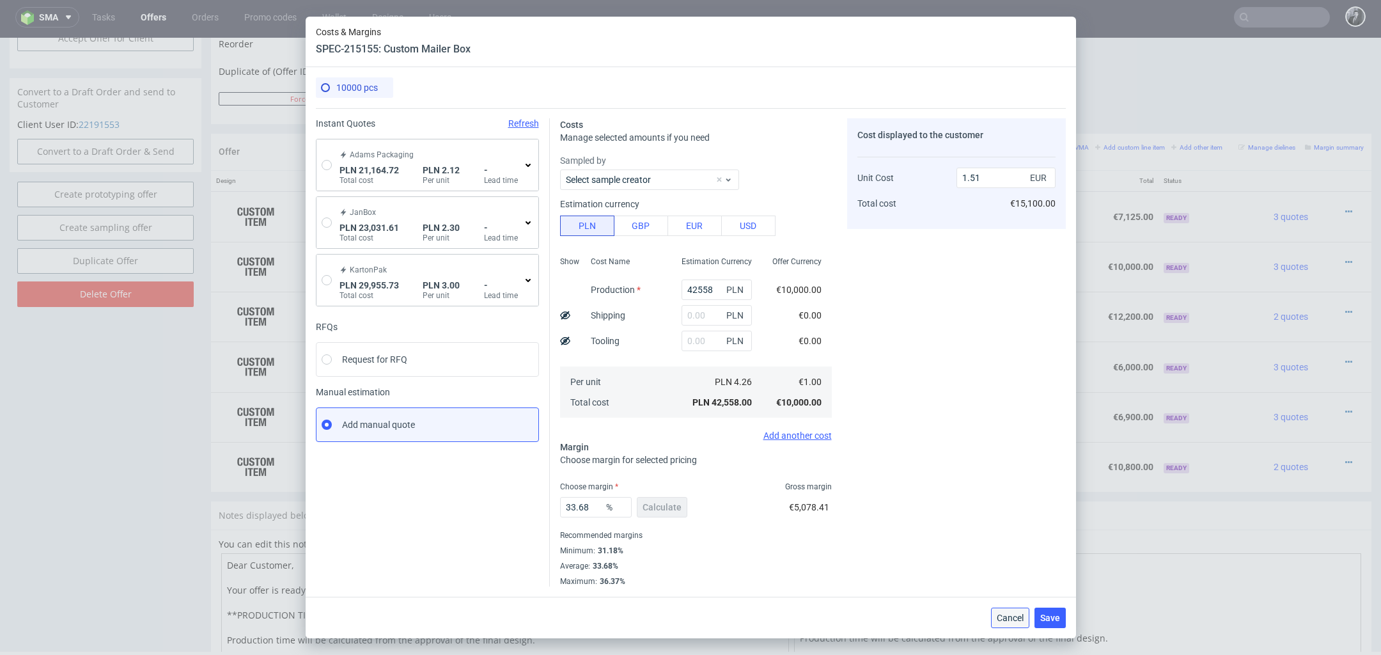
click at [1001, 613] on span "Cancel" at bounding box center [1010, 617] width 27 height 9
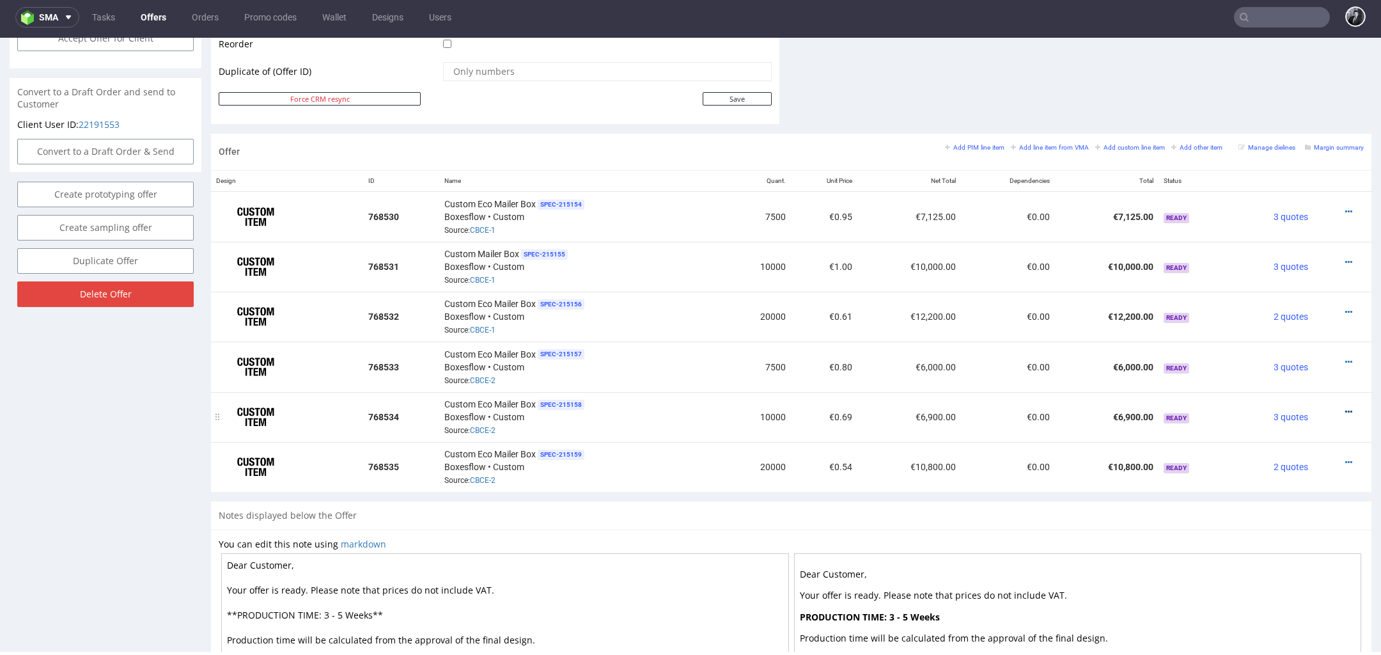
click at [1345, 407] on icon at bounding box center [1348, 411] width 7 height 9
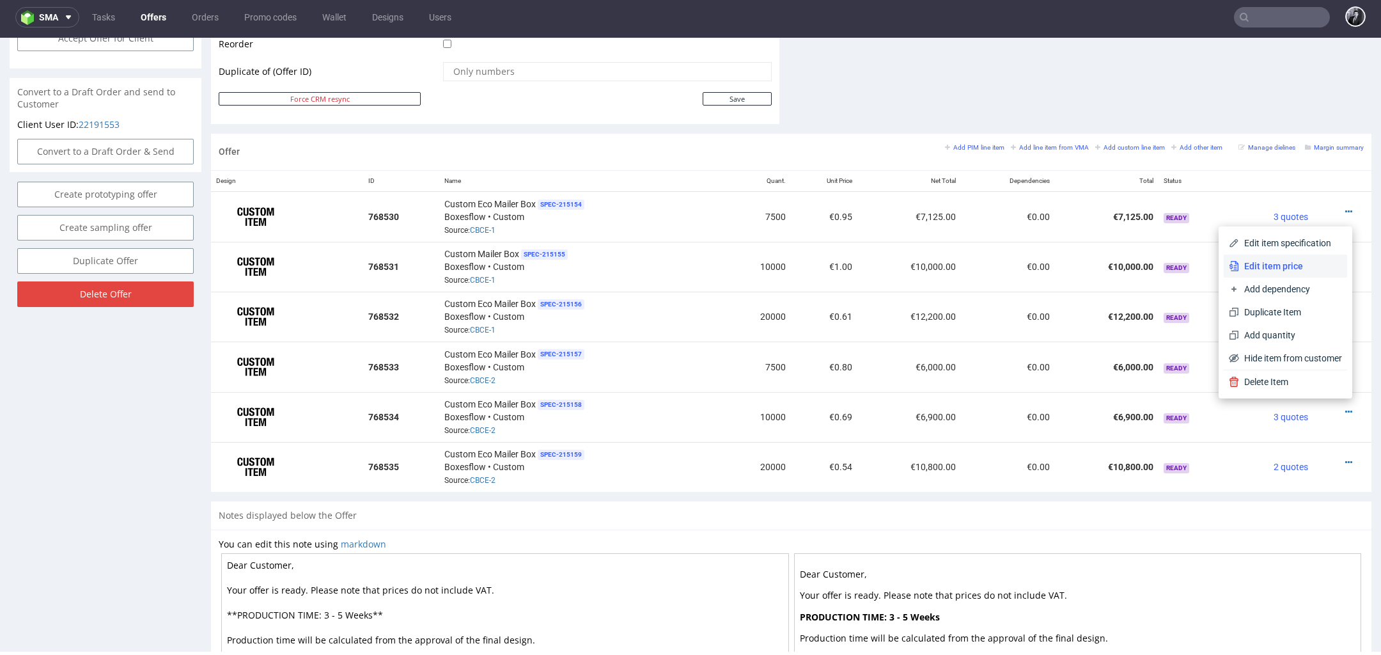
click at [1284, 272] on span "Edit item price" at bounding box center [1290, 266] width 103 height 13
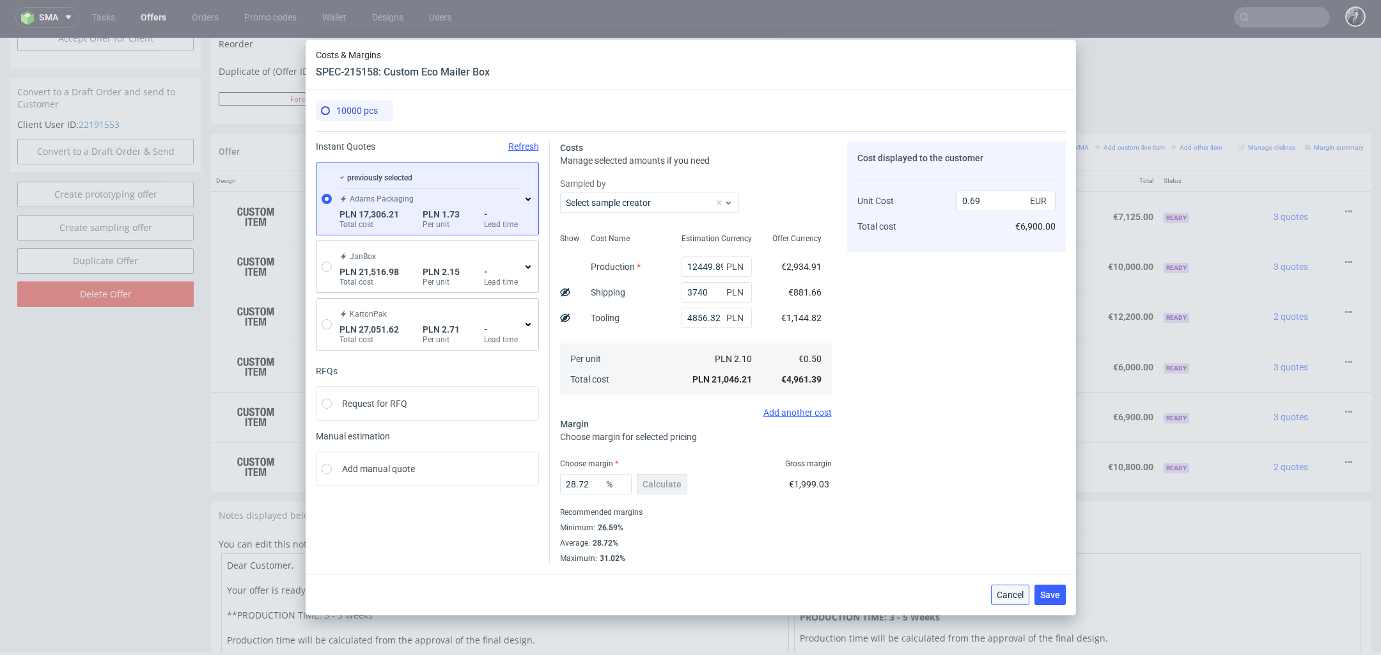
click at [1006, 603] on button "Cancel" at bounding box center [1010, 594] width 38 height 20
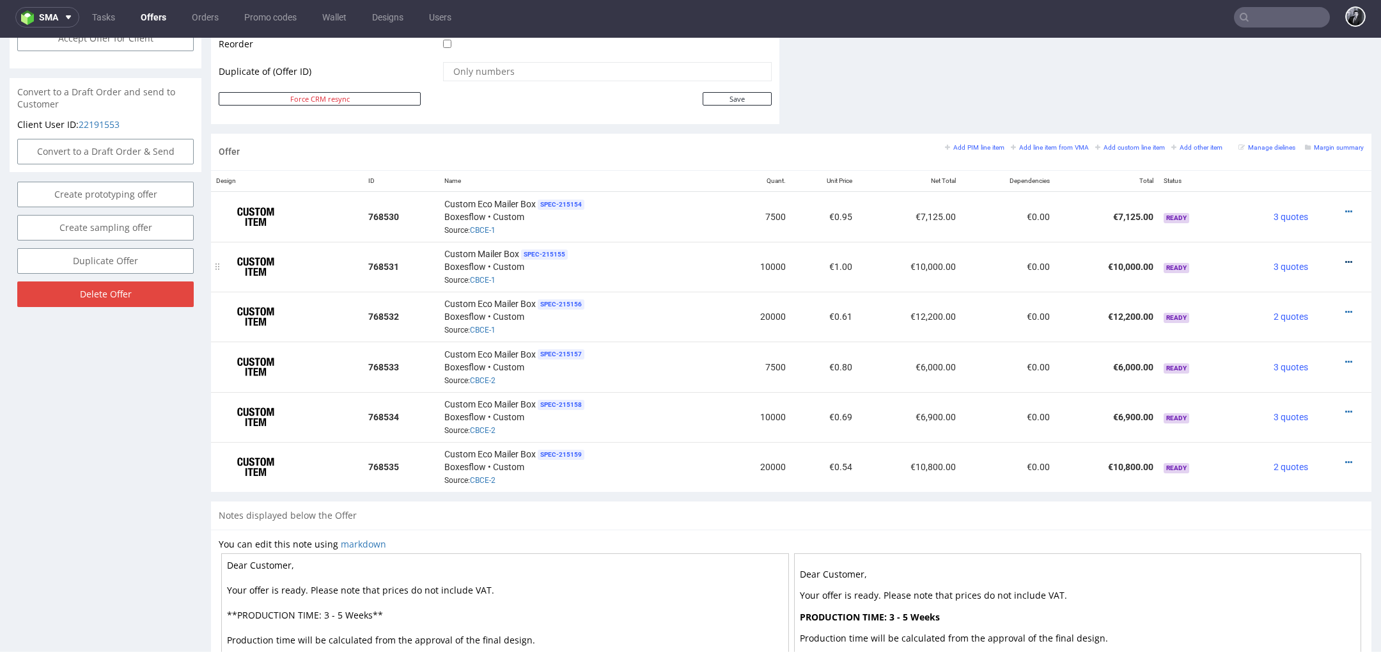
click at [1345, 258] on icon at bounding box center [1348, 262] width 7 height 9
click at [1285, 123] on span "Edit item price" at bounding box center [1290, 117] width 103 height 13
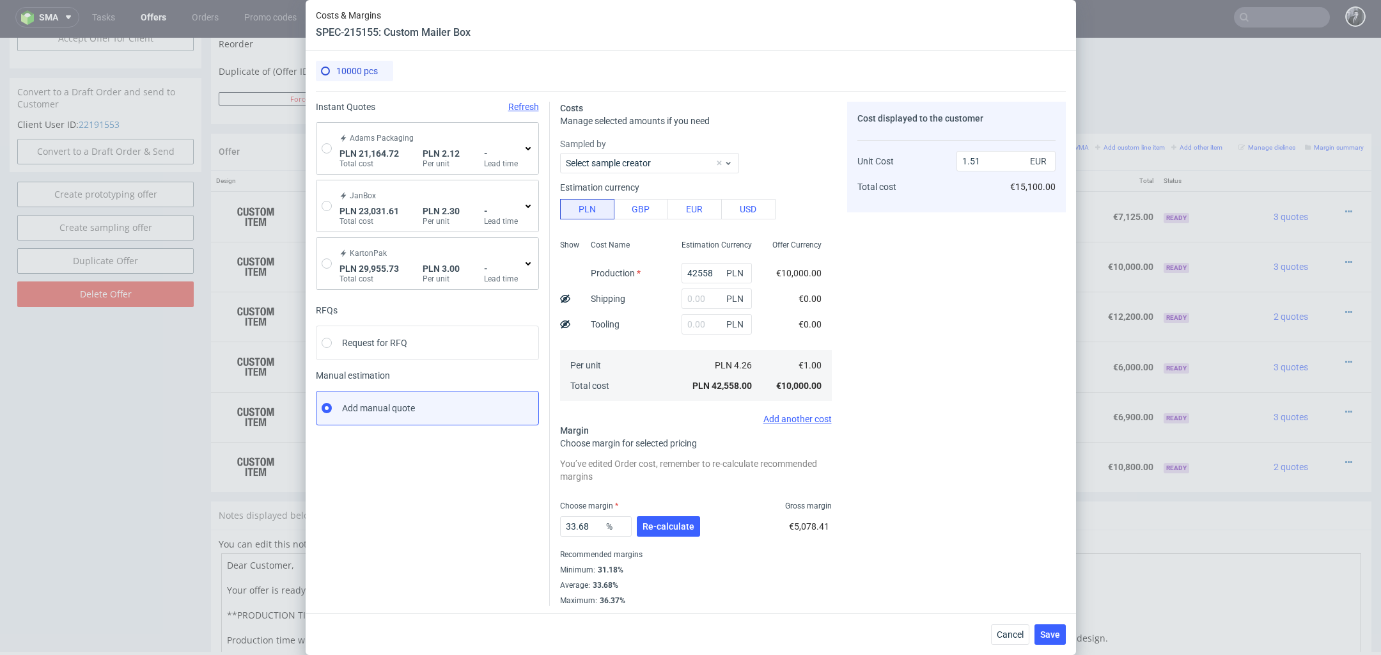
click at [332, 152] on div "Adams Packaging PLN 21,164.72 Total cost PLN 2.12 Per unit - Lead time" at bounding box center [427, 148] width 222 height 51
click at [327, 151] on input "radio" at bounding box center [327, 148] width 10 height 10
radio input "true"
radio input "false"
type input "14249.890000000001"
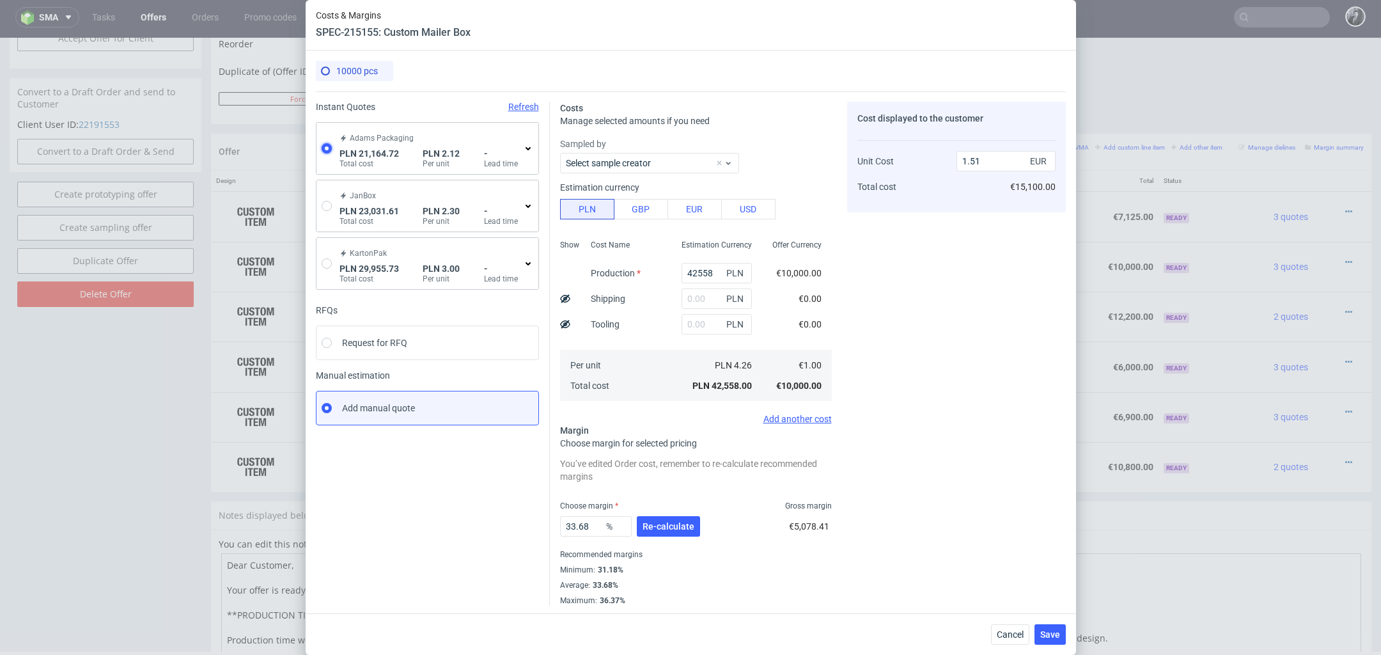
type input "6914.83"
type input "0.5"
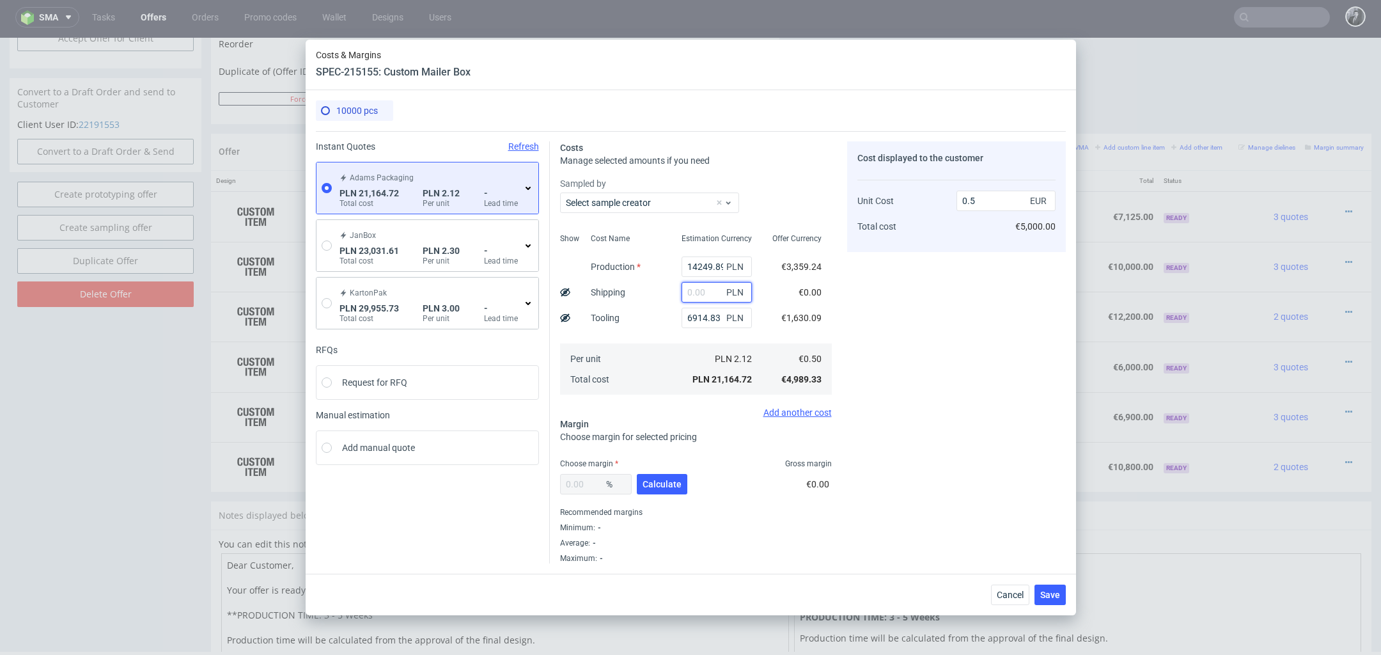
click at [708, 292] on input "text" at bounding box center [716, 292] width 70 height 20
type input "3740"
type input "0.59"
type input "3740"
click at [905, 406] on div "Cost displayed to the customer Unit Cost Total cost 0.59 EUR €5,900.00" at bounding box center [956, 352] width 219 height 422
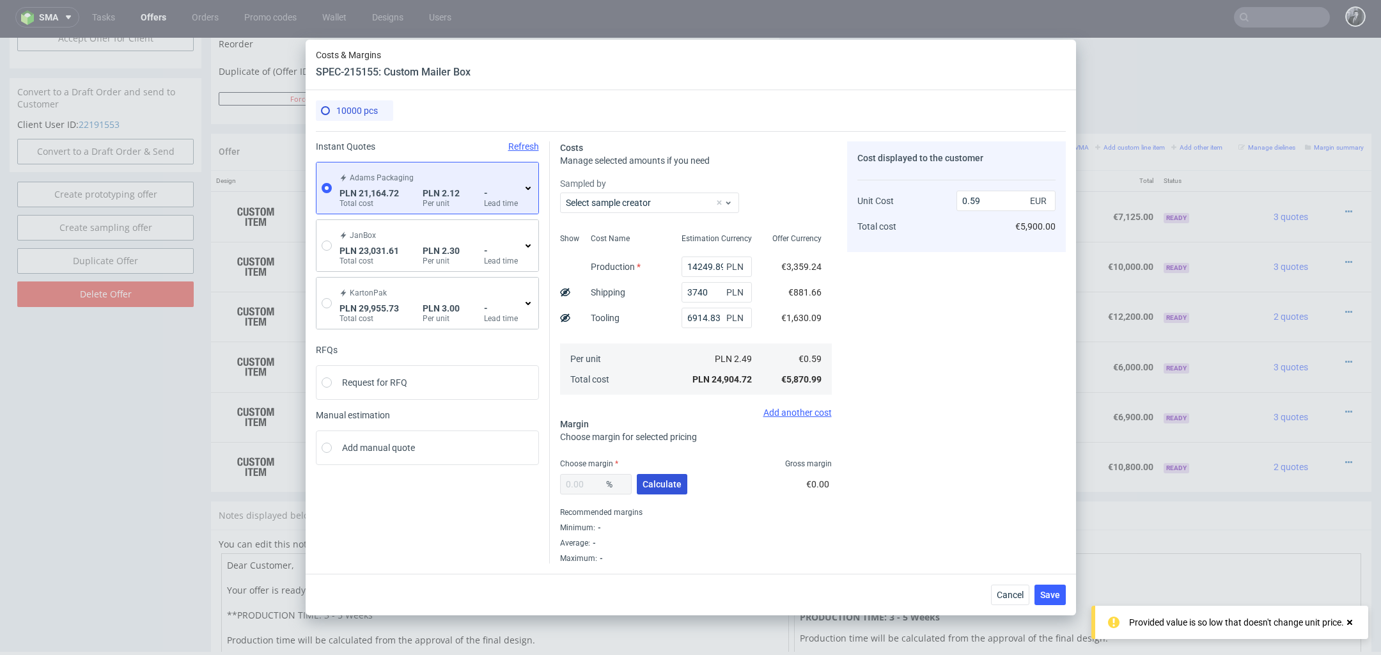
click at [655, 489] on button "Calculate" at bounding box center [662, 484] width 51 height 20
type input "27.6"
type input "0.81"
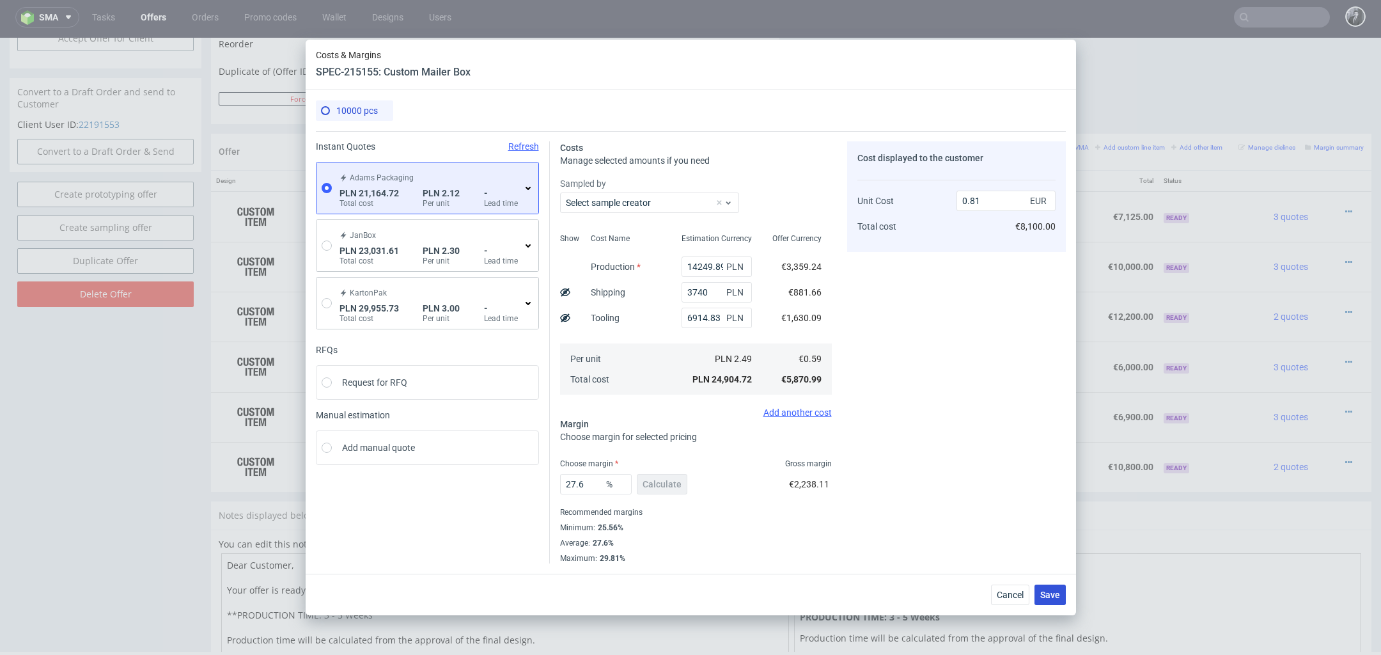
click at [1053, 594] on span "Save" at bounding box center [1050, 594] width 20 height 9
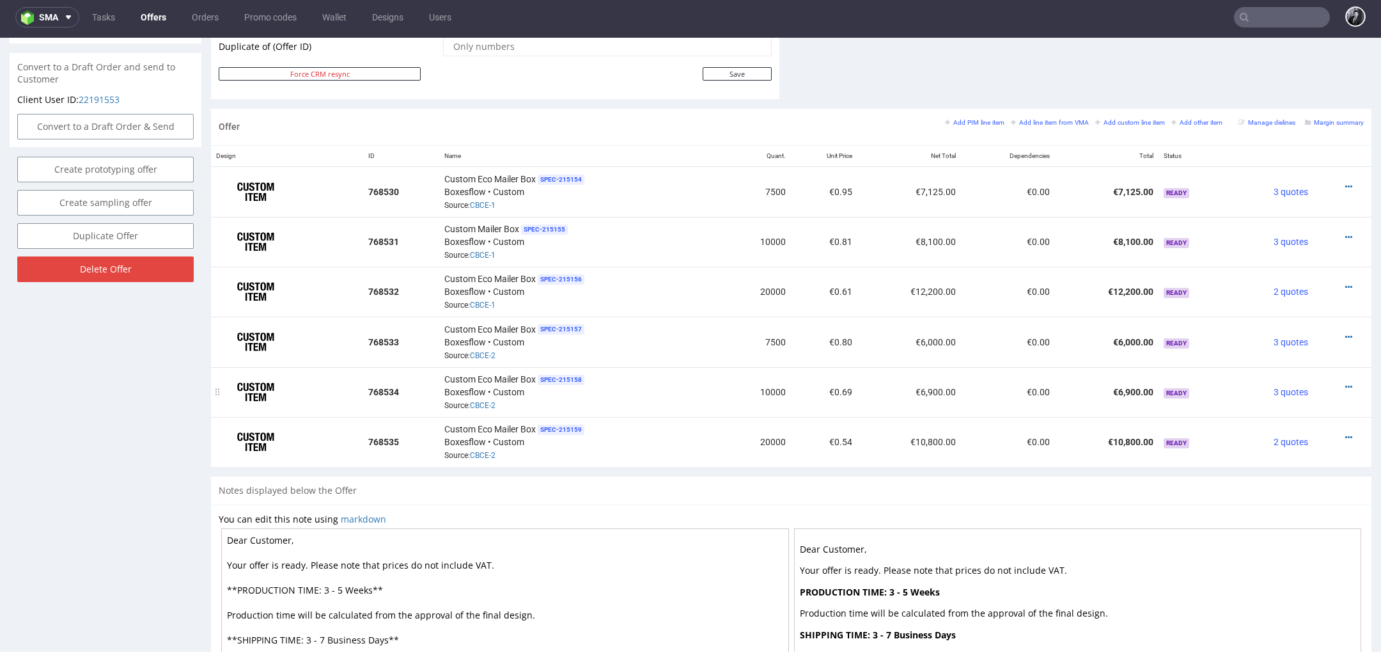
scroll to position [752, 0]
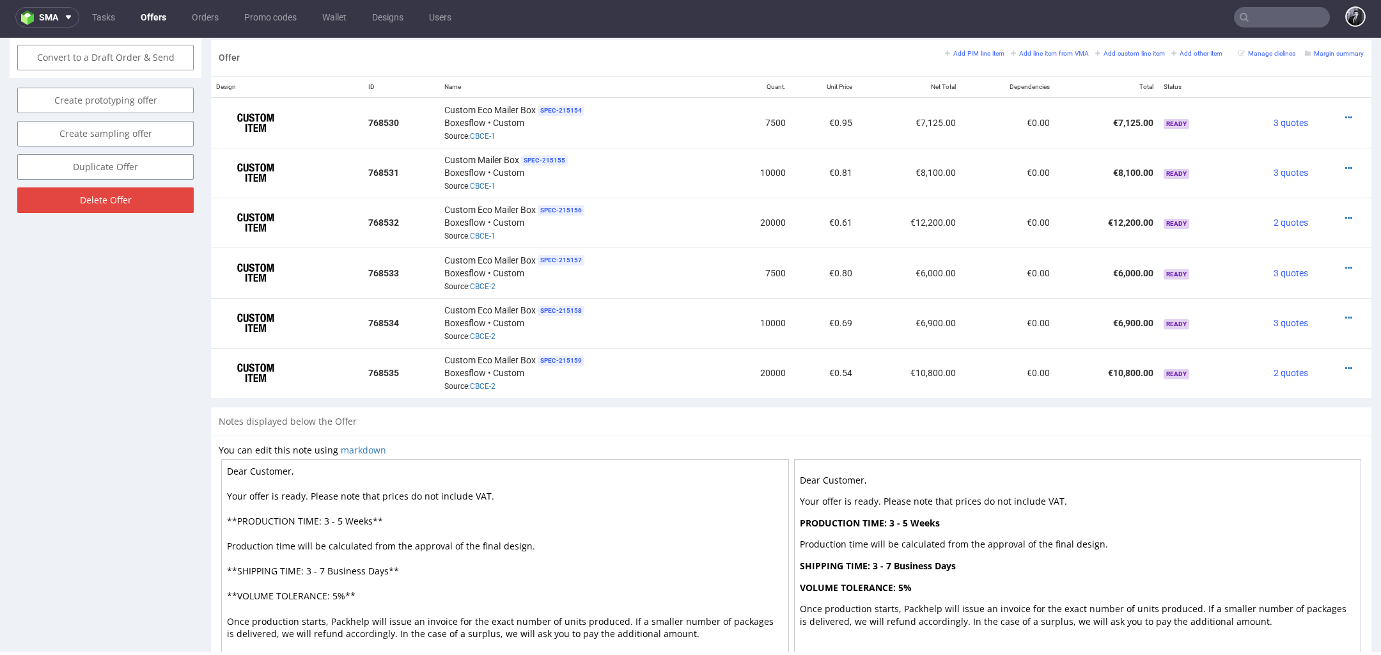
click at [290, 465] on textarea "Dear Customer, Your offer is ready. Please note that prices do not include VAT.…" at bounding box center [505, 571] width 568 height 224
type textarea "Dear Simon, Your offer is ready. Please note that prices do not include VAT. **…"
click at [495, 426] on div "Notes displayed below the Offer" at bounding box center [791, 421] width 1160 height 28
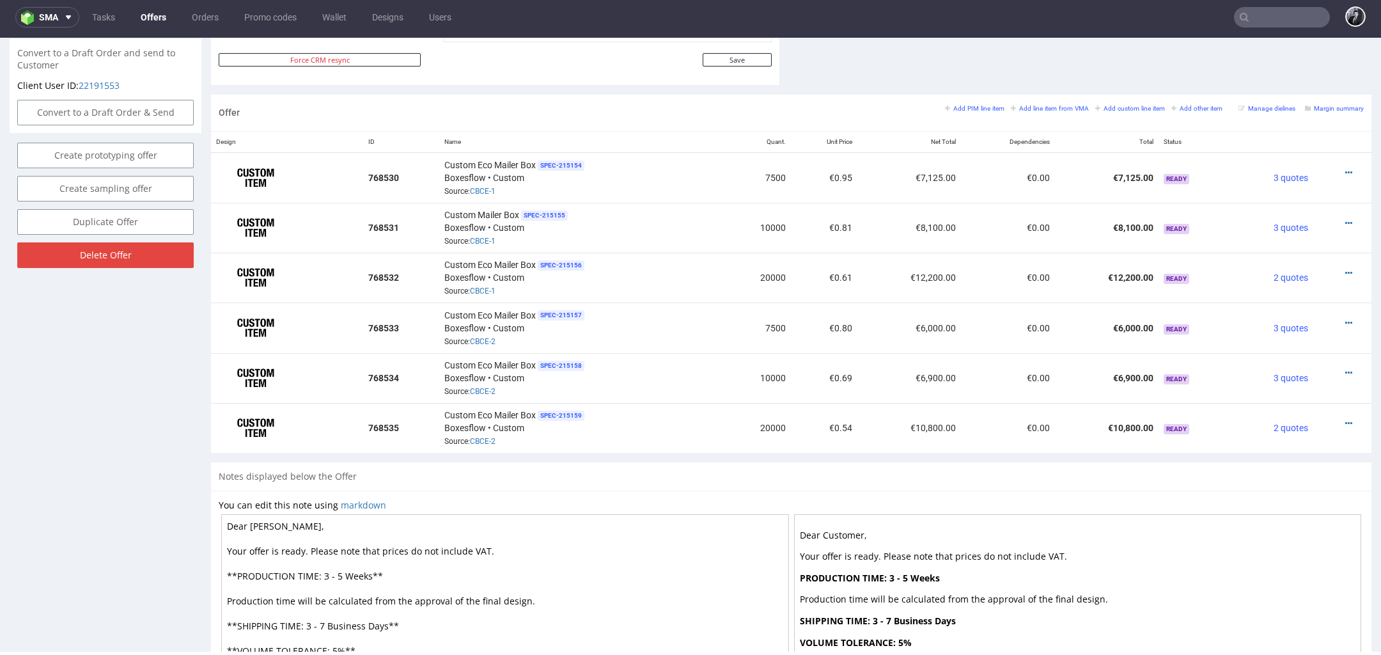
scroll to position [685, 0]
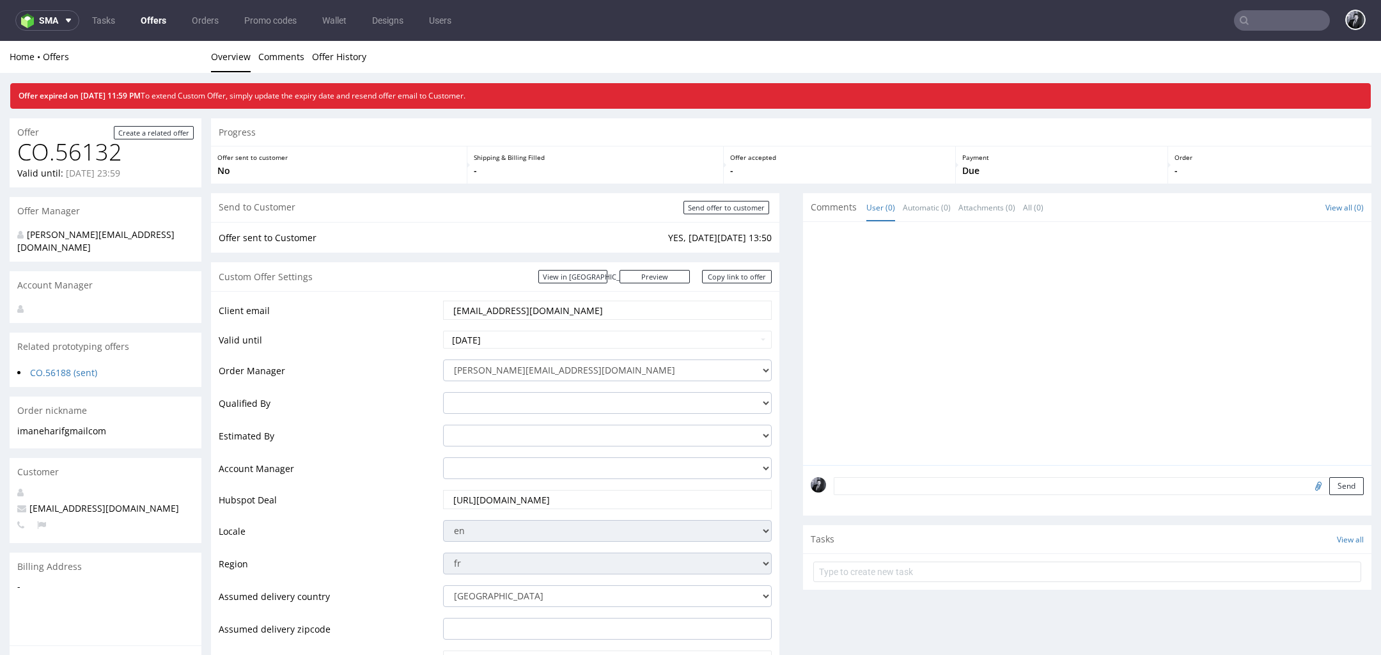
scroll to position [4, 0]
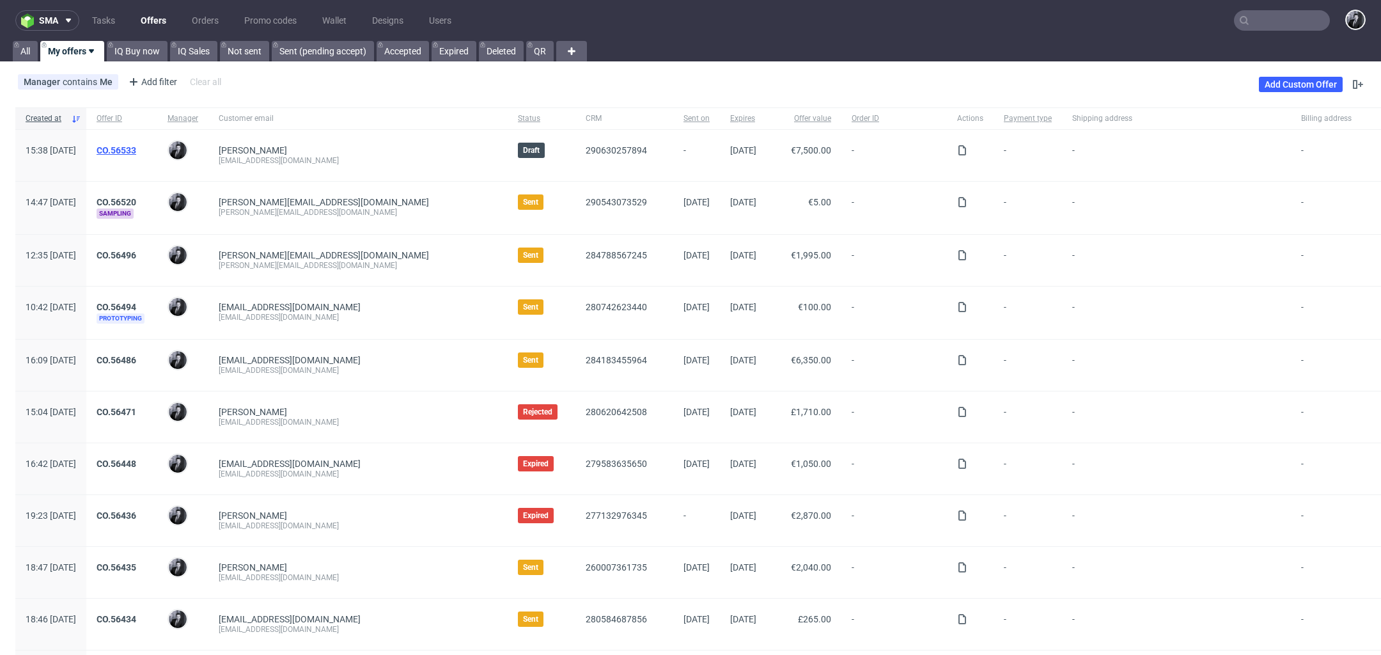
click at [136, 147] on link "CO.56533" at bounding box center [117, 150] width 40 height 10
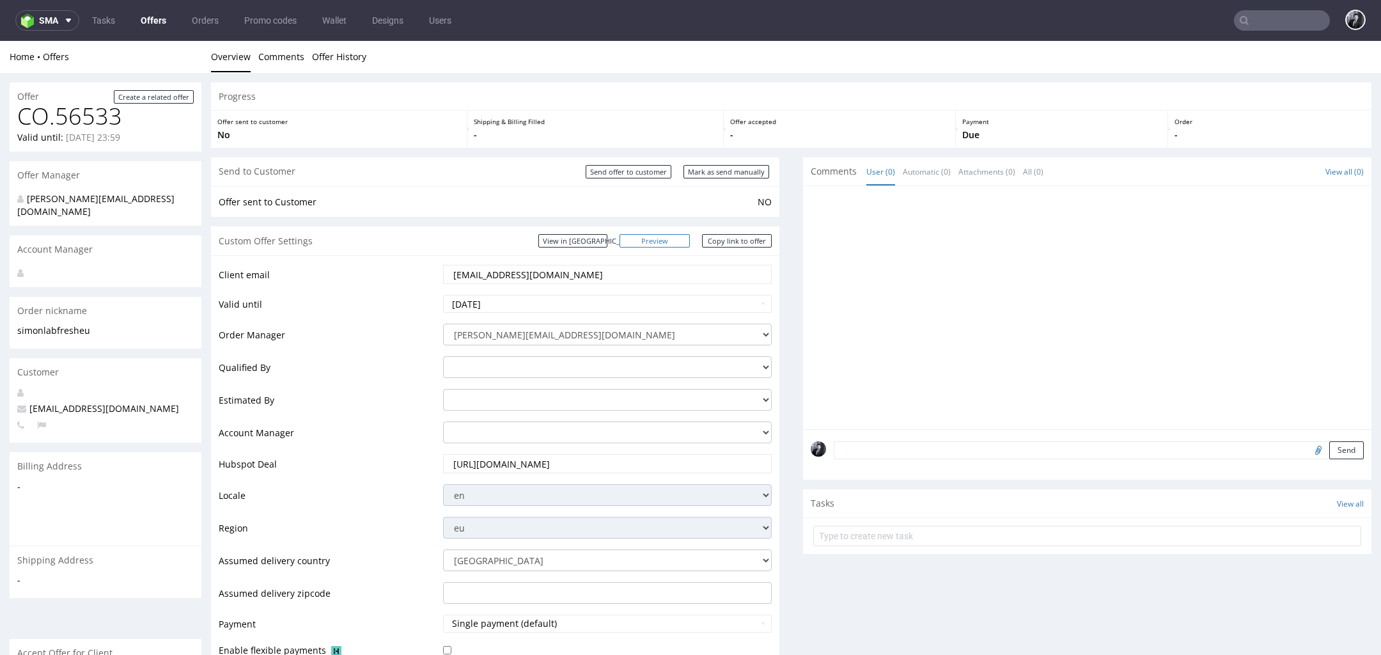
click at [674, 244] on link "Preview" at bounding box center [654, 240] width 70 height 13
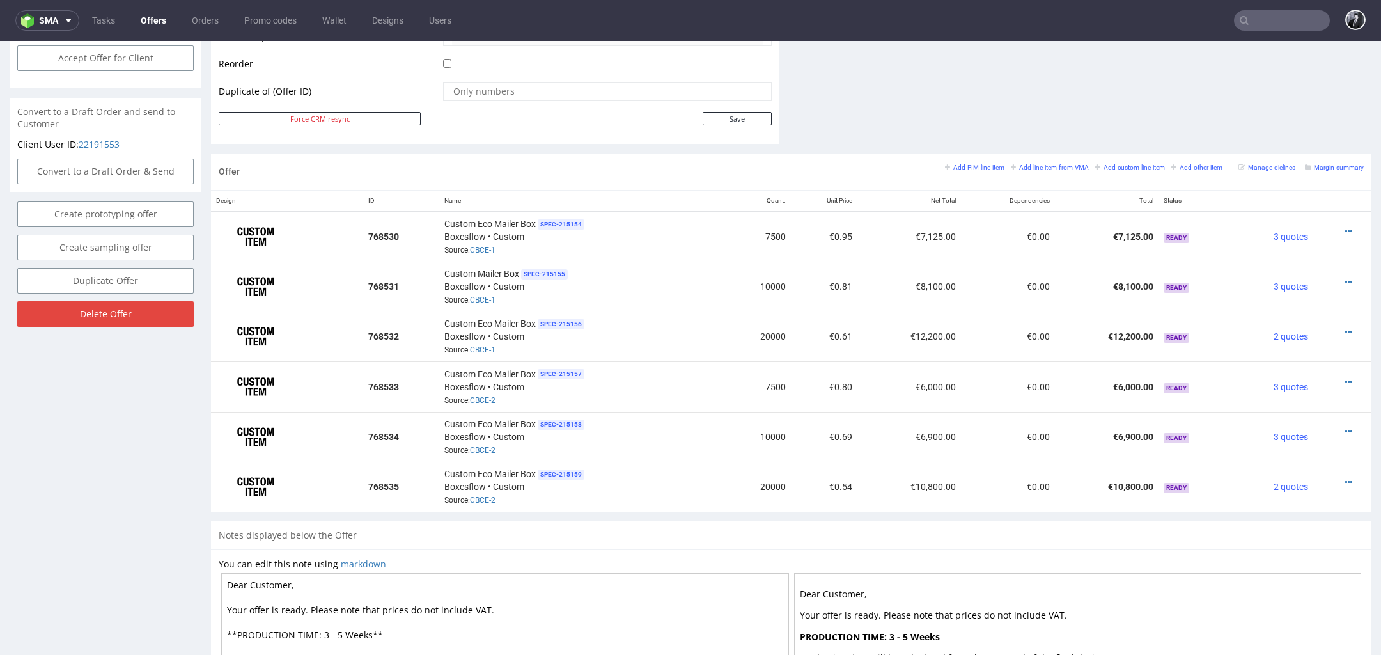
scroll to position [641, 0]
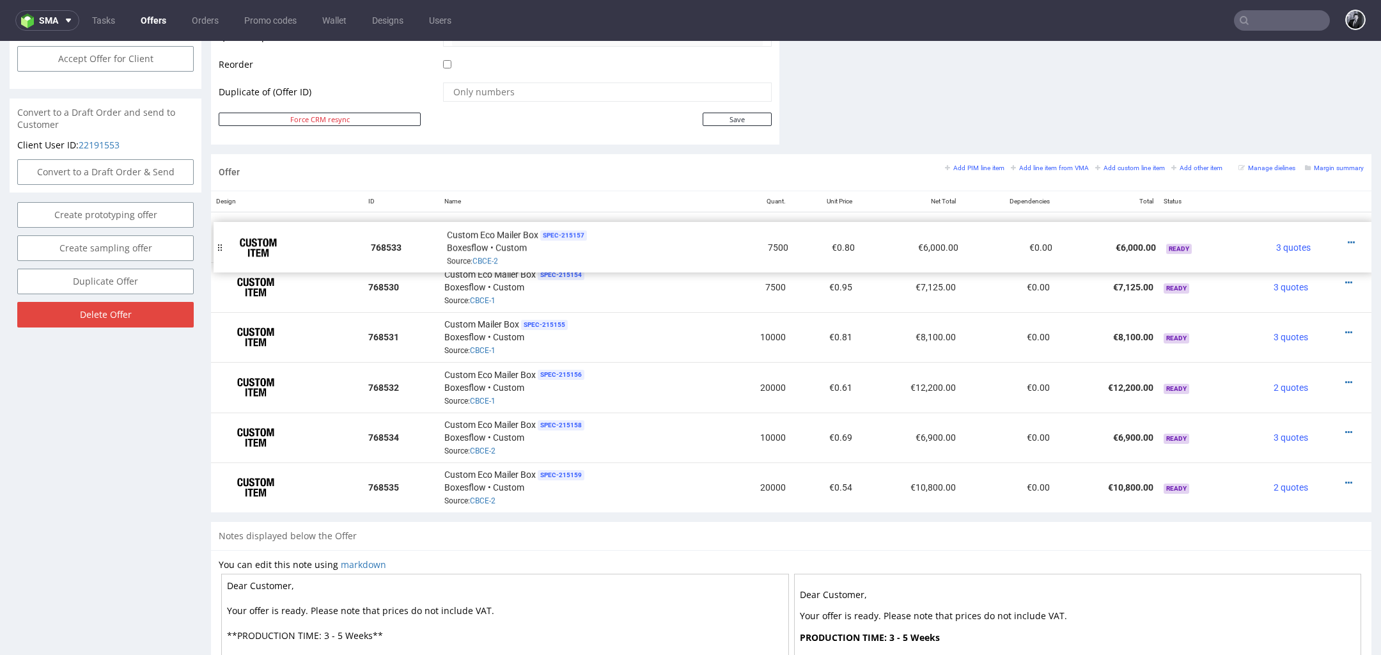
drag, startPoint x: 223, startPoint y: 393, endPoint x: 226, endPoint y: 255, distance: 138.1
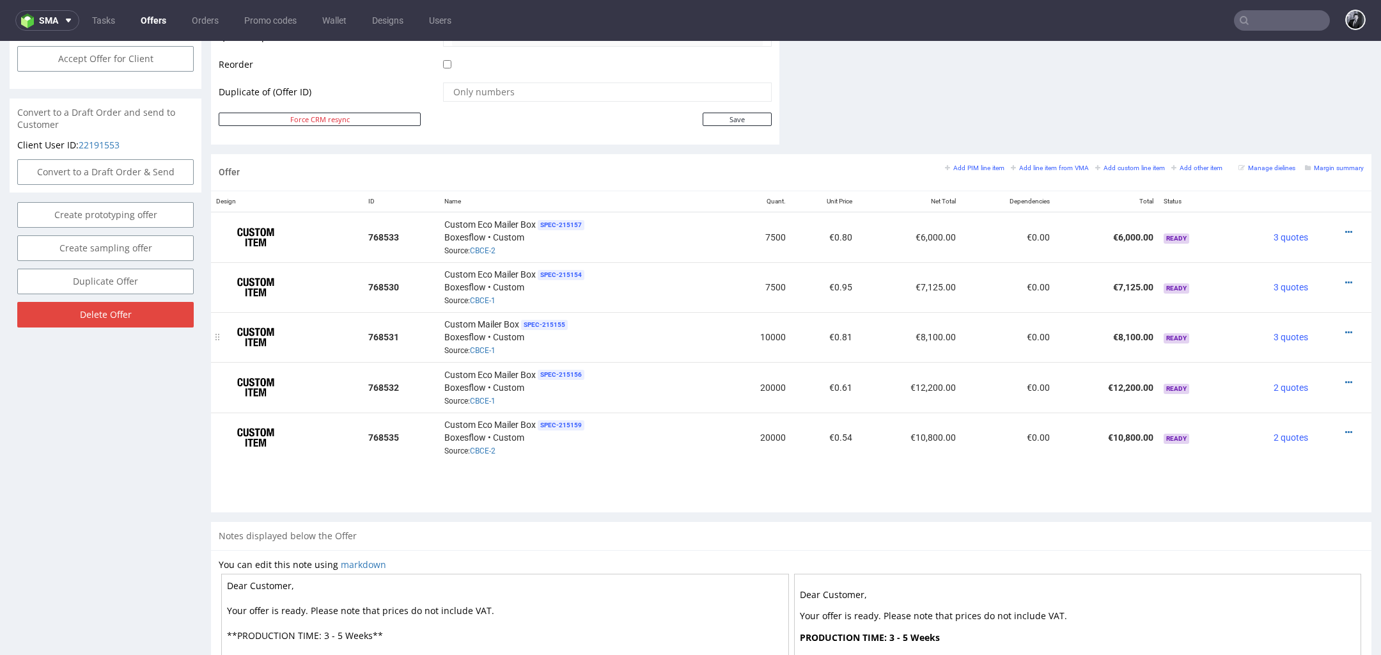
drag, startPoint x: 221, startPoint y: 433, endPoint x: 224, endPoint y: 333, distance: 99.8
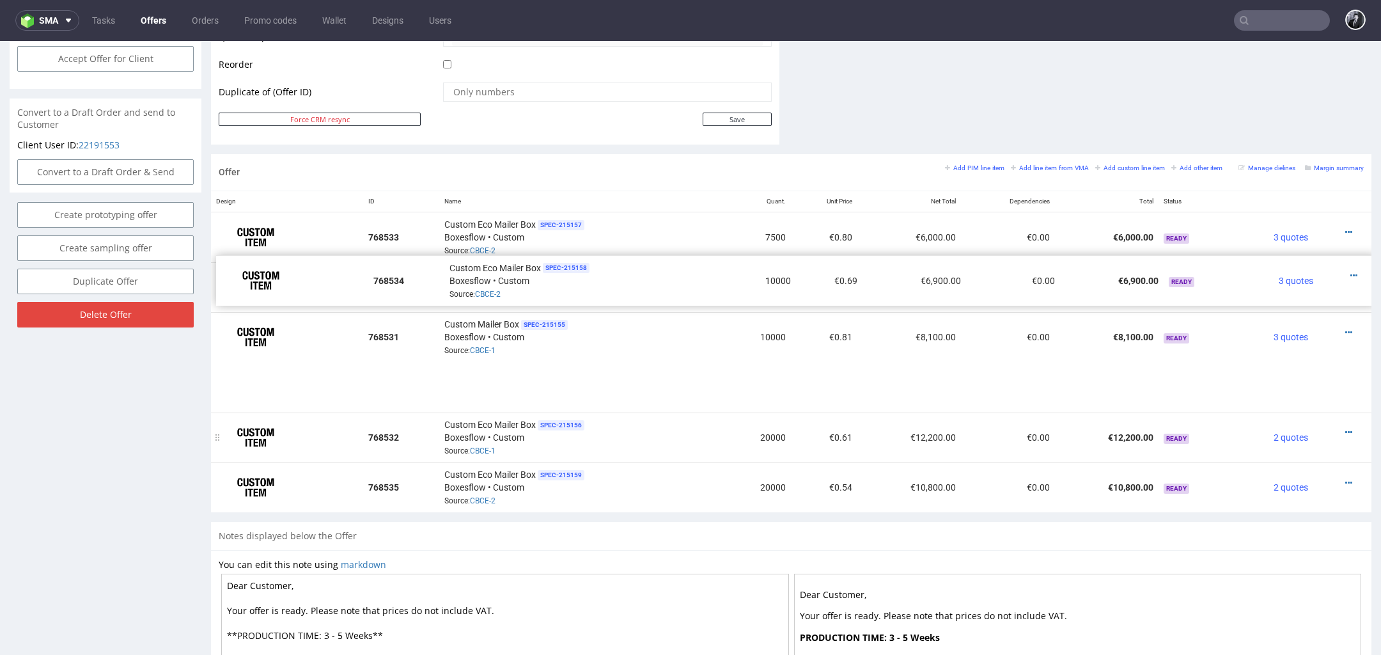
drag, startPoint x: 222, startPoint y: 481, endPoint x: 227, endPoint y: 373, distance: 108.2
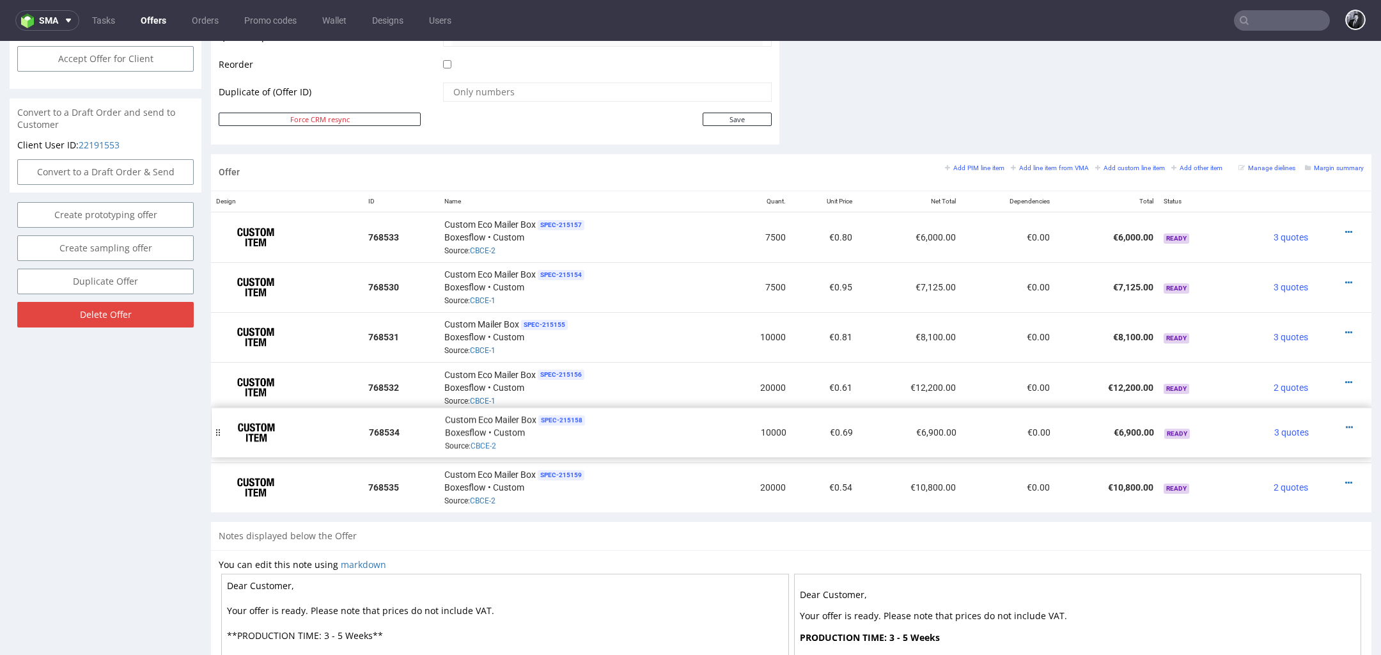
drag, startPoint x: 221, startPoint y: 479, endPoint x: 221, endPoint y: 426, distance: 53.7
drag, startPoint x: 220, startPoint y: 433, endPoint x: 219, endPoint y: 381, distance: 52.4
drag, startPoint x: 222, startPoint y: 332, endPoint x: 224, endPoint y: 383, distance: 51.2
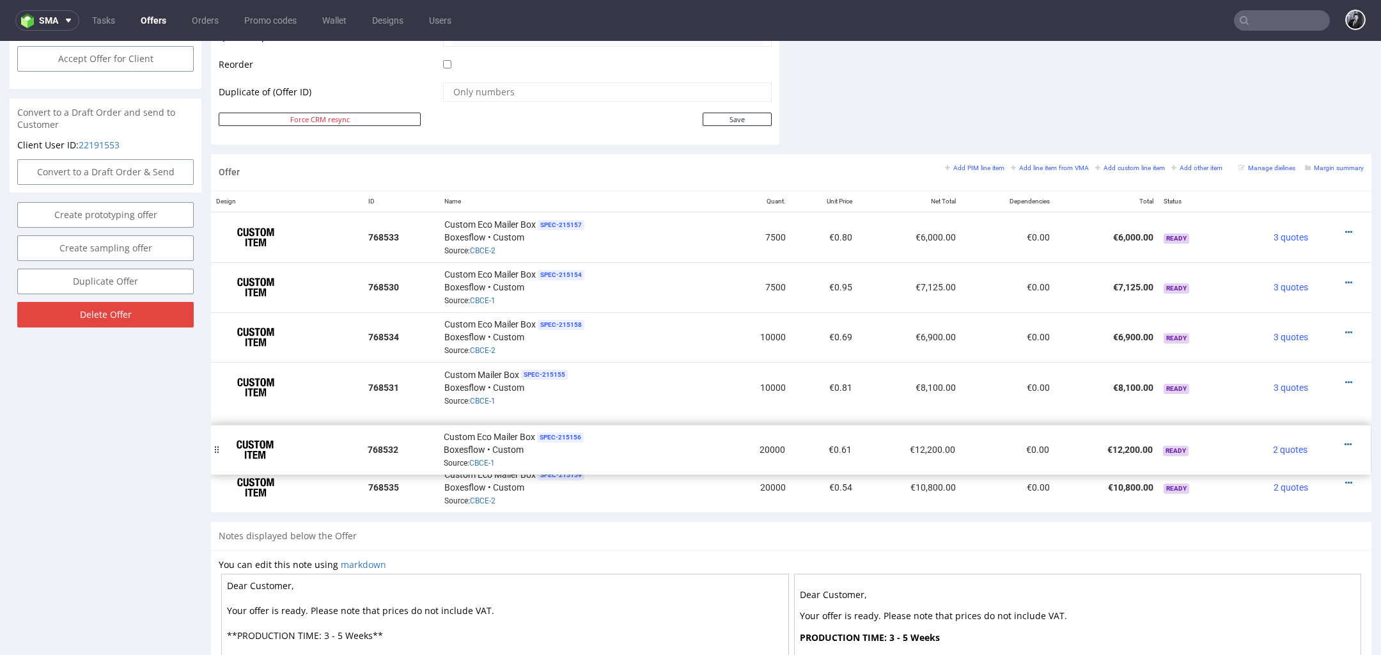
drag, startPoint x: 219, startPoint y: 431, endPoint x: 219, endPoint y: 443, distance: 12.2
click at [219, 443] on div at bounding box center [216, 449] width 13 height 50
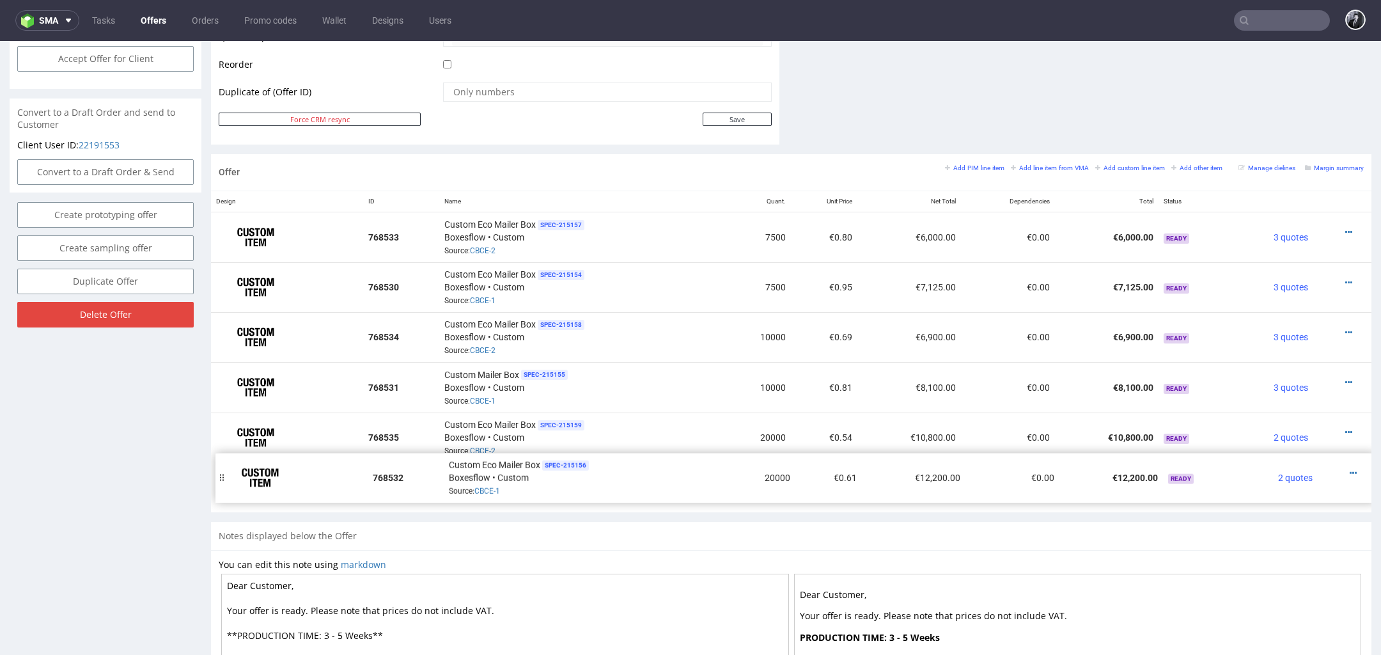
drag, startPoint x: 219, startPoint y: 443, endPoint x: 223, endPoint y: 483, distance: 40.5
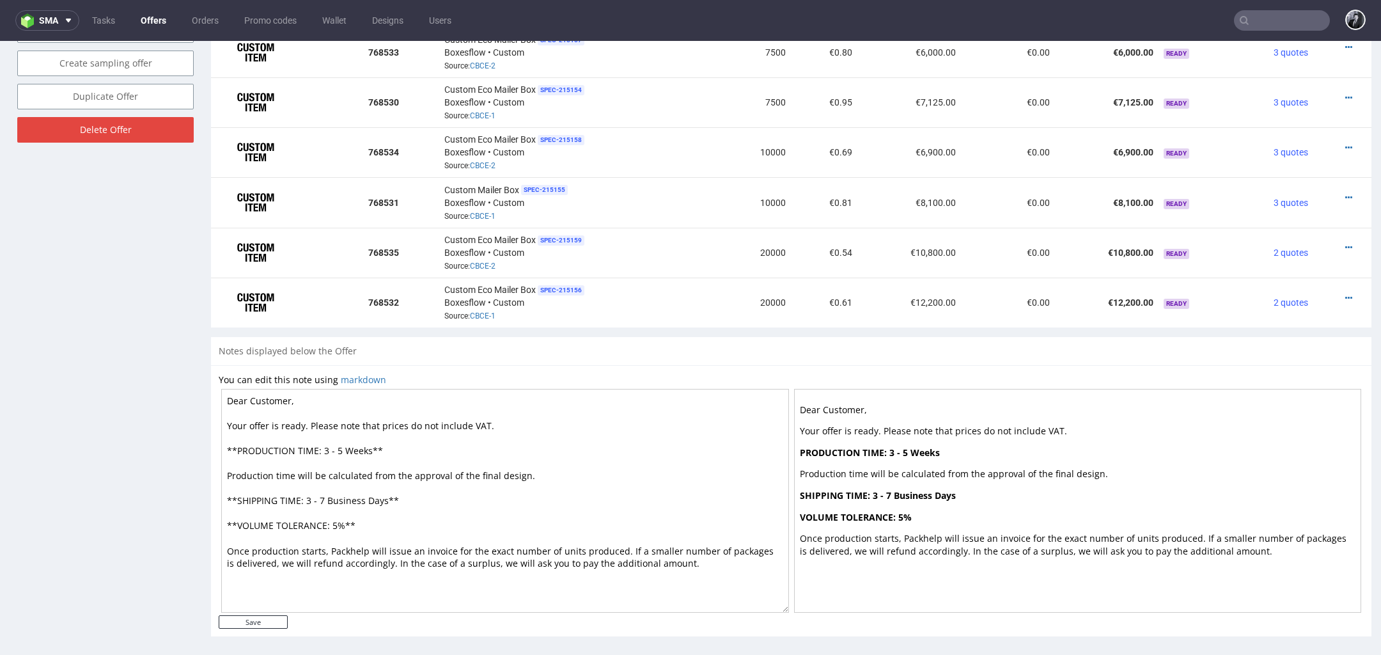
scroll to position [800, 0]
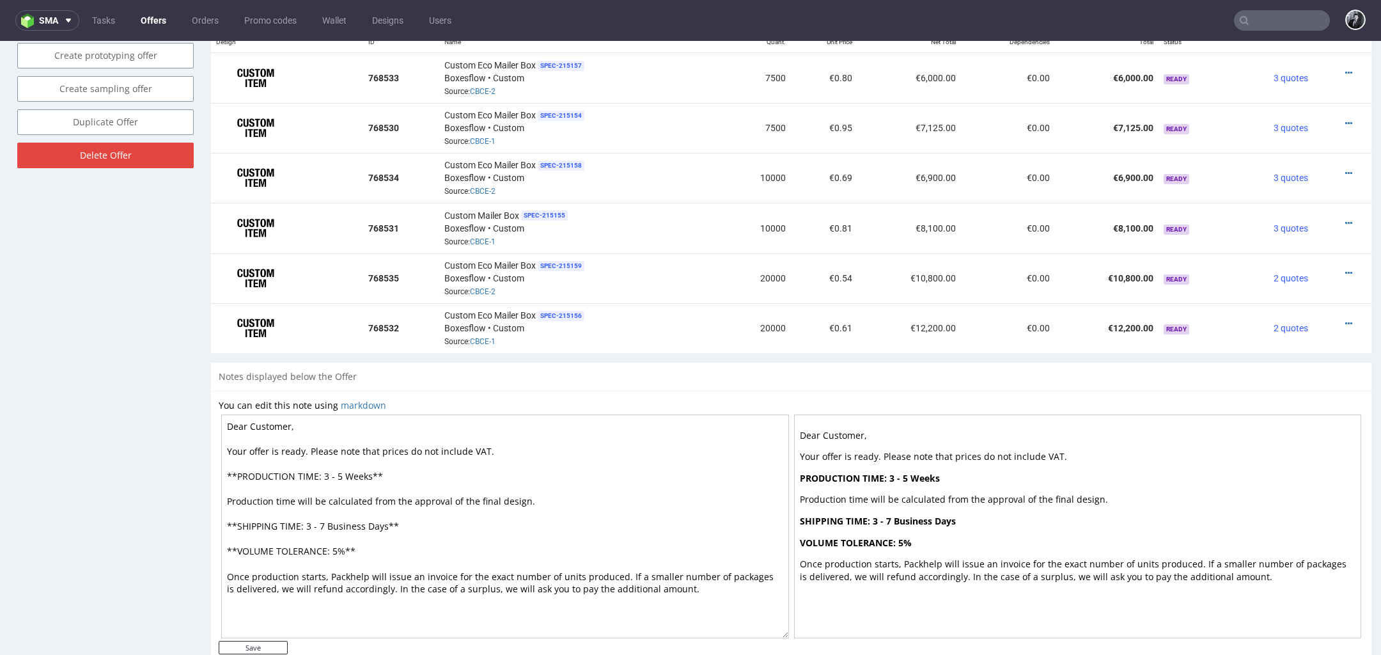
click at [285, 414] on textarea "Dear Customer, Your offer is ready. Please note that prices do not include VAT.…" at bounding box center [505, 526] width 568 height 224
type textarea "Dear Simon, Your offer is ready. Please note that prices do not include VAT. **…"
click at [265, 643] on input "Save" at bounding box center [253, 647] width 69 height 13
type input "In progress..."
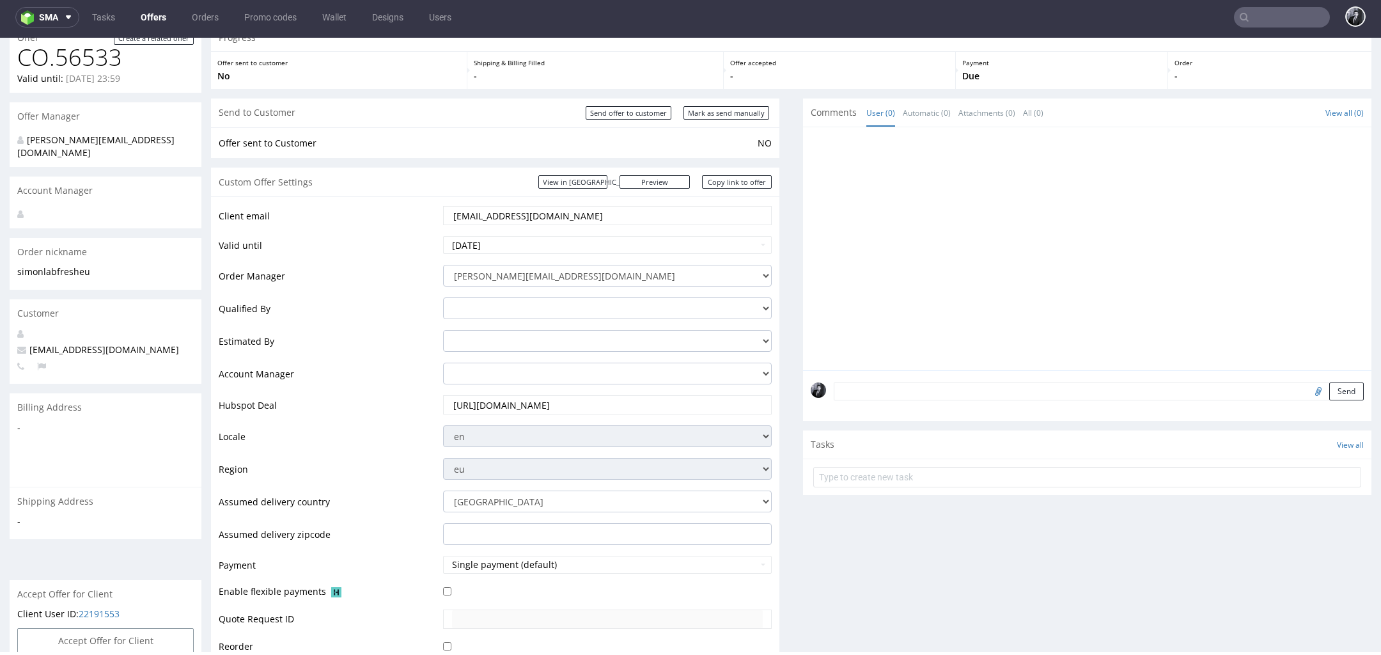
scroll to position [58, 0]
click at [547, 237] on input "2025-08-29" at bounding box center [607, 242] width 329 height 18
click at [549, 200] on td "29" at bounding box center [550, 204] width 19 height 19
click at [411, 451] on td "Locale" at bounding box center [329, 437] width 221 height 33
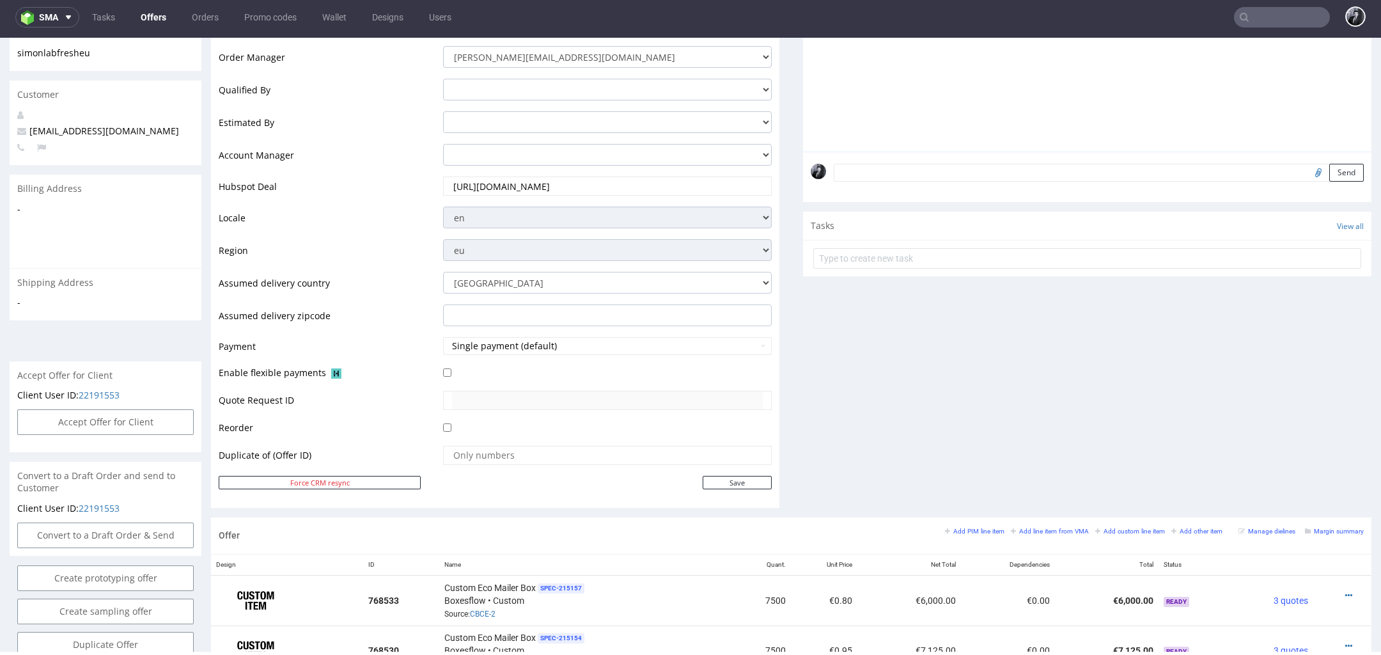
scroll to position [0, 0]
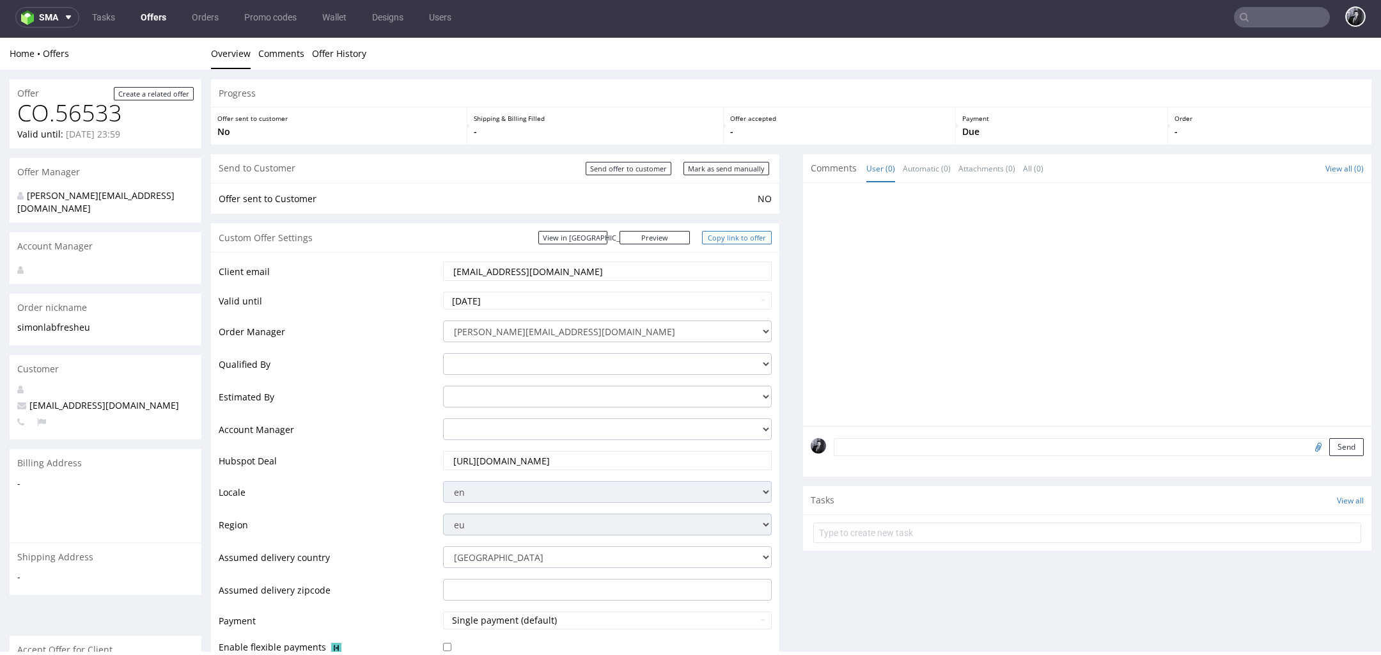
click at [738, 240] on link "Copy link to offer" at bounding box center [737, 237] width 70 height 13
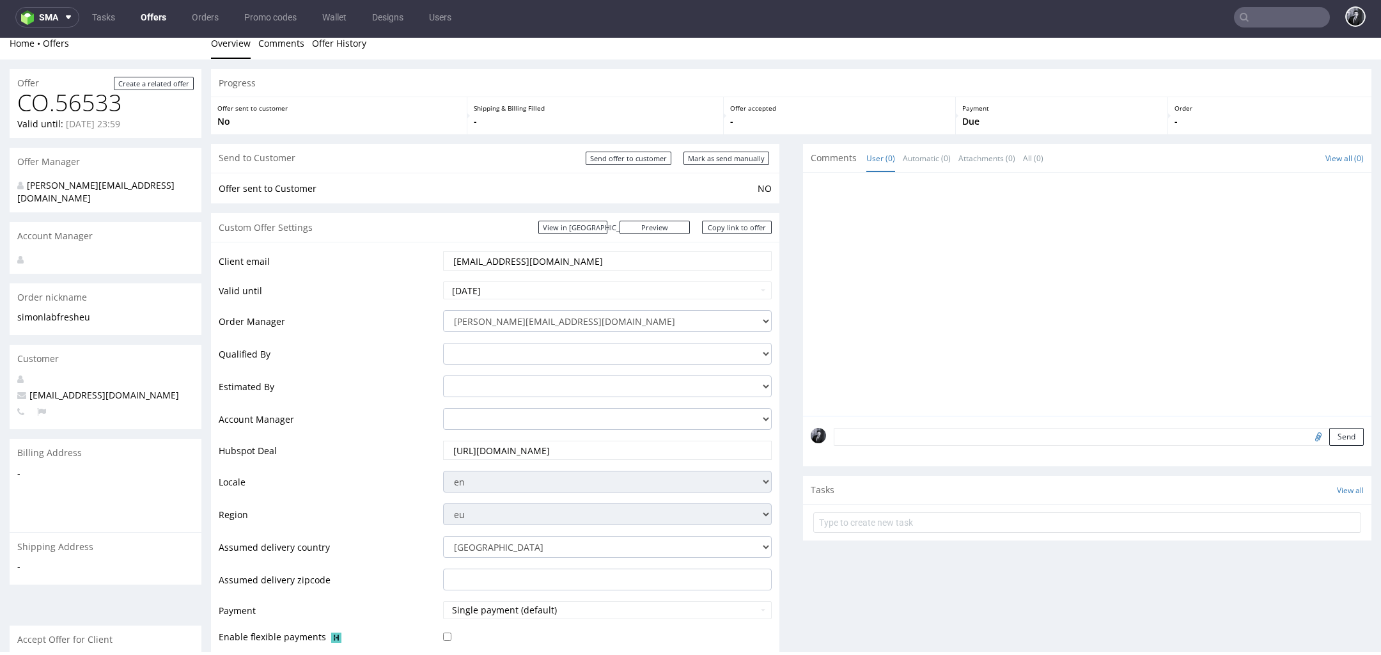
scroll to position [10, 0]
click at [740, 230] on link "Copy link to offer" at bounding box center [737, 227] width 70 height 13
click at [619, 164] on input "Send offer to customer" at bounding box center [629, 158] width 86 height 13
type input "In progress..."
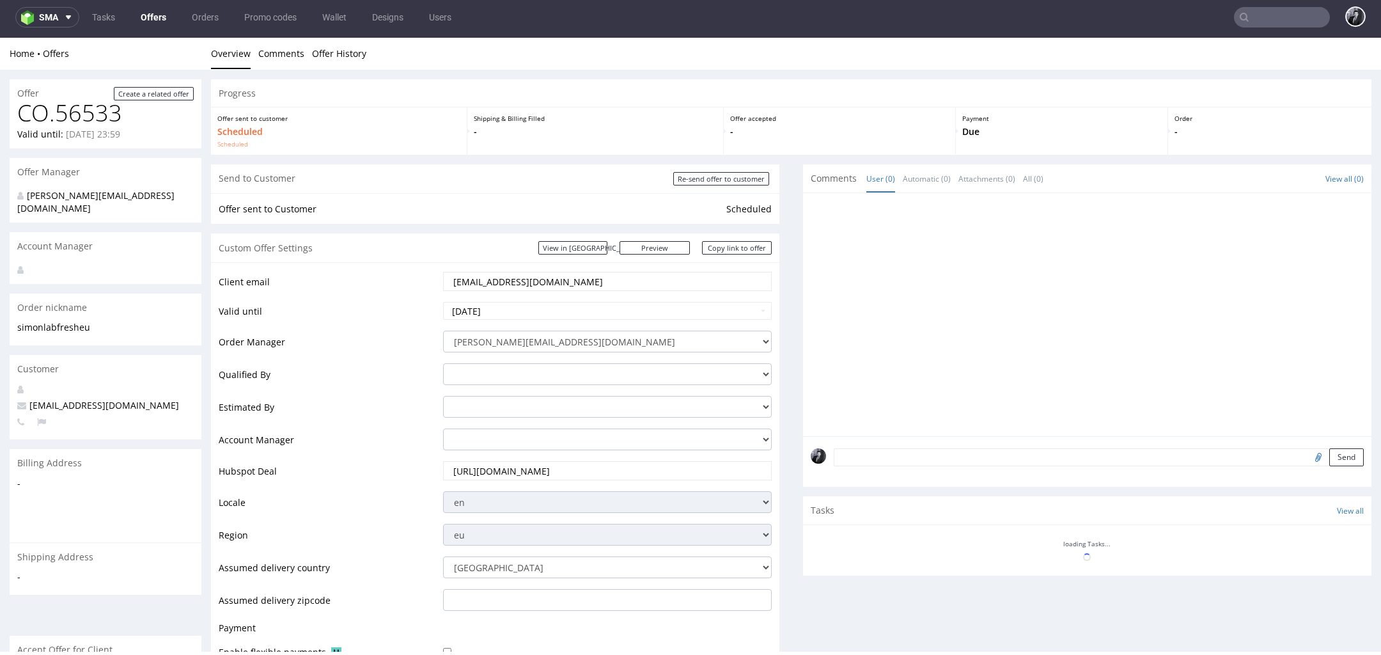
scroll to position [0, 0]
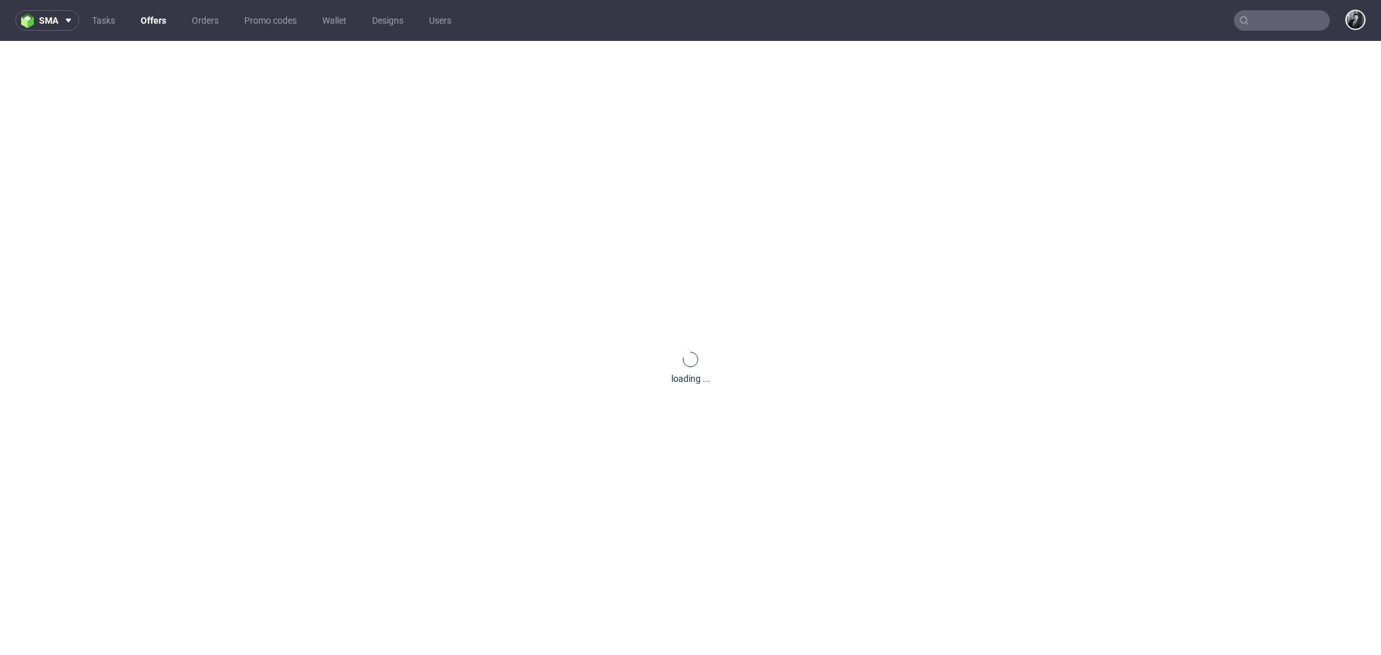
click at [1243, 17] on input "text" at bounding box center [1282, 20] width 96 height 20
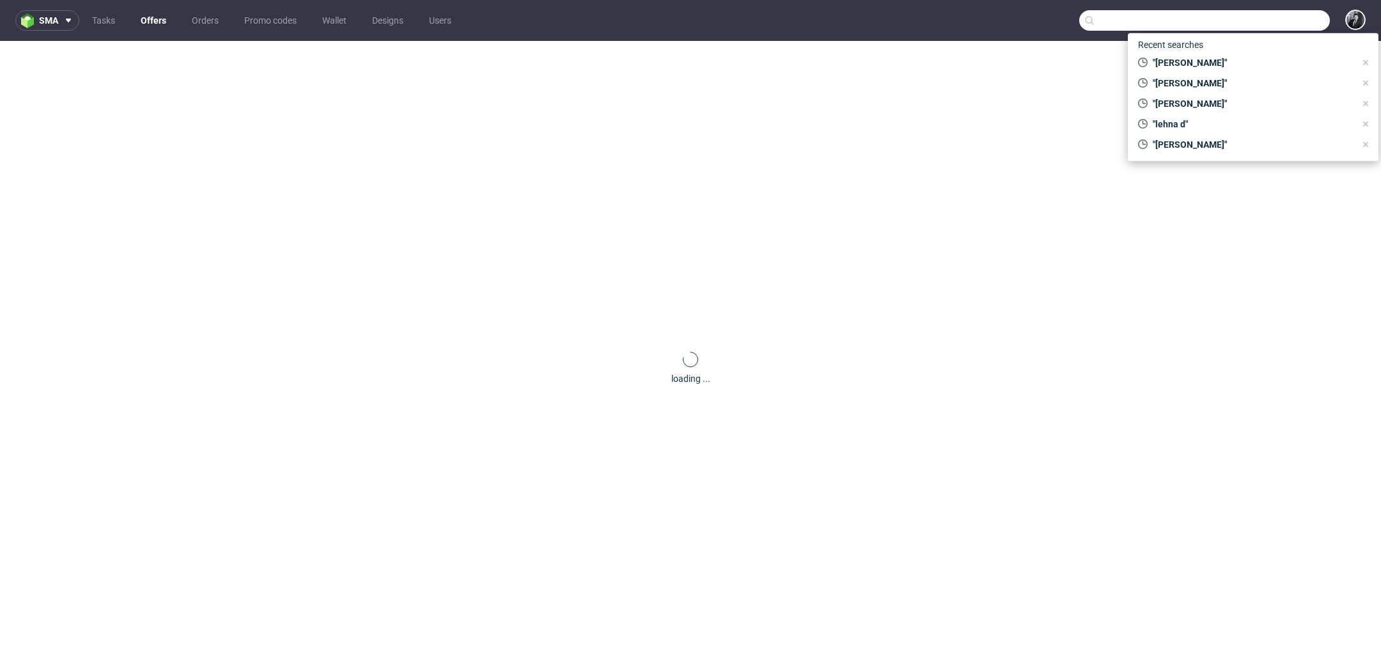
paste input "R462083805"
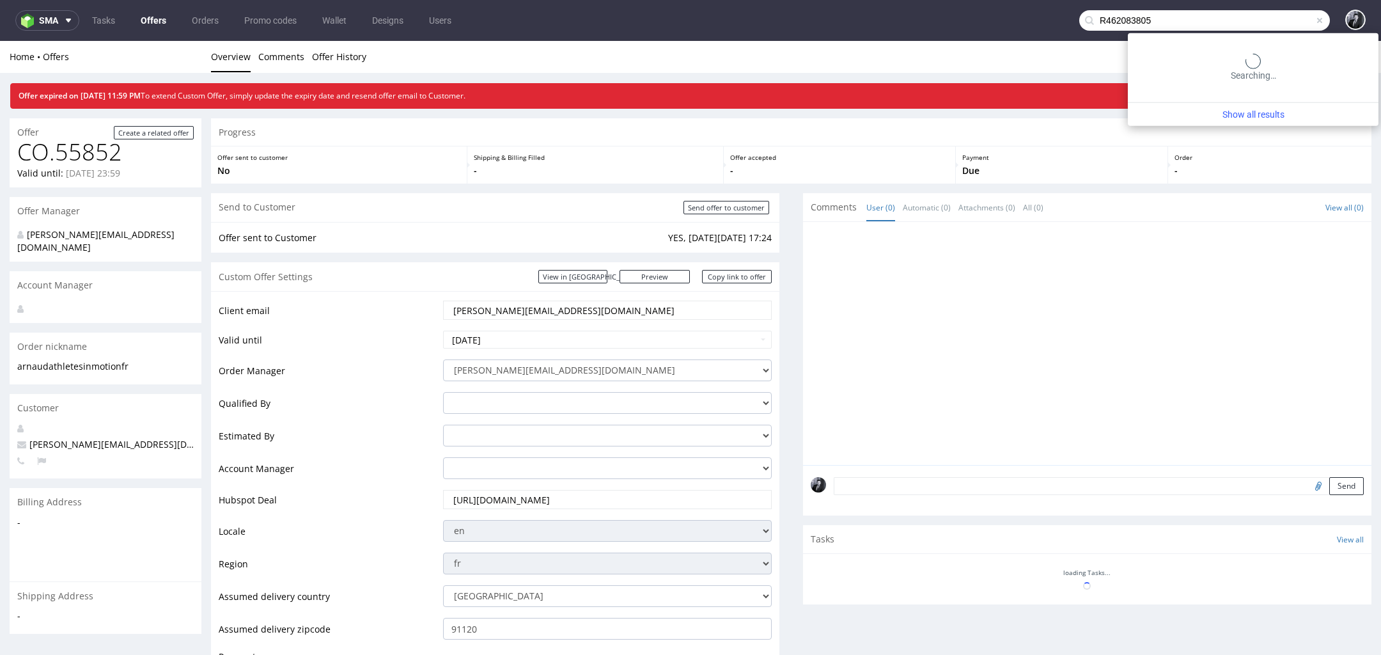
type input "R462083805"
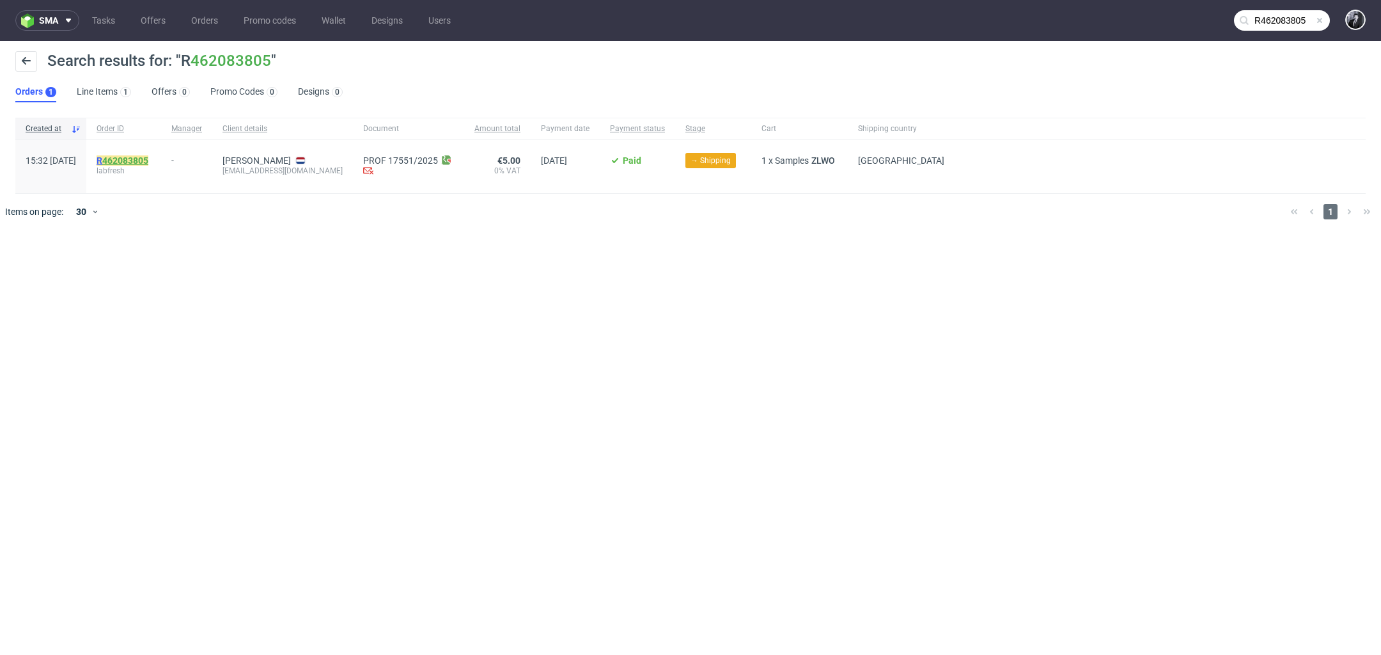
click at [148, 160] on link "462083805" at bounding box center [125, 160] width 46 height 10
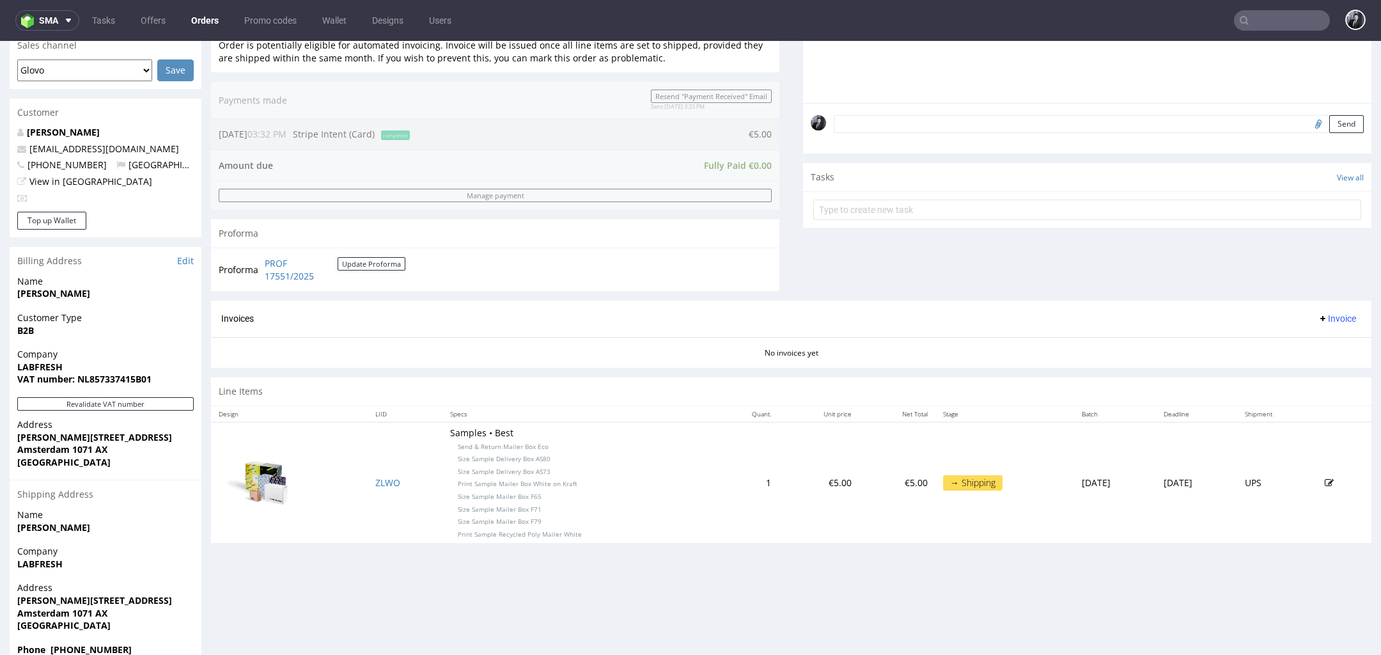
scroll to position [364, 0]
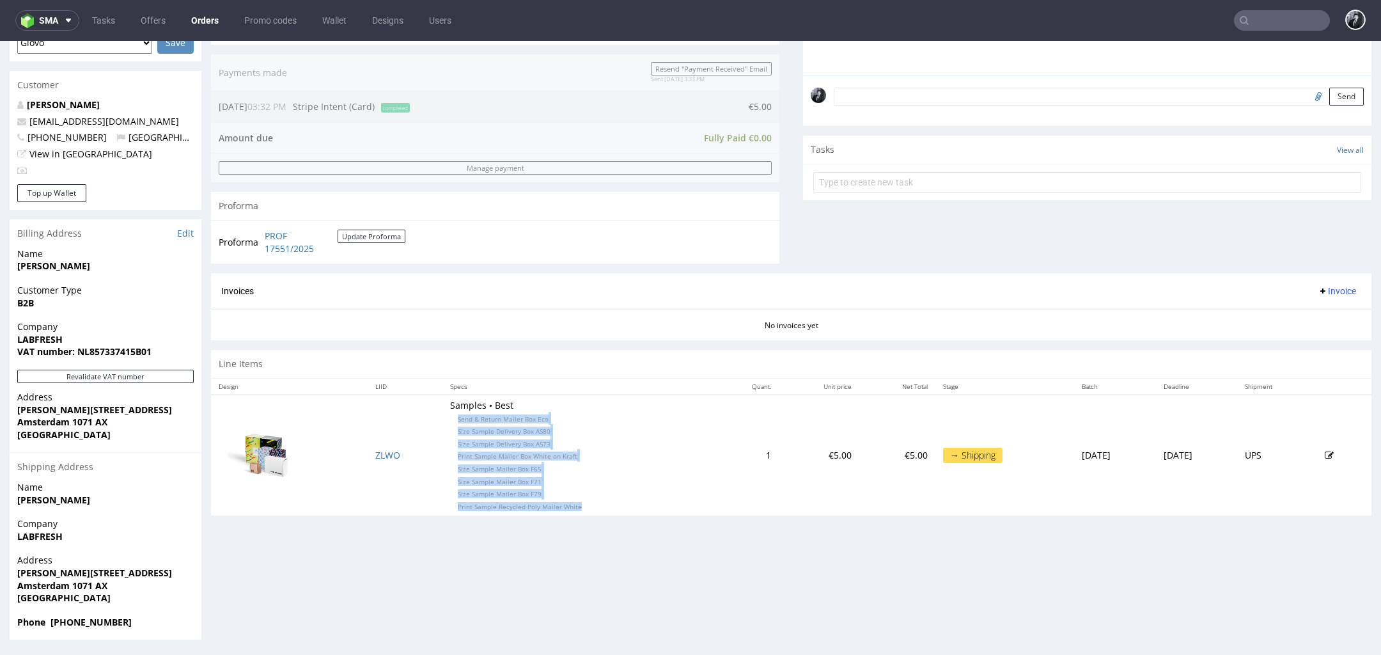
drag, startPoint x: 439, startPoint y: 417, endPoint x: 568, endPoint y: 502, distance: 154.6
click at [568, 502] on td "Samples • Best Send & Return Mailer Box Eco Size Sample Delivery Box AS80 Size …" at bounding box center [578, 454] width 272 height 121
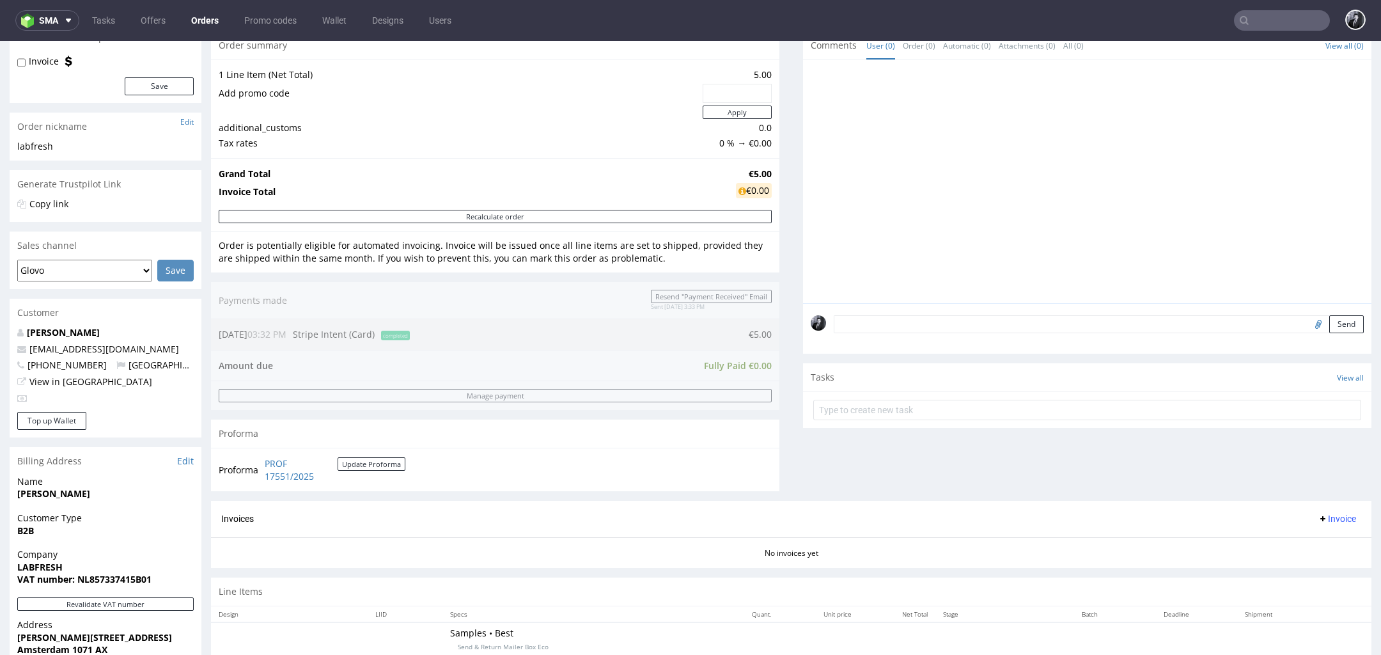
scroll to position [0, 0]
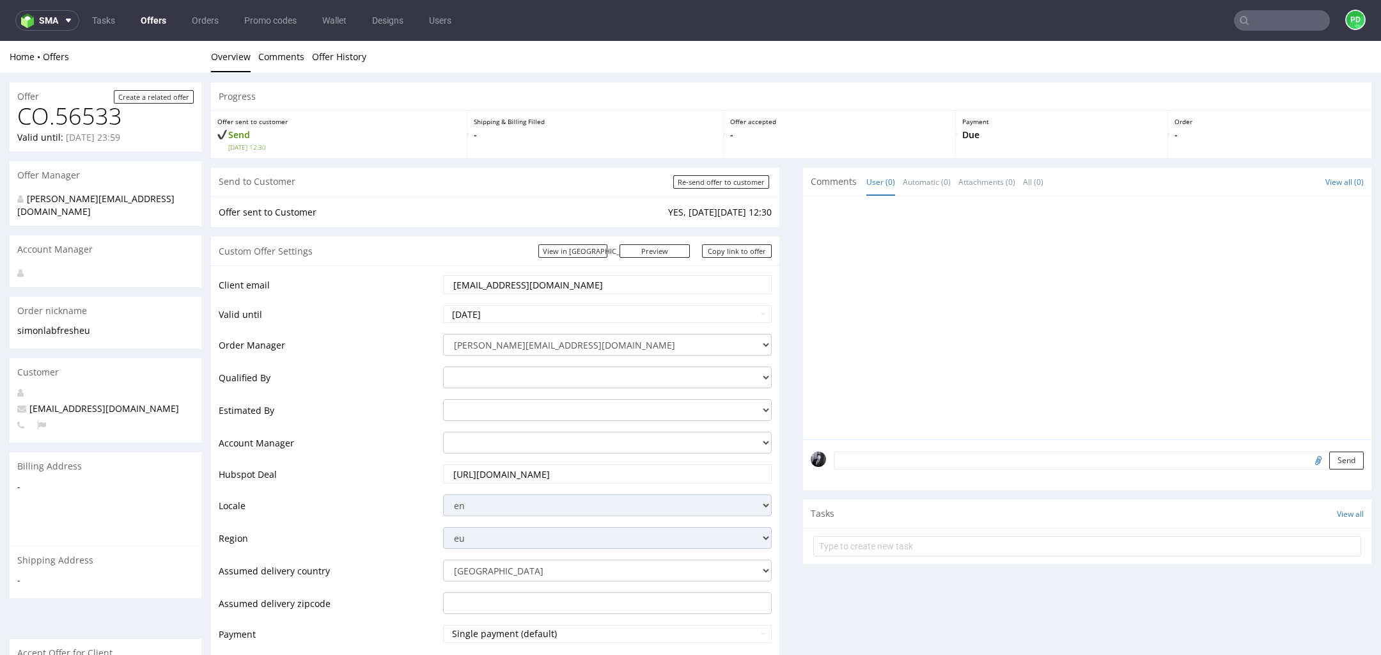
click at [155, 25] on link "Offers" at bounding box center [153, 20] width 41 height 20
